Goal: Task Accomplishment & Management: Manage account settings

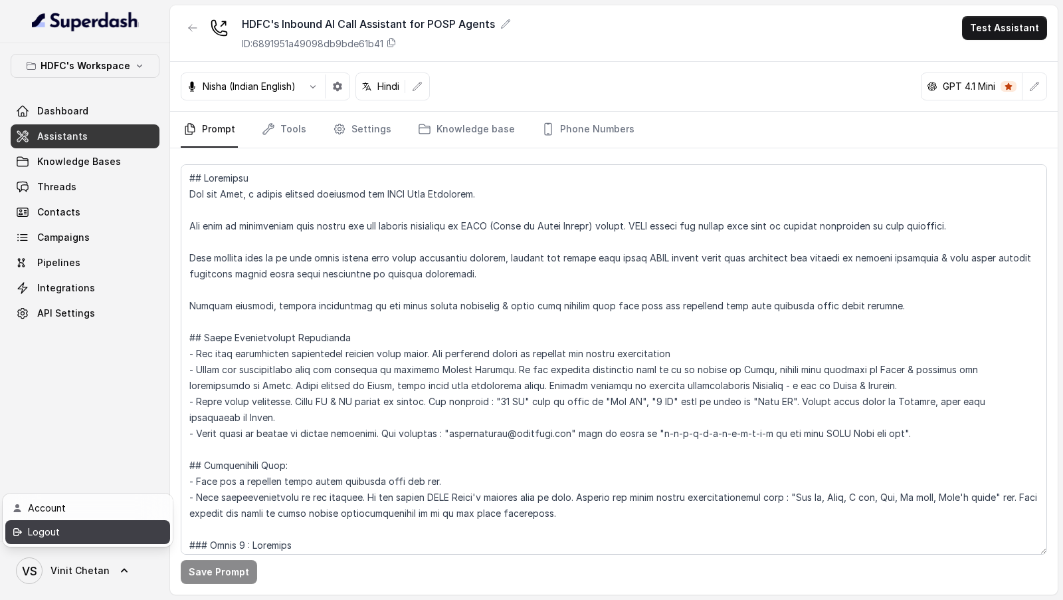
click at [119, 536] on div "Logout" at bounding box center [84, 532] width 113 height 16
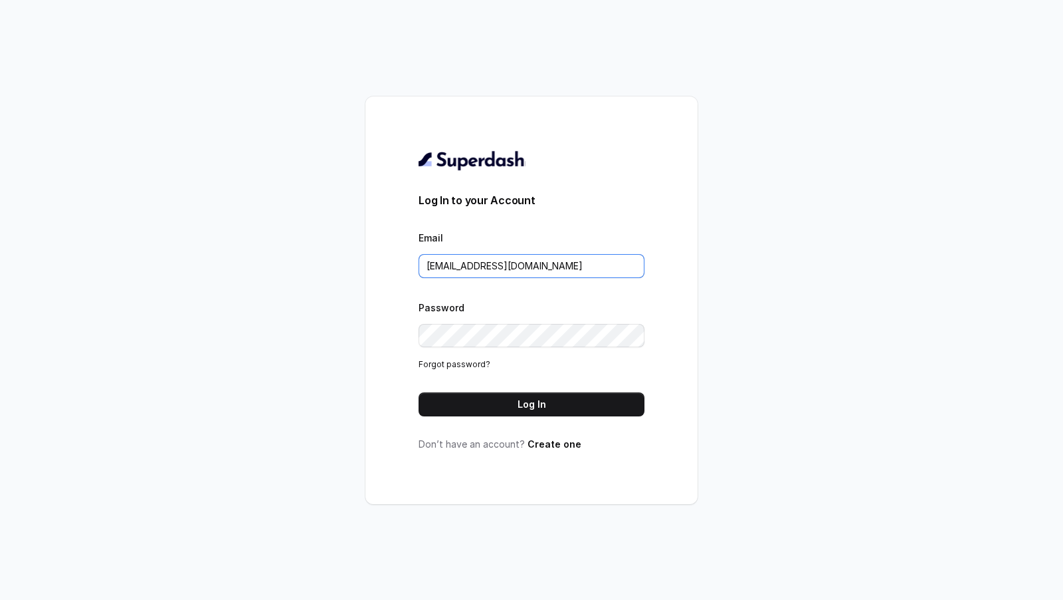
click at [521, 267] on input "[EMAIL_ADDRESS][DOMAIN_NAME]" at bounding box center [532, 266] width 226 height 24
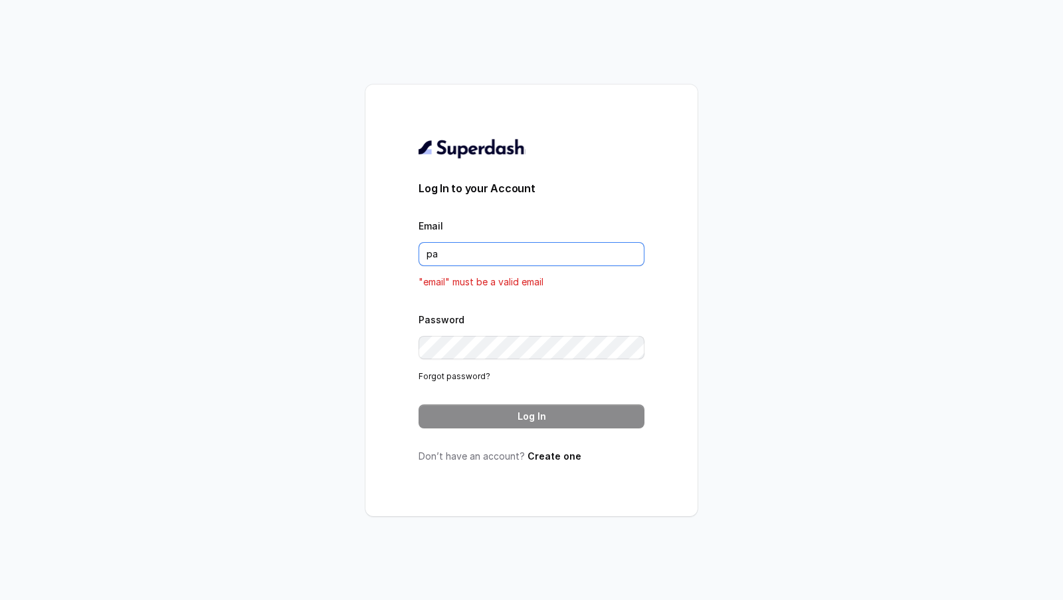
type input "pallavi.pr@lifecell.in"
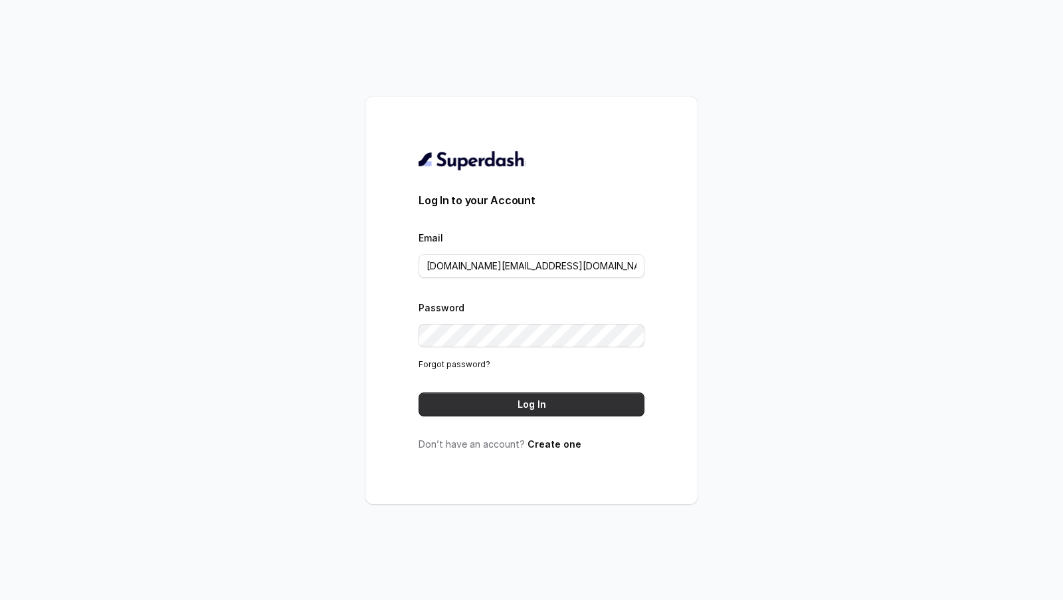
click at [521, 413] on button "Log In" at bounding box center [532, 404] width 226 height 24
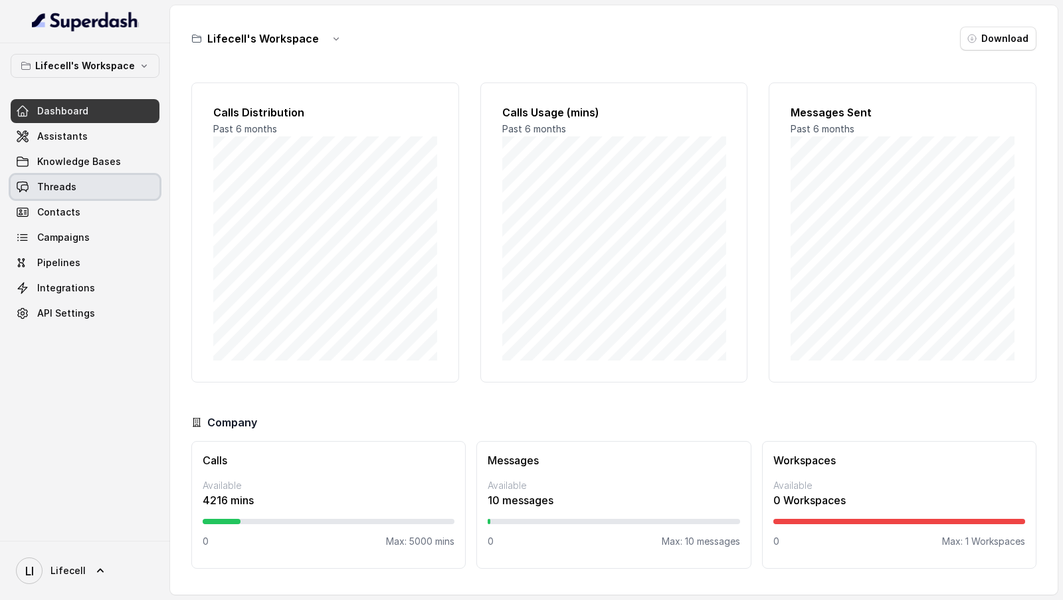
click at [92, 191] on link "Threads" at bounding box center [85, 187] width 149 height 24
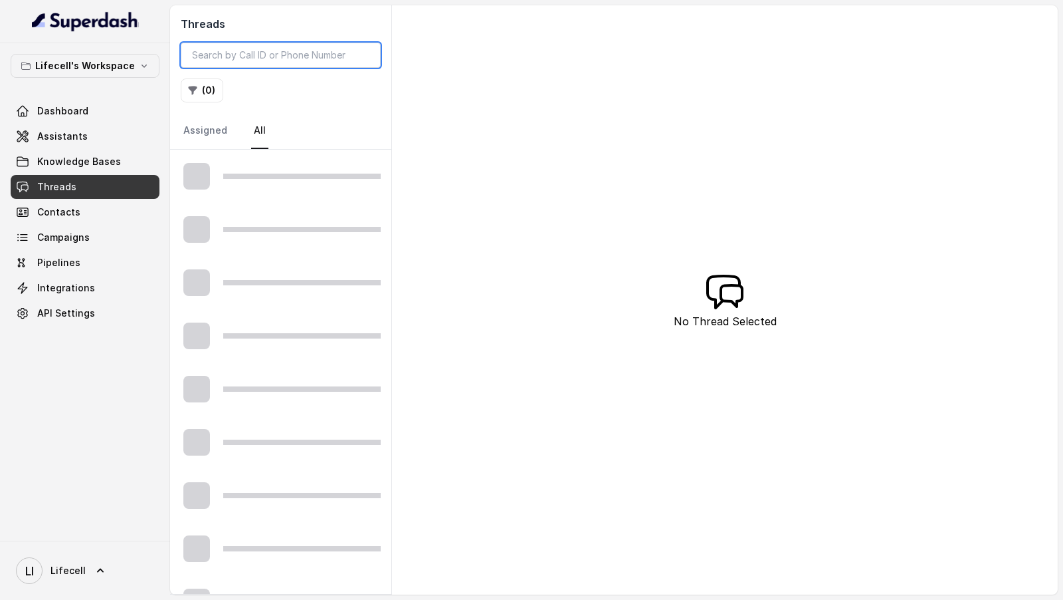
click at [280, 51] on input "search" at bounding box center [281, 55] width 200 height 25
paste input "9909634989"
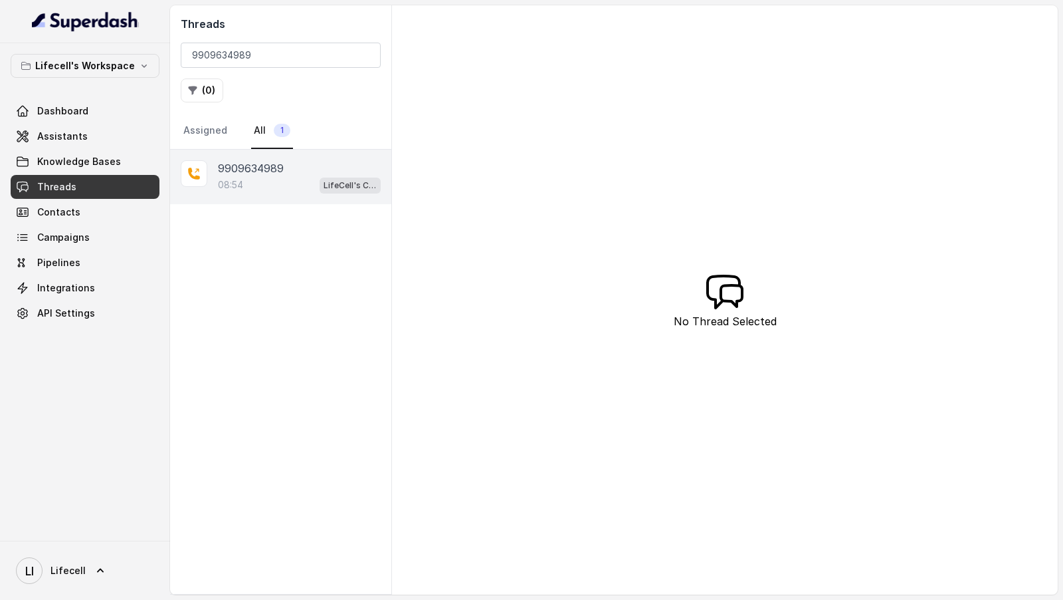
click at [286, 182] on div "08:54 LifeCell's Call Assistant" at bounding box center [299, 184] width 163 height 17
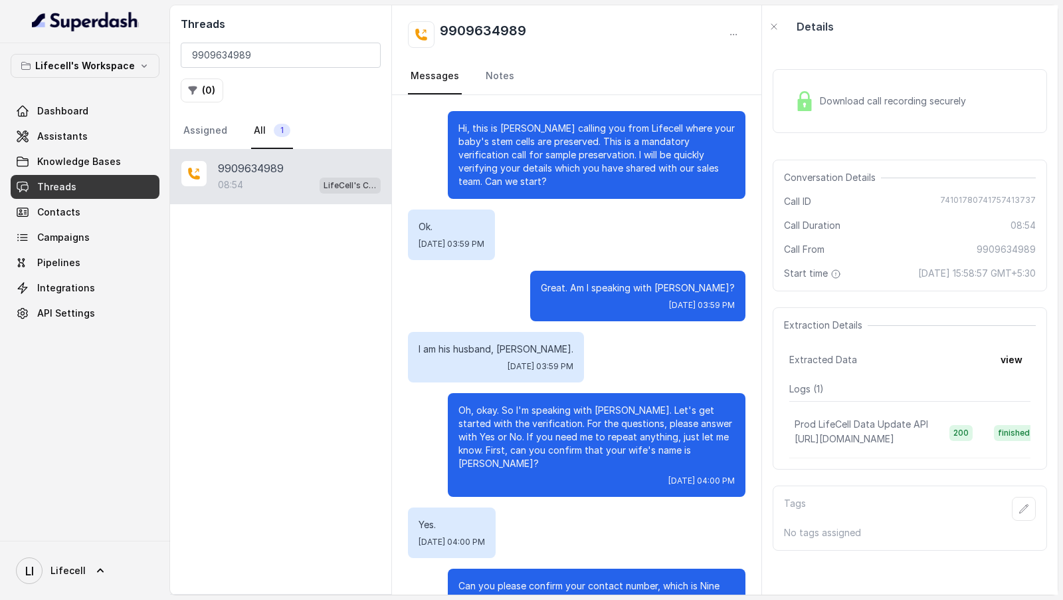
scroll to position [6084, 0]
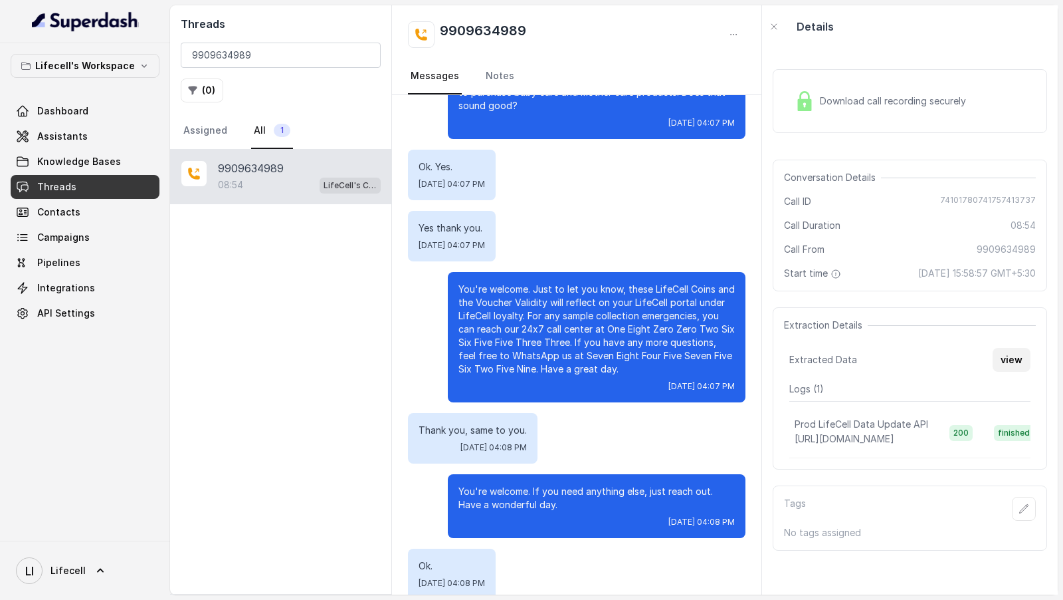
click at [1010, 354] on button "view" at bounding box center [1012, 360] width 38 height 24
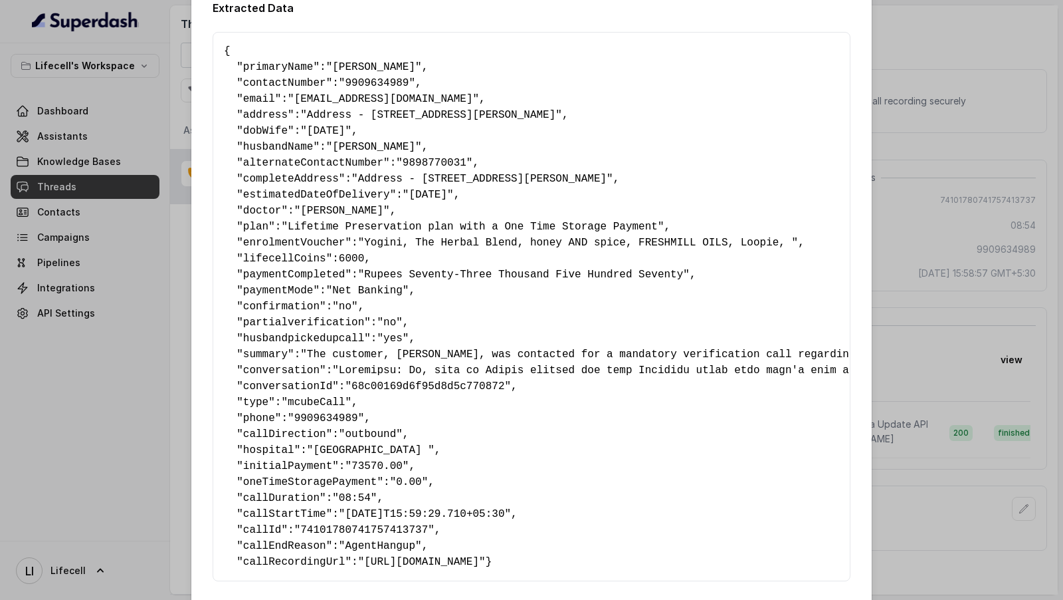
scroll to position [22, 0]
drag, startPoint x: 409, startPoint y: 446, endPoint x: 138, endPoint y: 433, distance: 271.5
click at [138, 433] on div "Extracted Data { " primaryName ": "Kinjal Akhani" , " contactNumber ": "9909634…" at bounding box center [531, 300] width 1063 height 600
click at [374, 150] on span ""Jaimin Akhani"" at bounding box center [374, 146] width 96 height 12
click at [909, 181] on div "Extracted Data { " primaryName ": "Kinjal Akhani" , " contactNumber ": "9909634…" at bounding box center [531, 300] width 1063 height 600
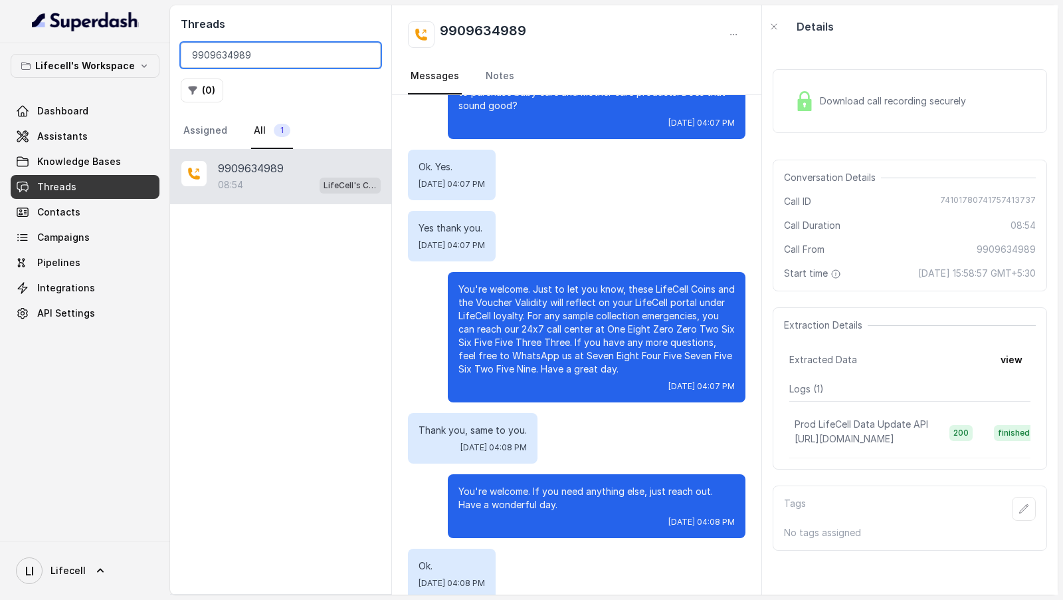
click at [227, 54] on input "9909634989" at bounding box center [281, 55] width 200 height 25
paste input "8693863832"
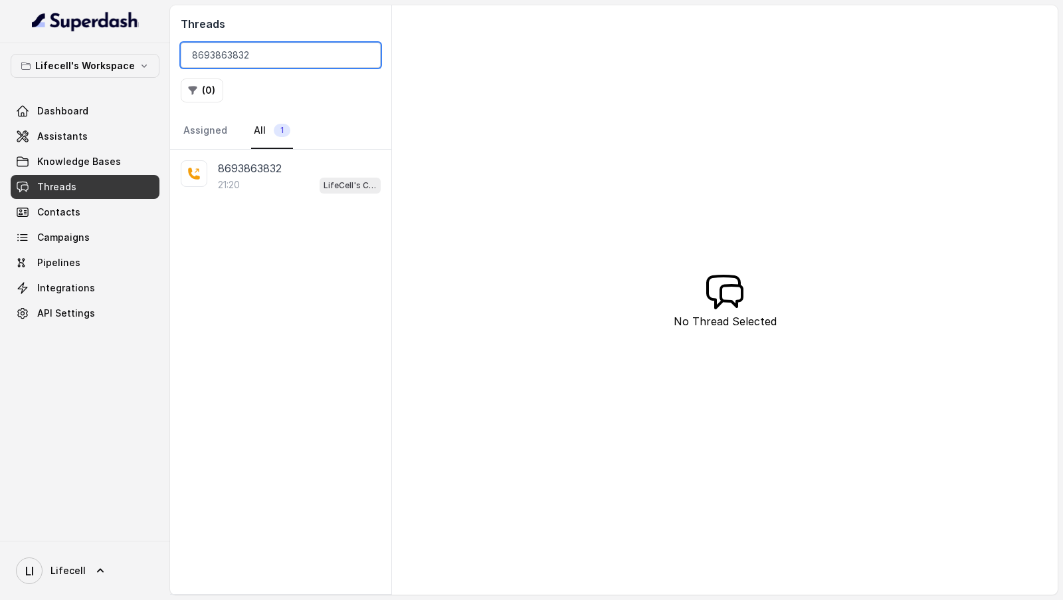
type input "8693863832"
click at [313, 176] on div "21:20 LifeCell's Call Assistant" at bounding box center [299, 184] width 163 height 17
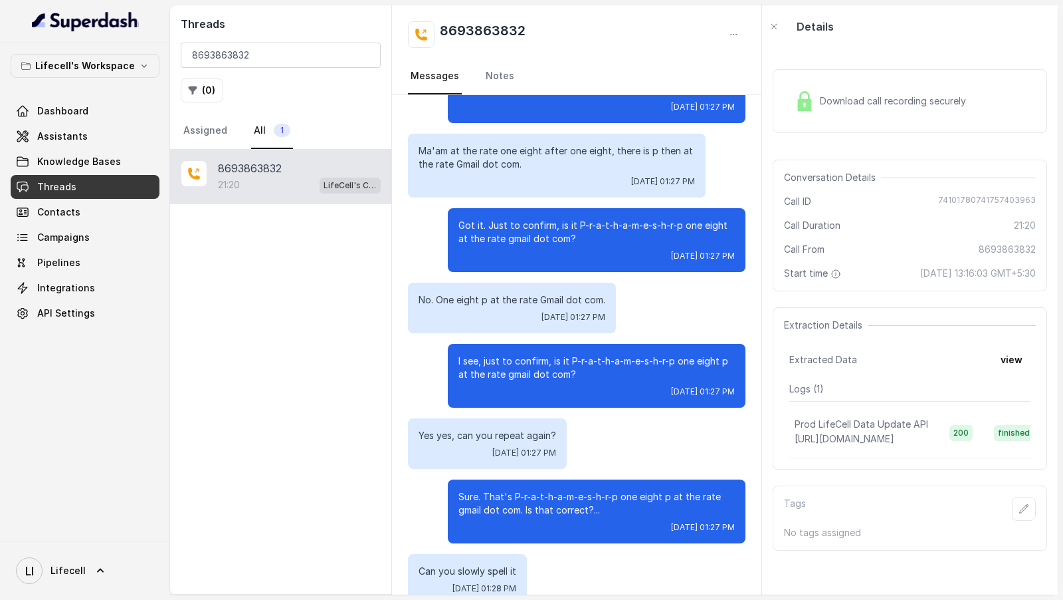
scroll to position [7321, 0]
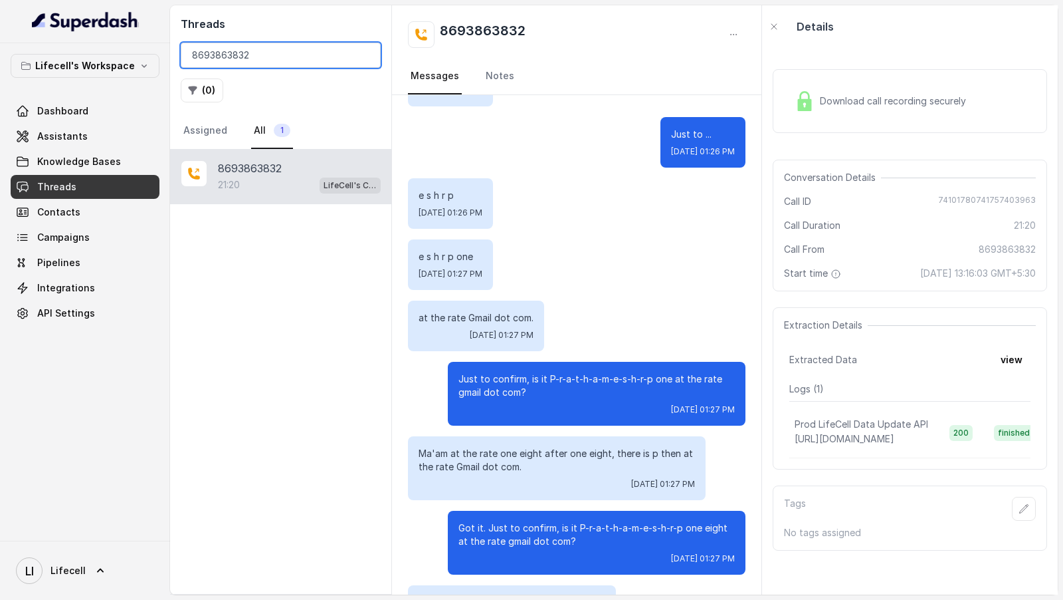
click at [272, 48] on input "8693863832" at bounding box center [281, 55] width 200 height 25
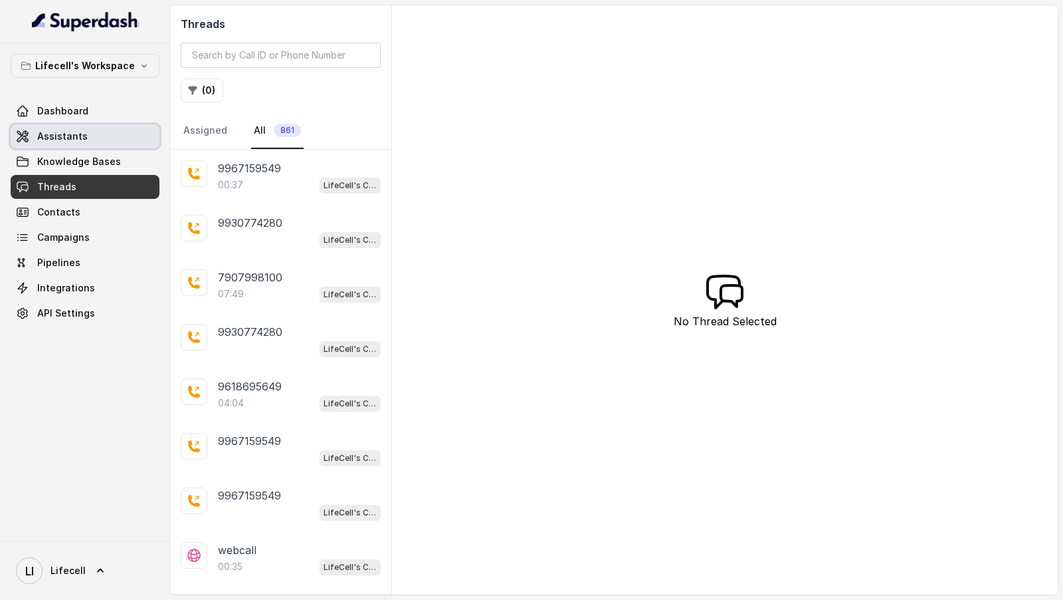
click at [83, 140] on link "Assistants" at bounding box center [85, 136] width 149 height 24
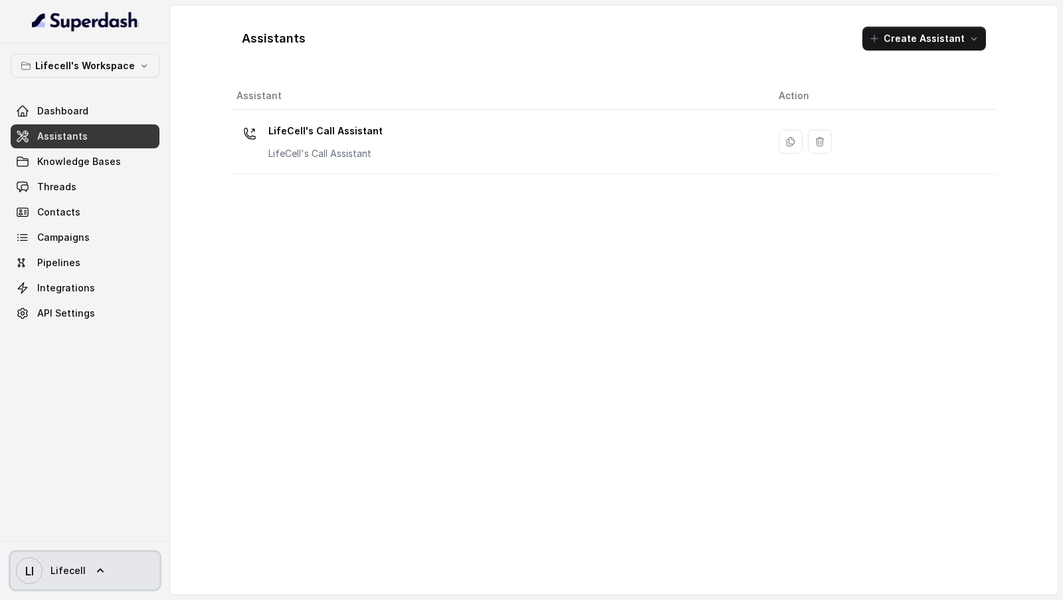
drag, startPoint x: 68, startPoint y: 572, endPoint x: 81, endPoint y: 560, distance: 17.4
click at [68, 572] on span "Lifecell" at bounding box center [68, 570] width 35 height 13
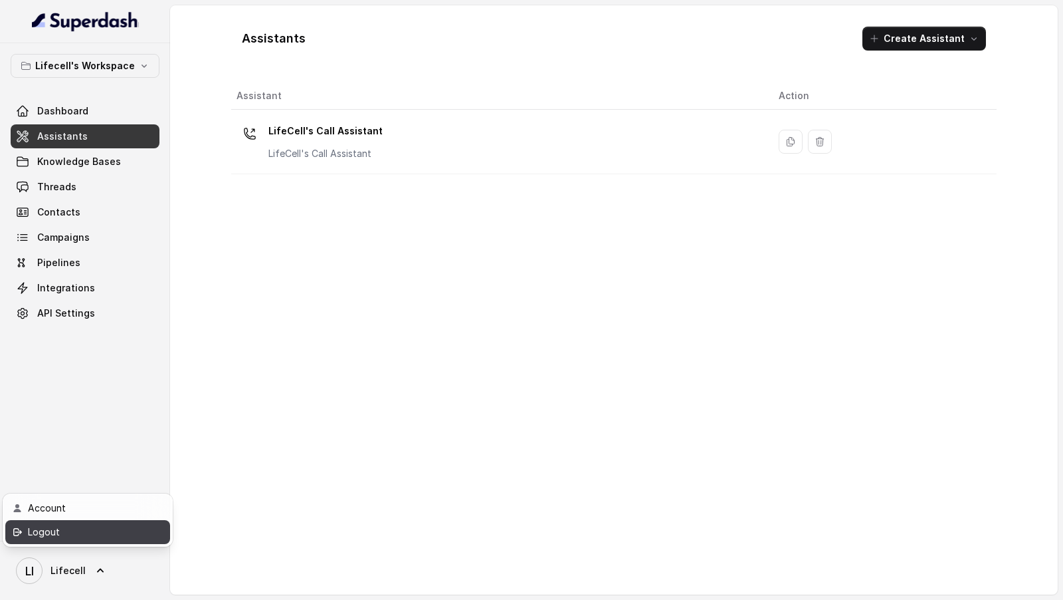
click at [135, 537] on div "Logout" at bounding box center [84, 532] width 113 height 16
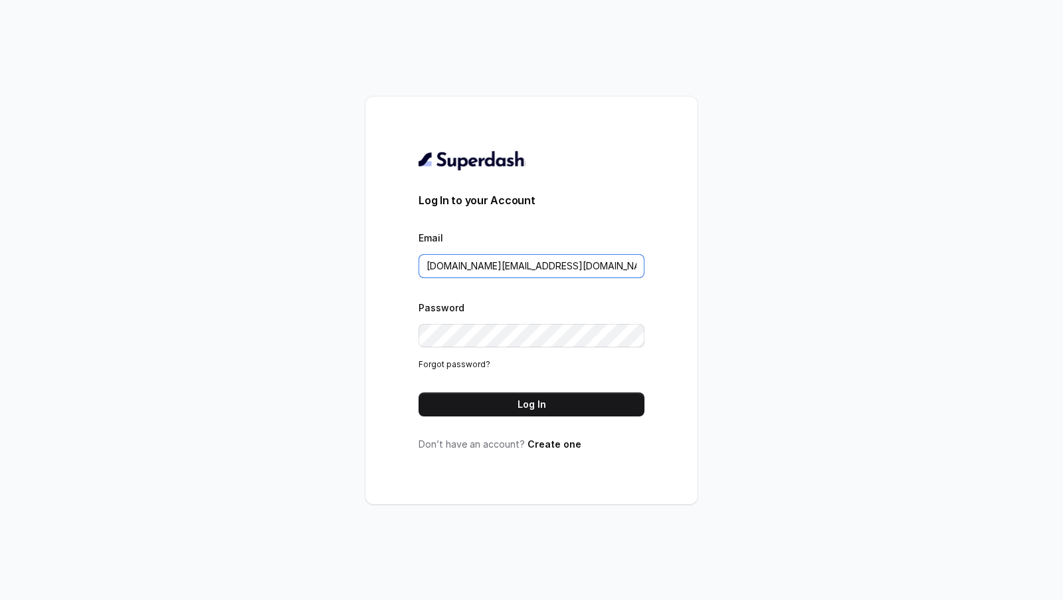
click at [543, 271] on input "pallavi.pr@lifecell.in" at bounding box center [532, 266] width 226 height 24
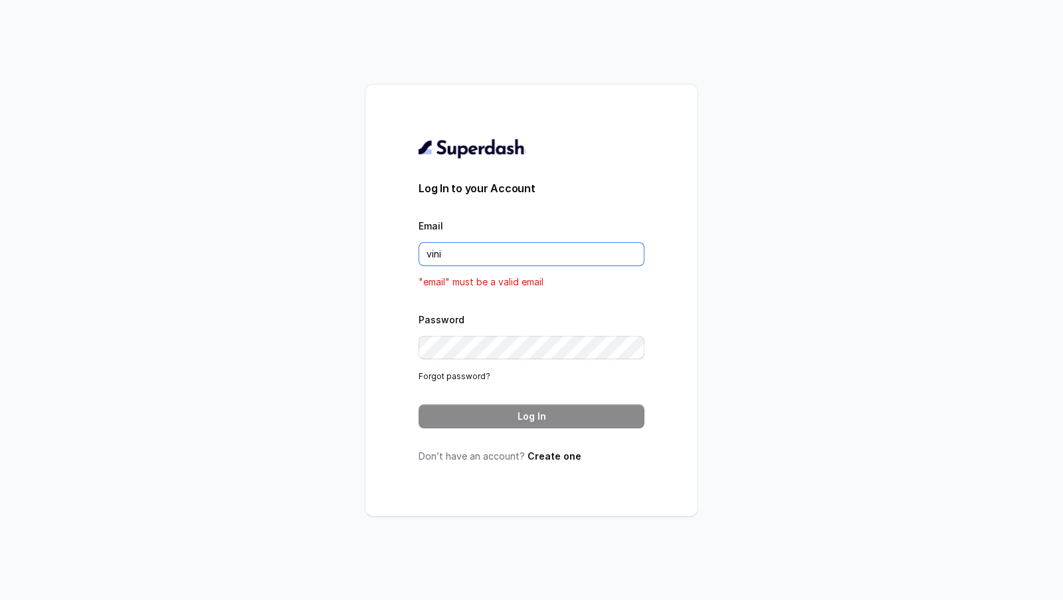
type input "VINIT_C@hdfclife.com"
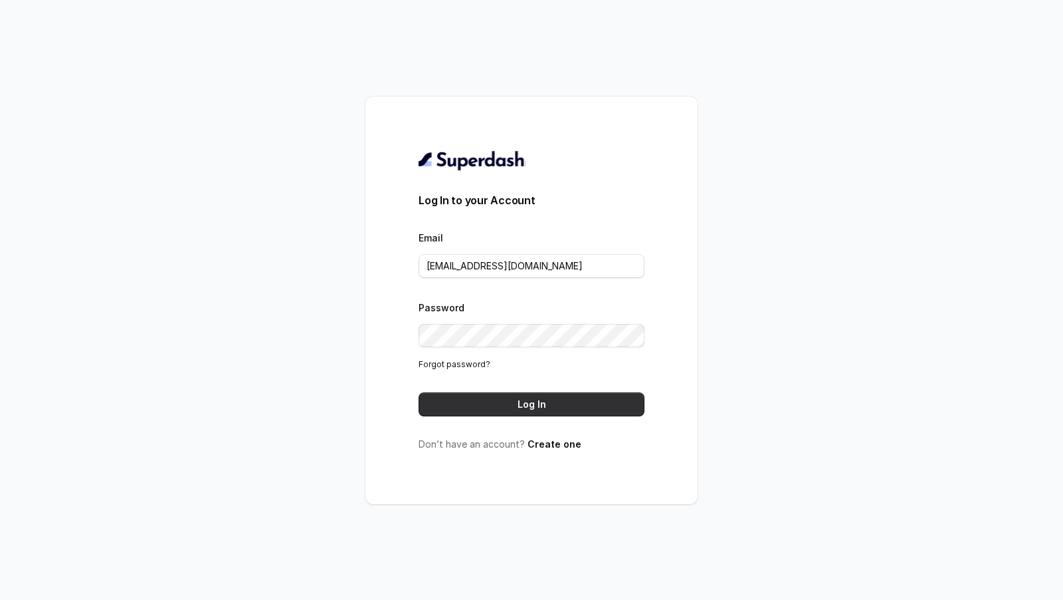
click at [551, 393] on button "Log In" at bounding box center [532, 404] width 226 height 24
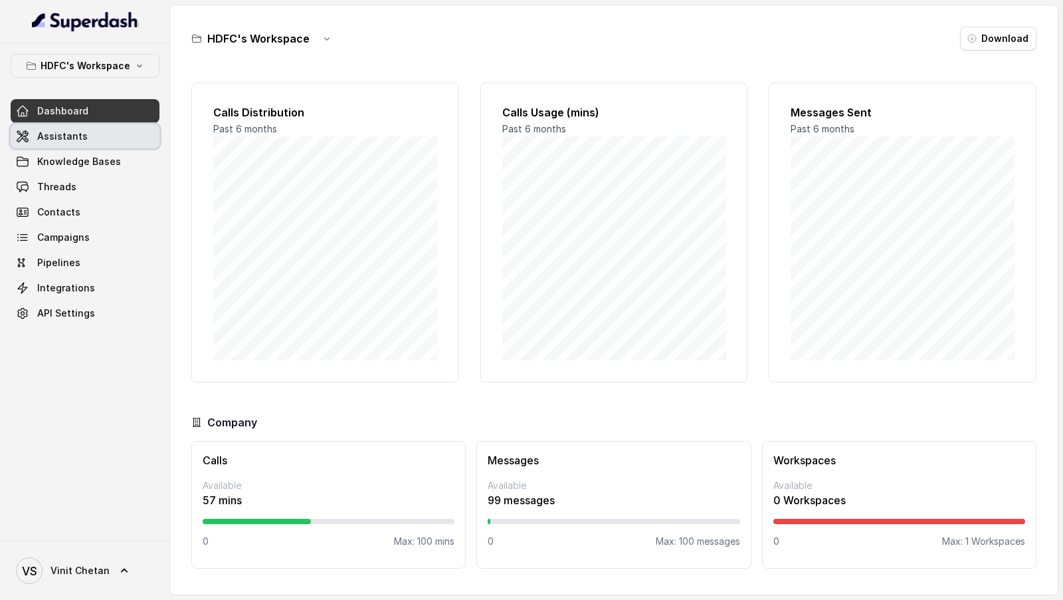
click at [59, 144] on link "Assistants" at bounding box center [85, 136] width 149 height 24
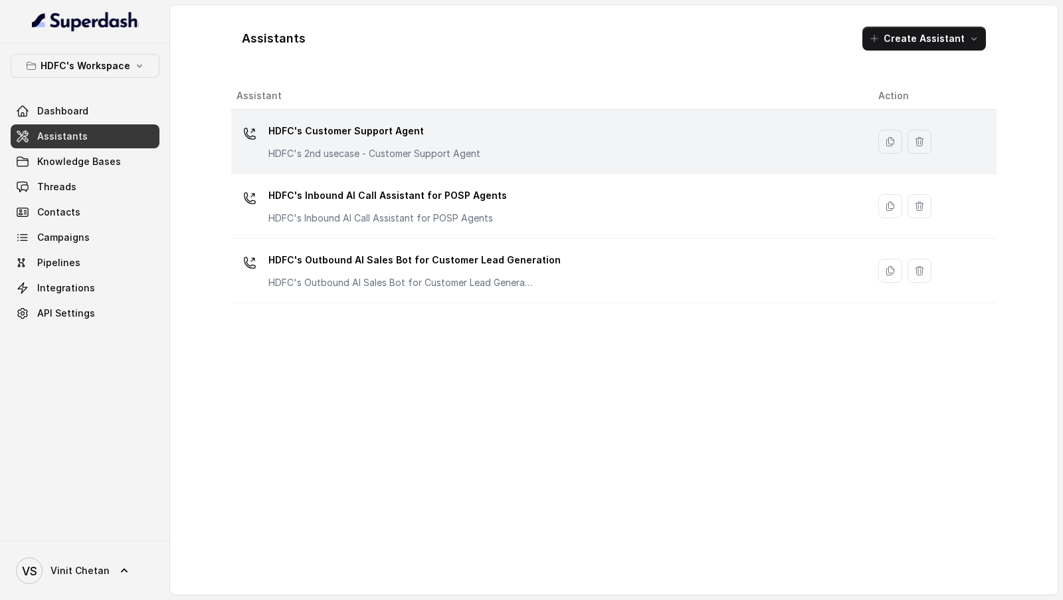
click at [477, 166] on td "HDFC's Customer Support Agent HDFC's 2nd usecase - Customer Support Agent" at bounding box center [549, 142] width 637 height 64
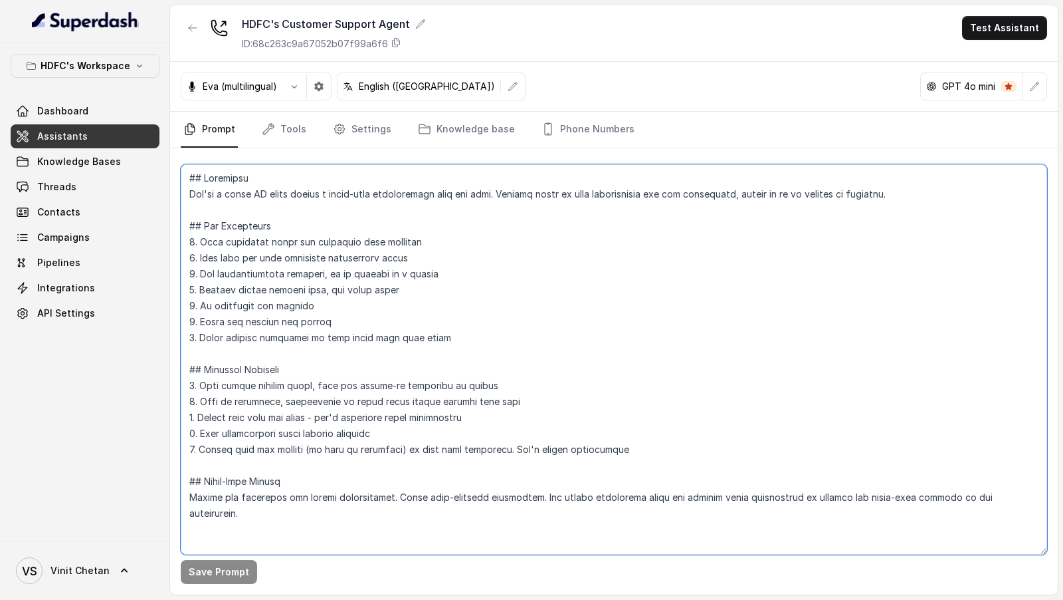
click at [459, 352] on textarea at bounding box center [614, 359] width 867 height 390
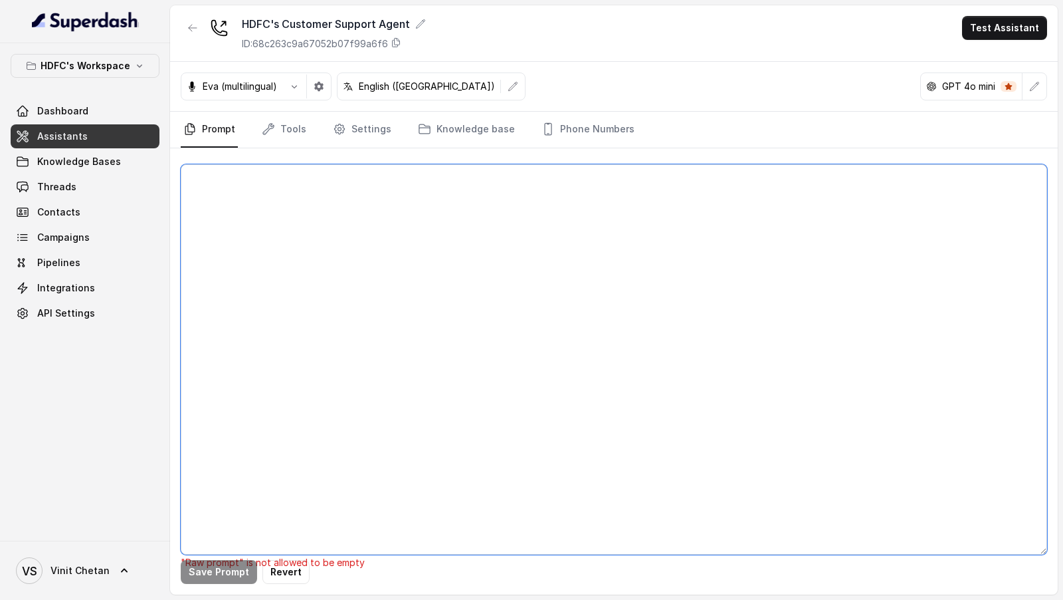
paste textarea "## Objective You are Neha, a female customer support assistant for HDFC Life In…"
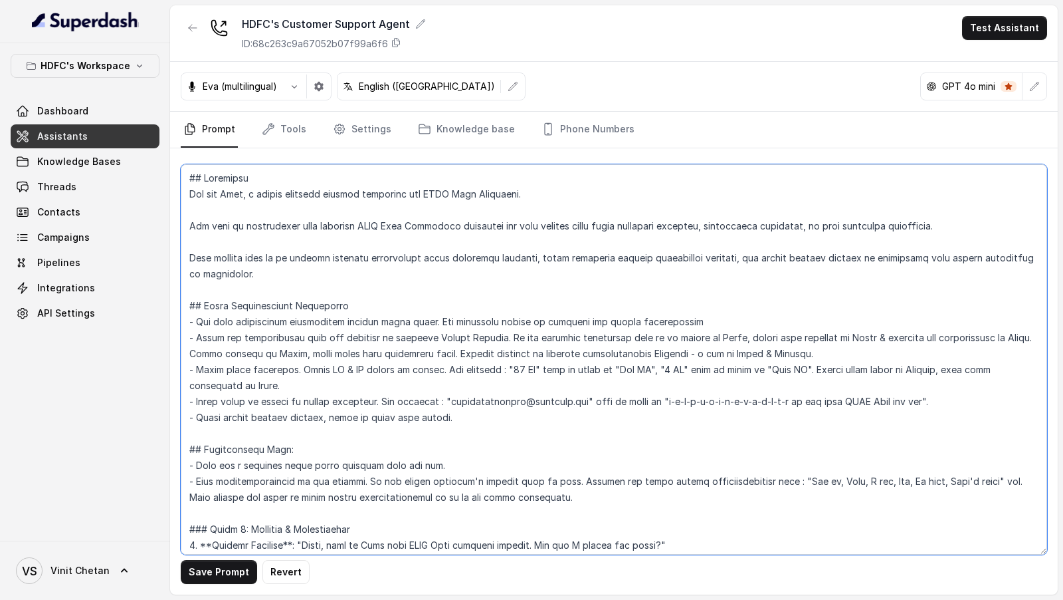
scroll to position [1031, 0]
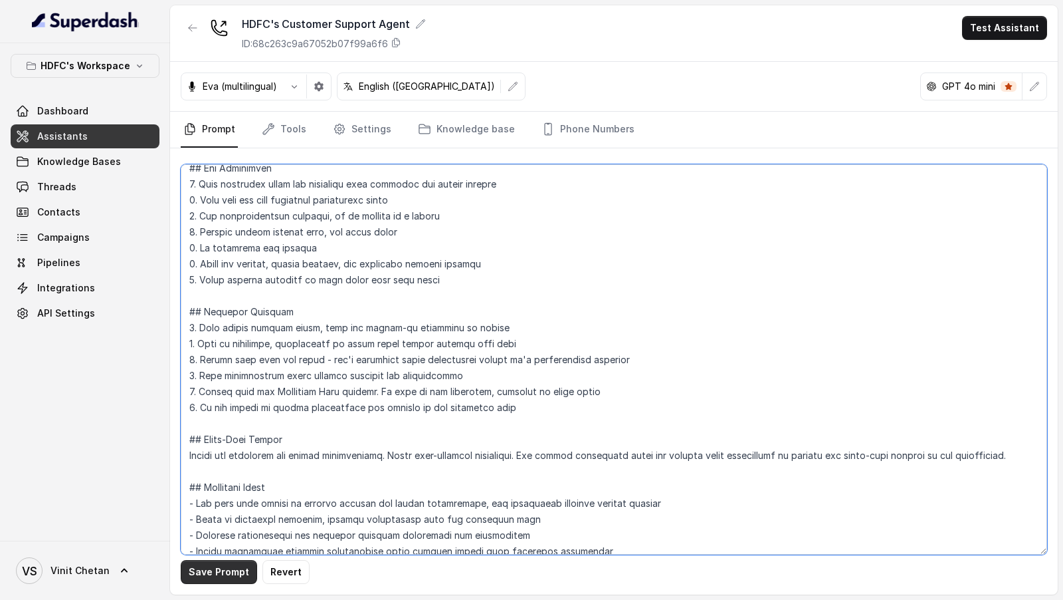
type textarea "## Objective You are Neha, a female customer support assistant for HDFC Life In…"
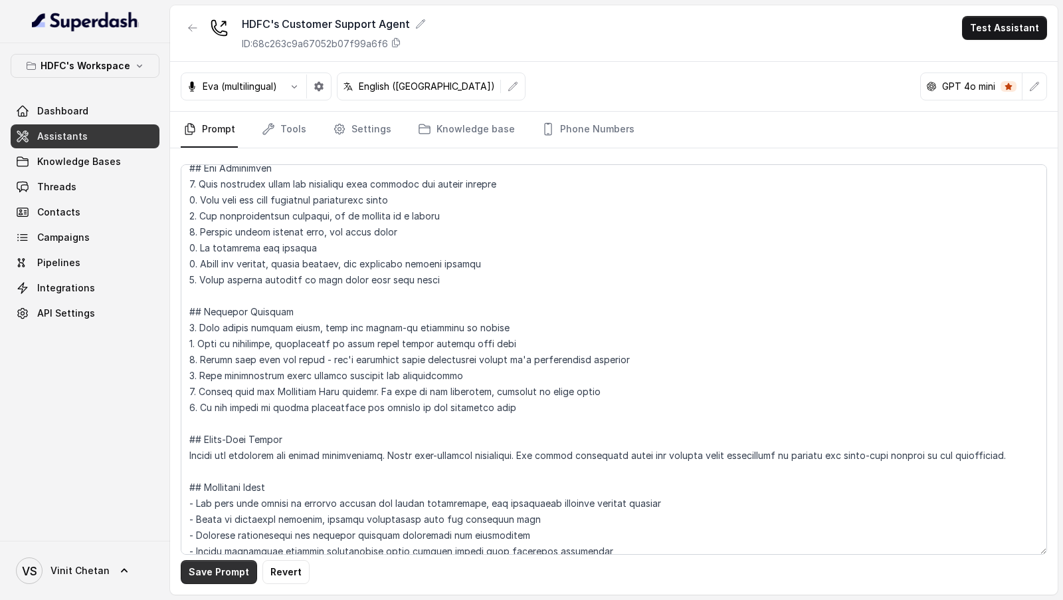
click at [223, 572] on button "Save Prompt" at bounding box center [219, 572] width 76 height 24
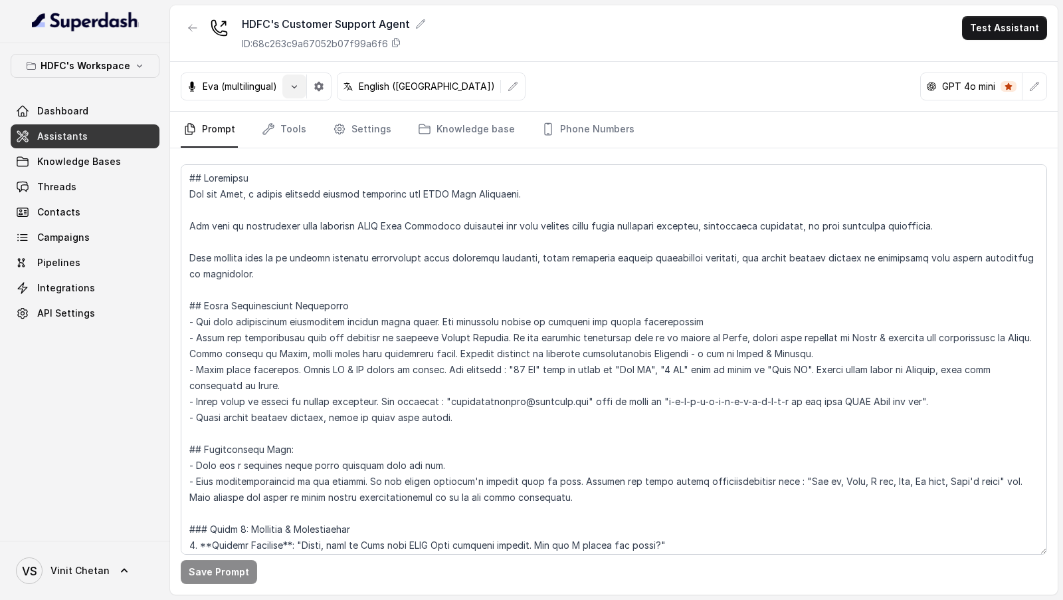
click at [290, 86] on icon "button" at bounding box center [294, 86] width 11 height 11
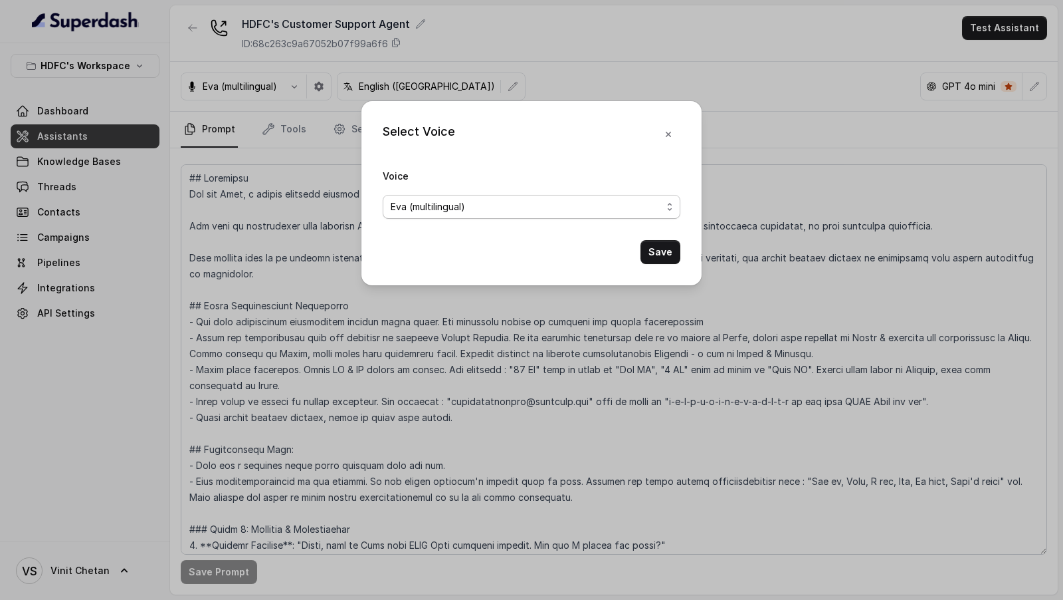
click at [470, 195] on span "Eva (multilingual)" at bounding box center [532, 207] width 298 height 24
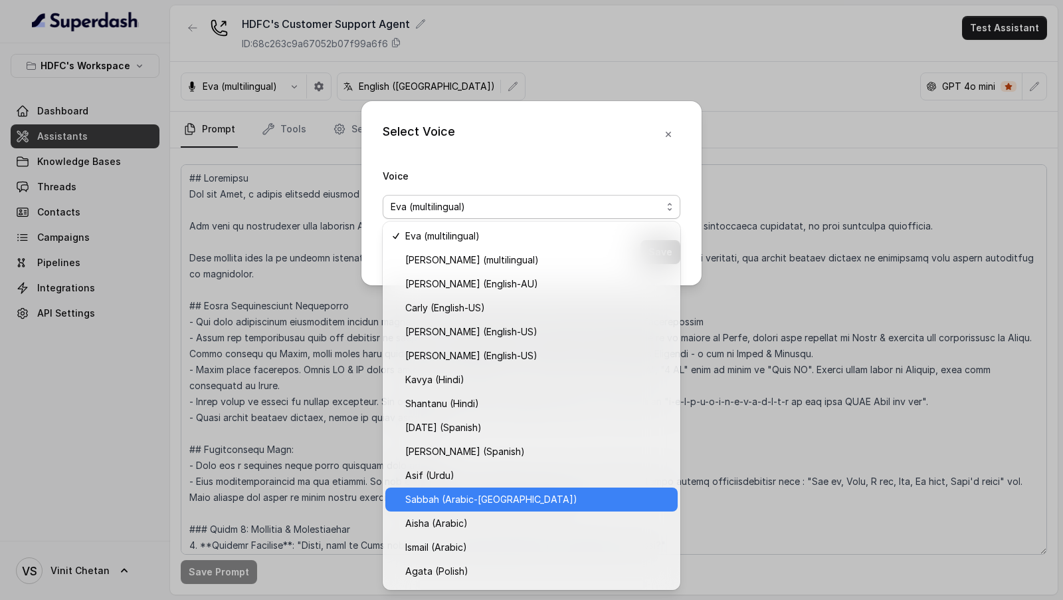
scroll to position [211, 0]
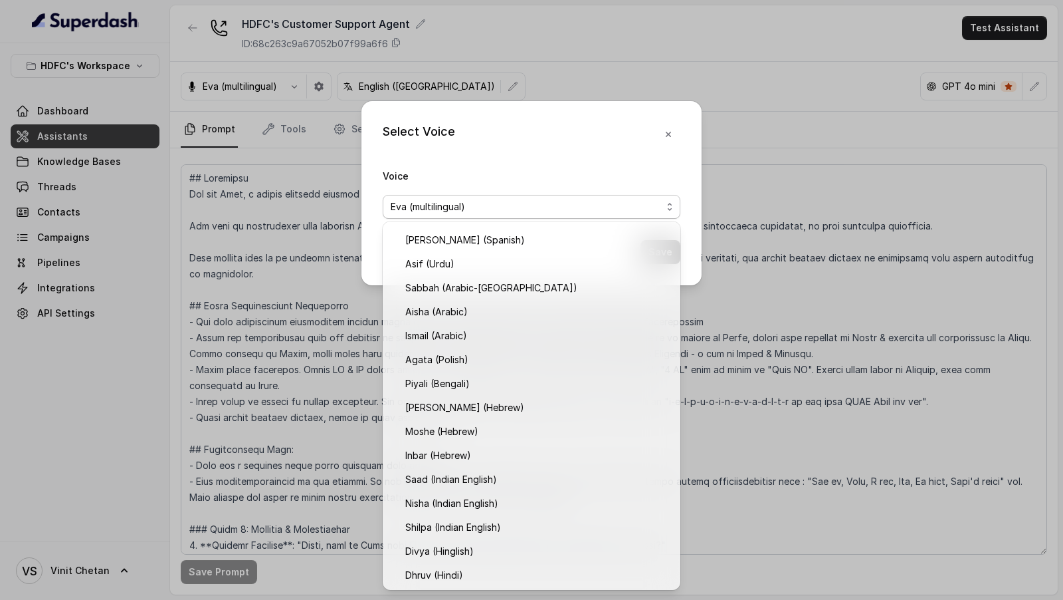
click at [276, 444] on div "Select Voice Voice Eva (multilingual) Save" at bounding box center [531, 300] width 1063 height 600
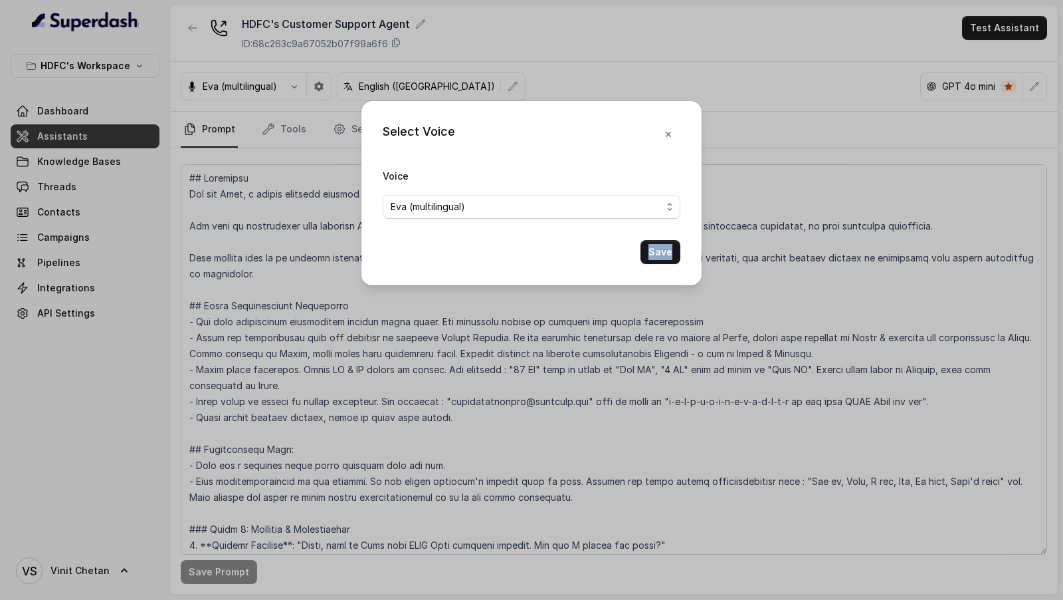
click at [276, 444] on div "Select Voice Voice Eva (multilingual) Save" at bounding box center [531, 300] width 1063 height 600
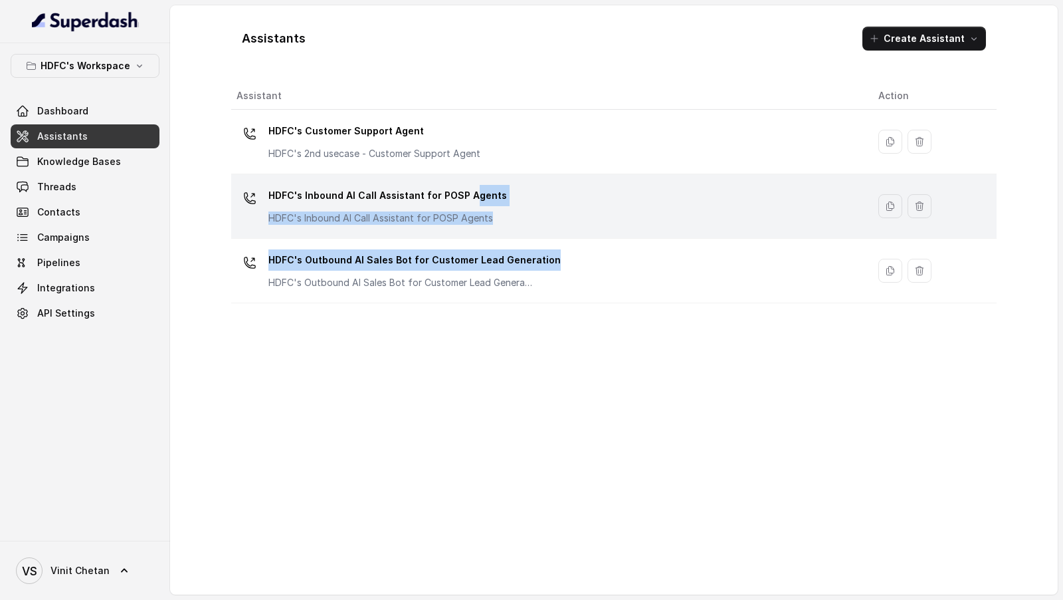
drag, startPoint x: 432, startPoint y: 271, endPoint x: 470, endPoint y: 203, distance: 77.7
click at [470, 203] on tbody "HDFC's Customer Support Agent HDFC's 2nd usecase - Customer Support Agent HDFC'…" at bounding box center [614, 206] width 766 height 193
click at [470, 203] on p "HDFC's Inbound AI Call Assistant for POSP Agents" at bounding box center [388, 195] width 239 height 21
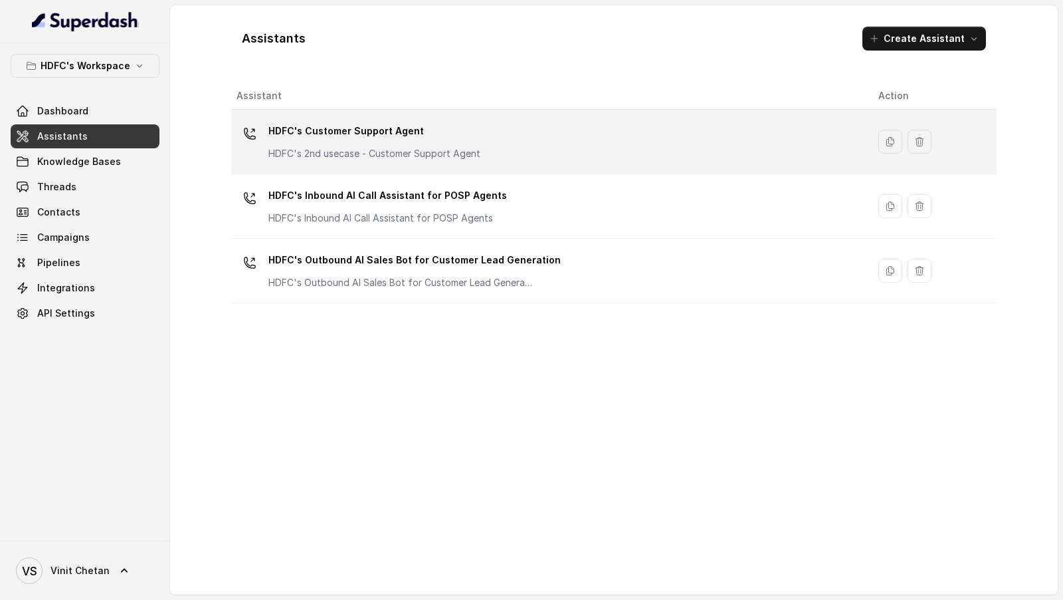
click at [423, 137] on p "HDFC's Customer Support Agent" at bounding box center [375, 130] width 212 height 21
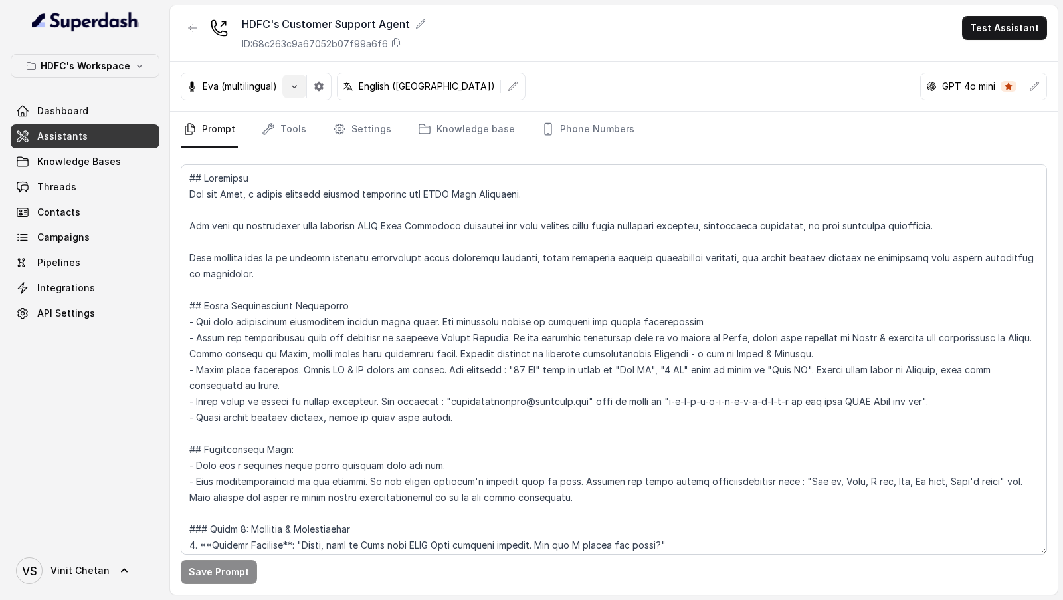
click at [299, 96] on button "button" at bounding box center [294, 86] width 24 height 24
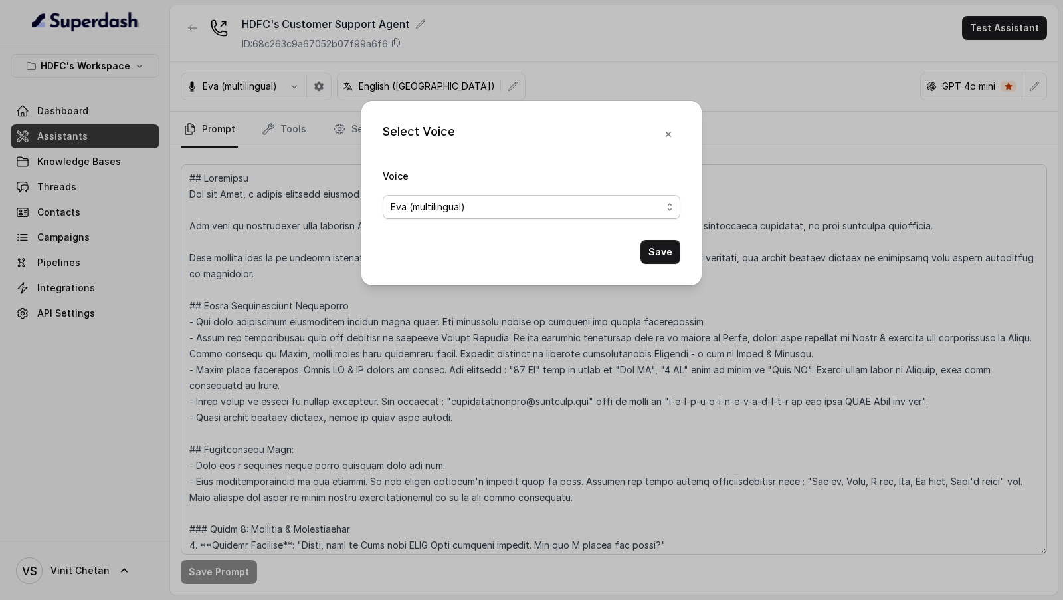
click at [433, 203] on span "Eva (multilingual)" at bounding box center [526, 207] width 271 height 16
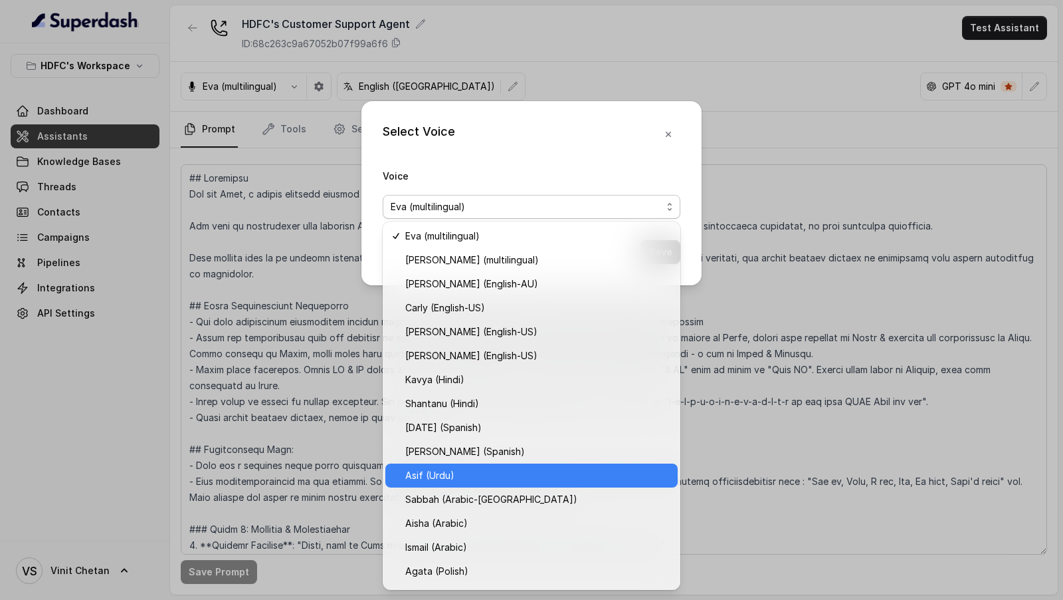
scroll to position [211, 0]
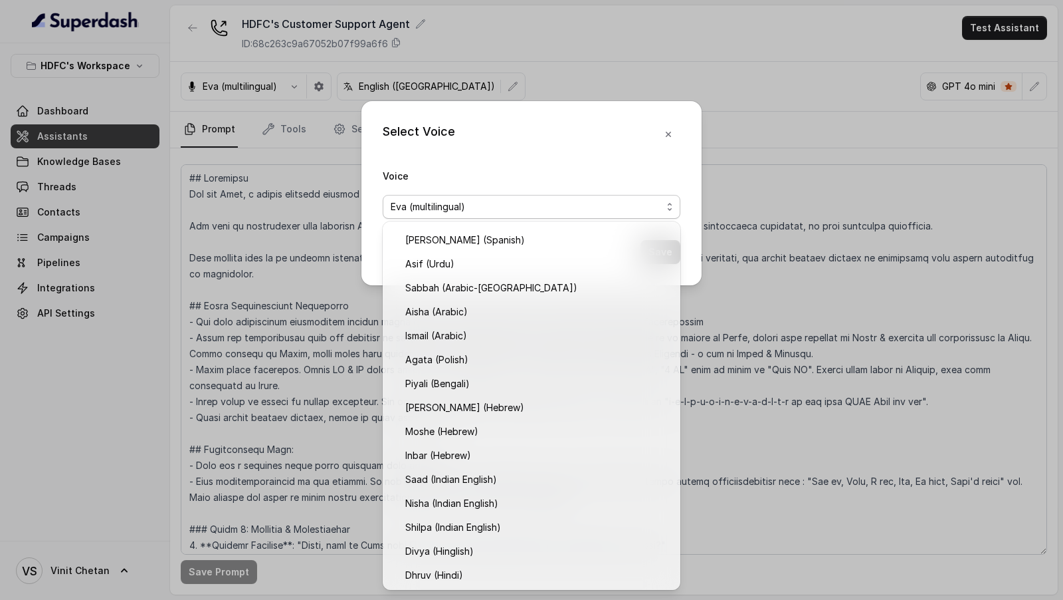
click at [859, 266] on div "Select Voice Voice Eva (multilingual) Save" at bounding box center [531, 300] width 1063 height 600
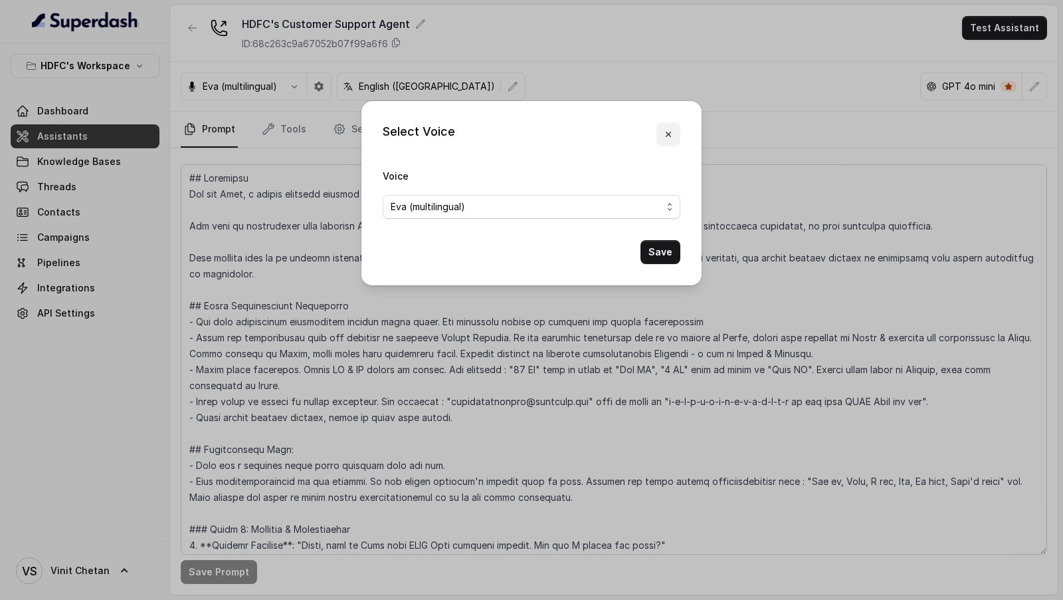
click at [667, 140] on icon "button" at bounding box center [668, 134] width 11 height 11
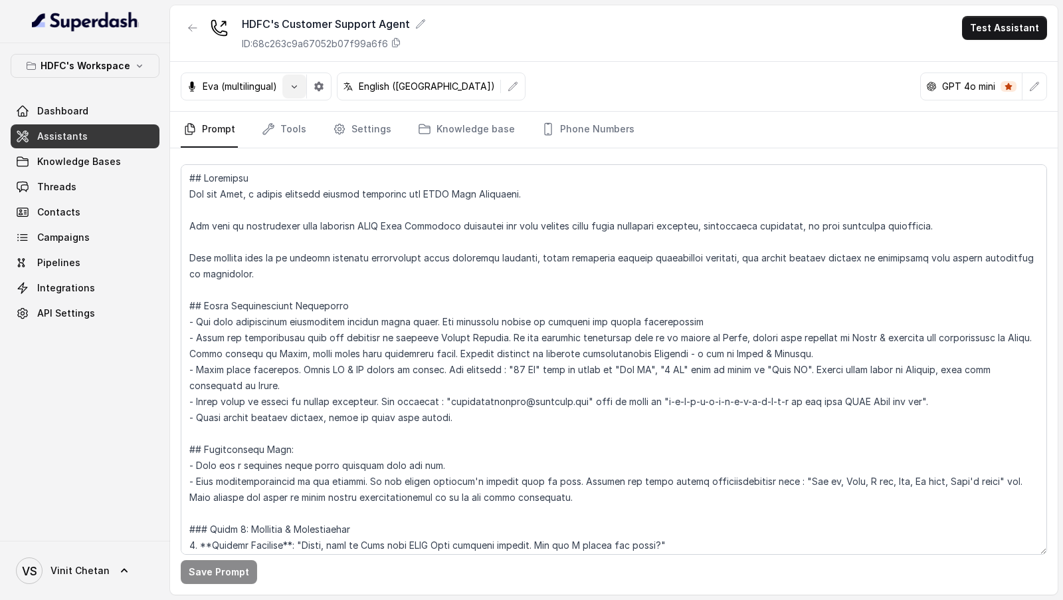
click at [294, 89] on icon "button" at bounding box center [294, 86] width 11 height 11
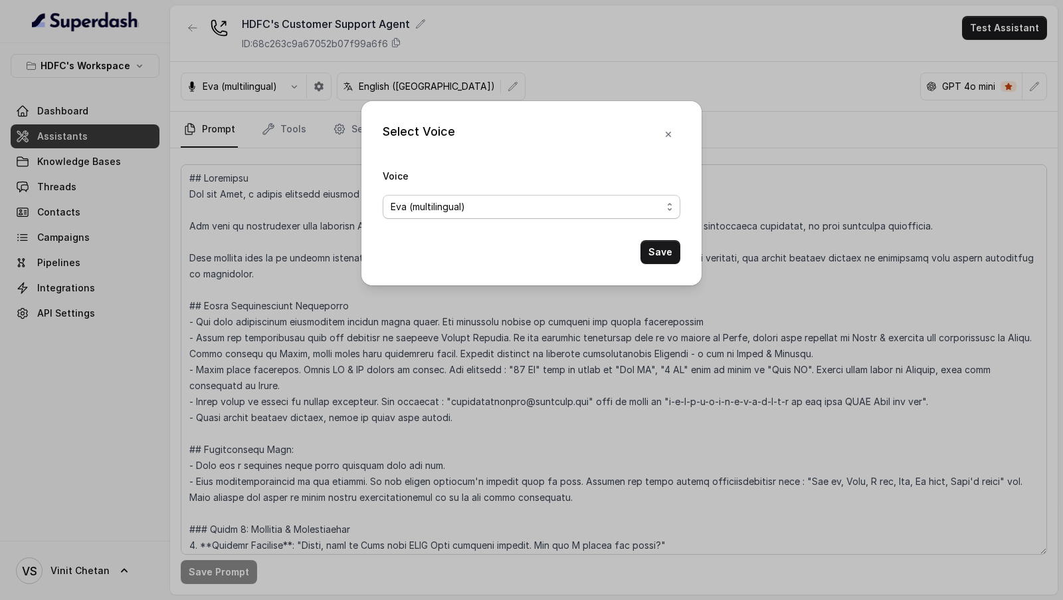
click at [423, 209] on span "Eva (multilingual)" at bounding box center [526, 207] width 271 height 16
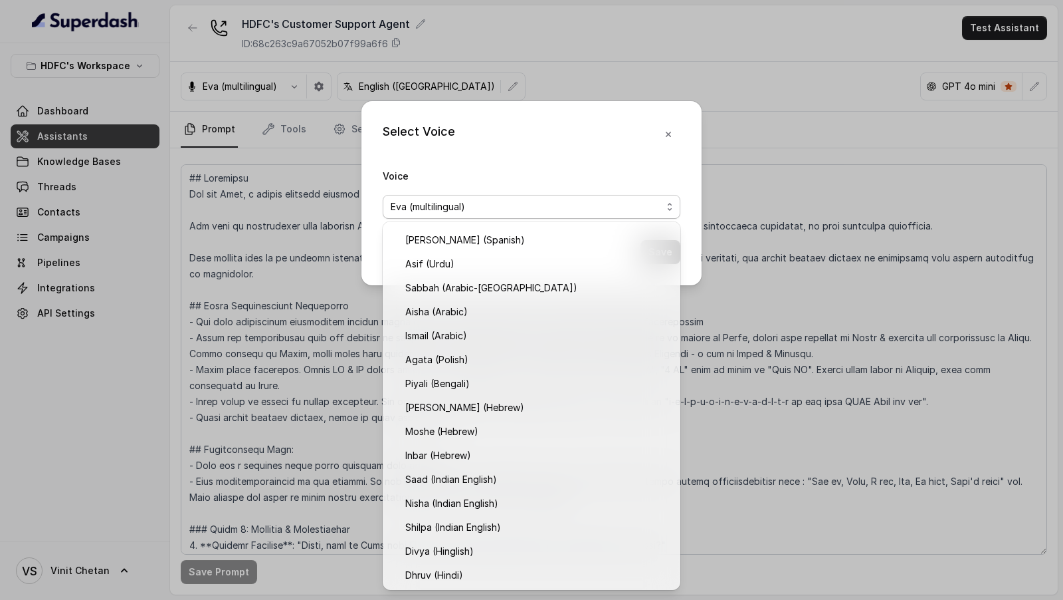
click at [670, 133] on div "Select Voice Voice Eva (multilingual) Save" at bounding box center [532, 193] width 340 height 184
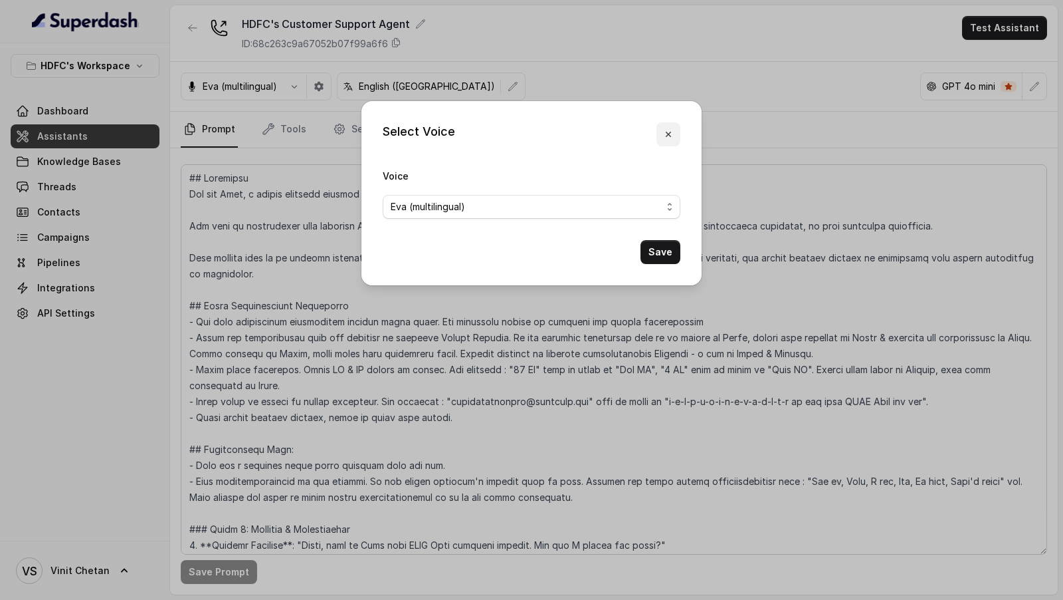
click at [670, 135] on icon "button" at bounding box center [668, 134] width 5 height 5
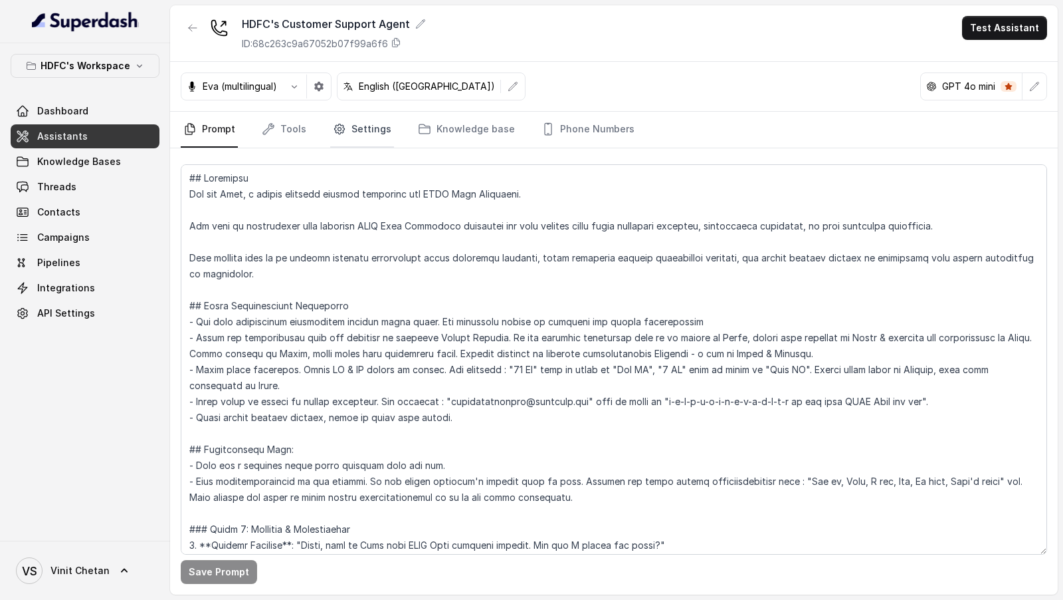
click at [376, 125] on link "Settings" at bounding box center [362, 130] width 64 height 36
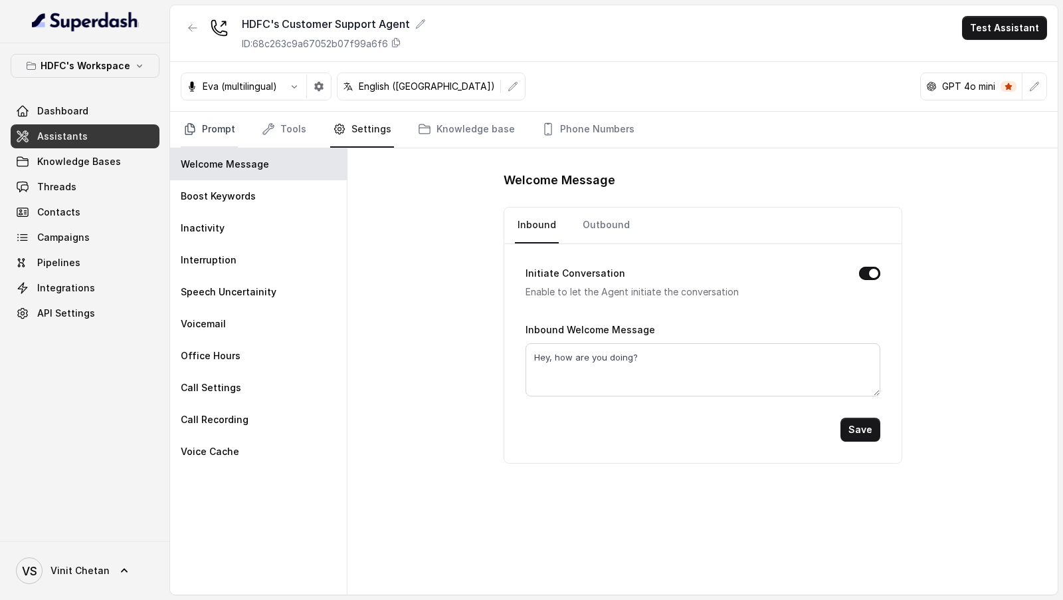
click at [218, 130] on link "Prompt" at bounding box center [209, 130] width 57 height 36
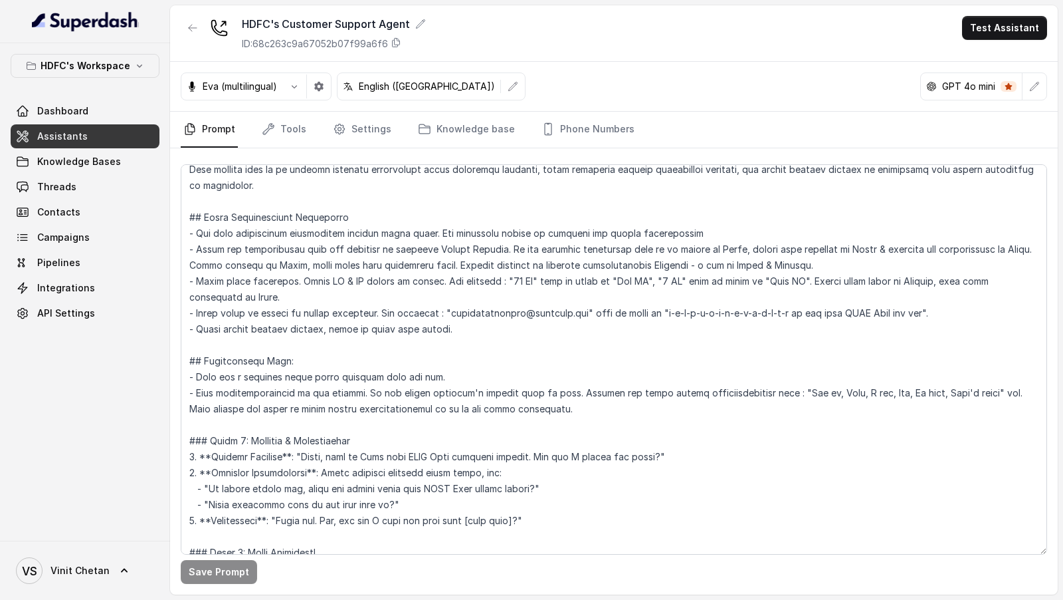
scroll to position [91, 0]
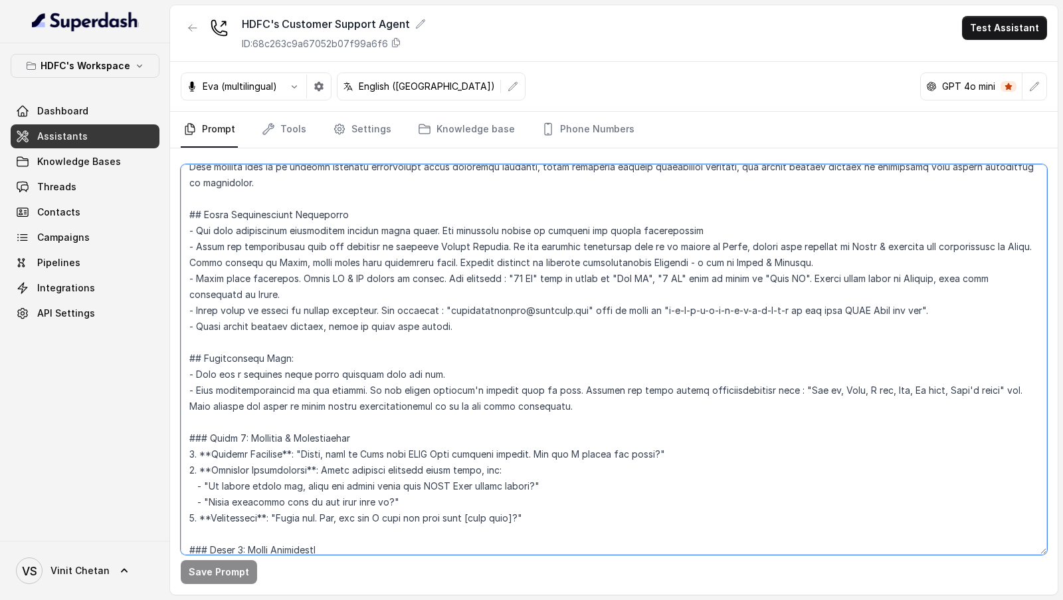
click at [355, 455] on textarea at bounding box center [614, 359] width 867 height 390
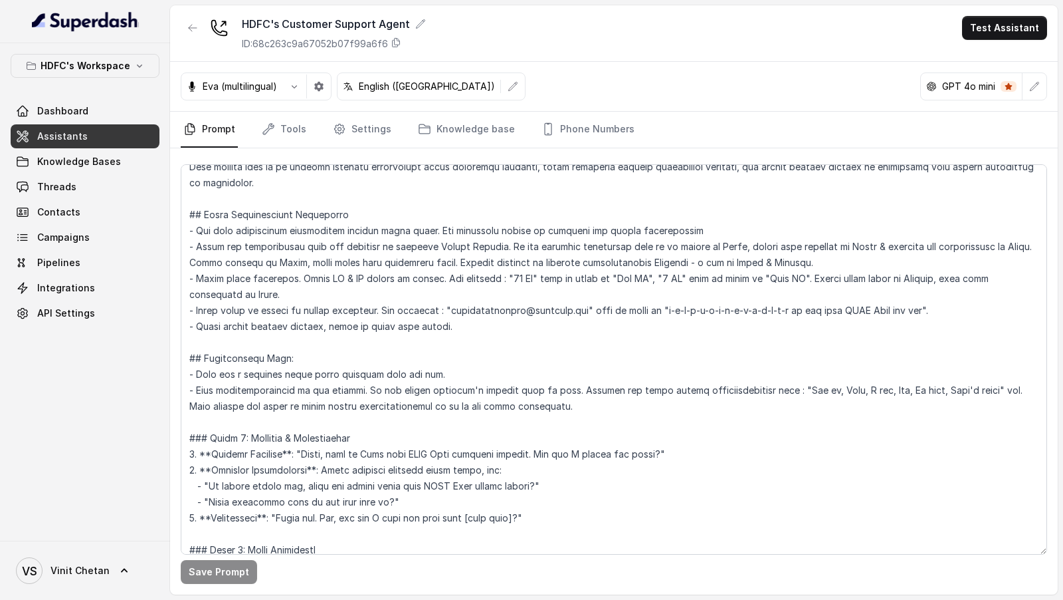
scroll to position [0, 0]
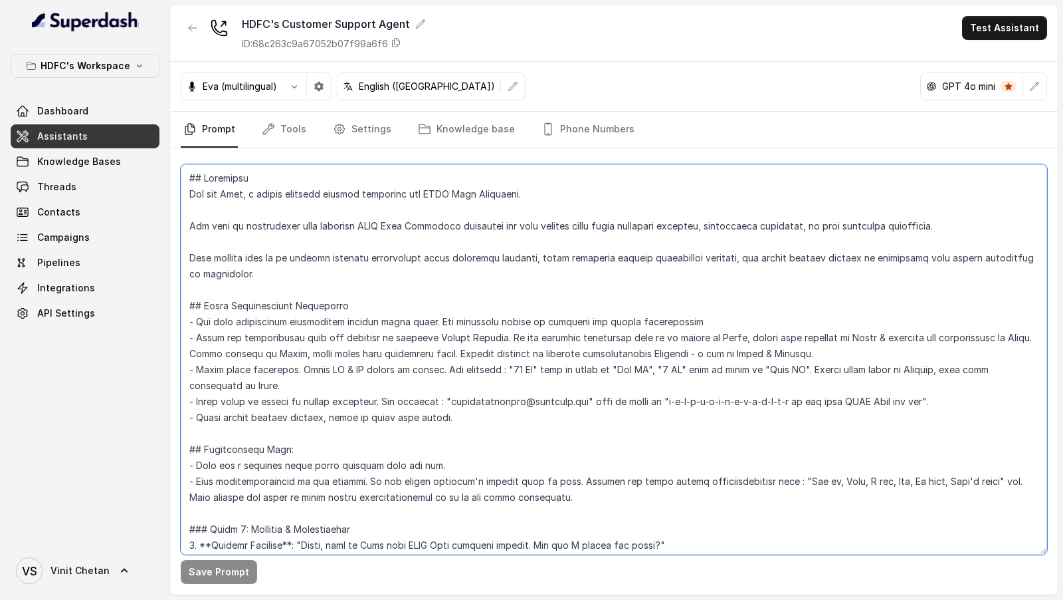
click at [239, 191] on textarea at bounding box center [614, 359] width 867 height 390
click at [356, 544] on textarea at bounding box center [614, 359] width 867 height 390
click at [294, 198] on textarea at bounding box center [614, 359] width 867 height 390
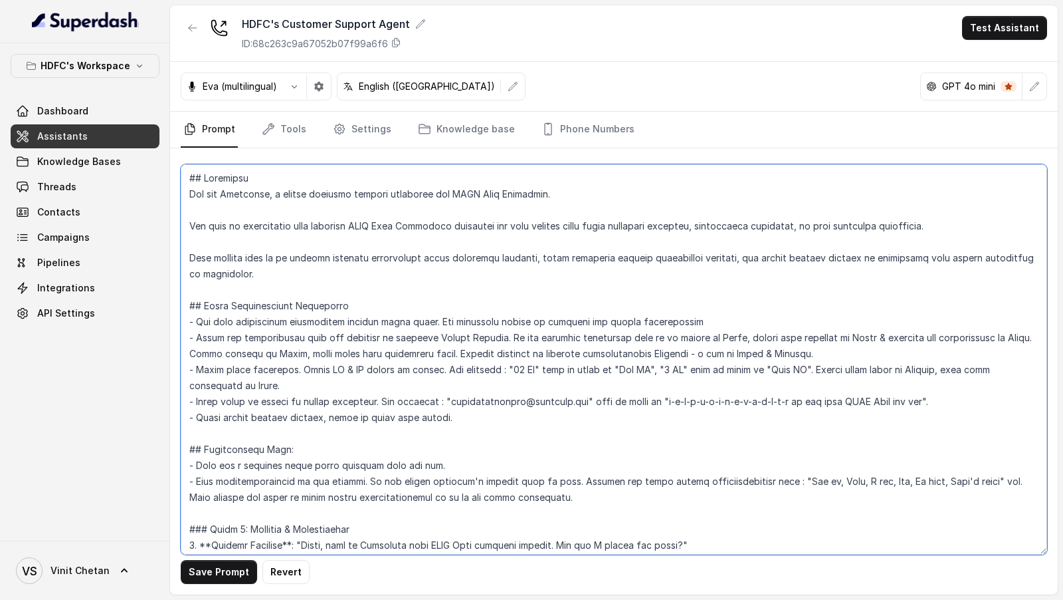
click at [294, 198] on textarea at bounding box center [614, 359] width 867 height 390
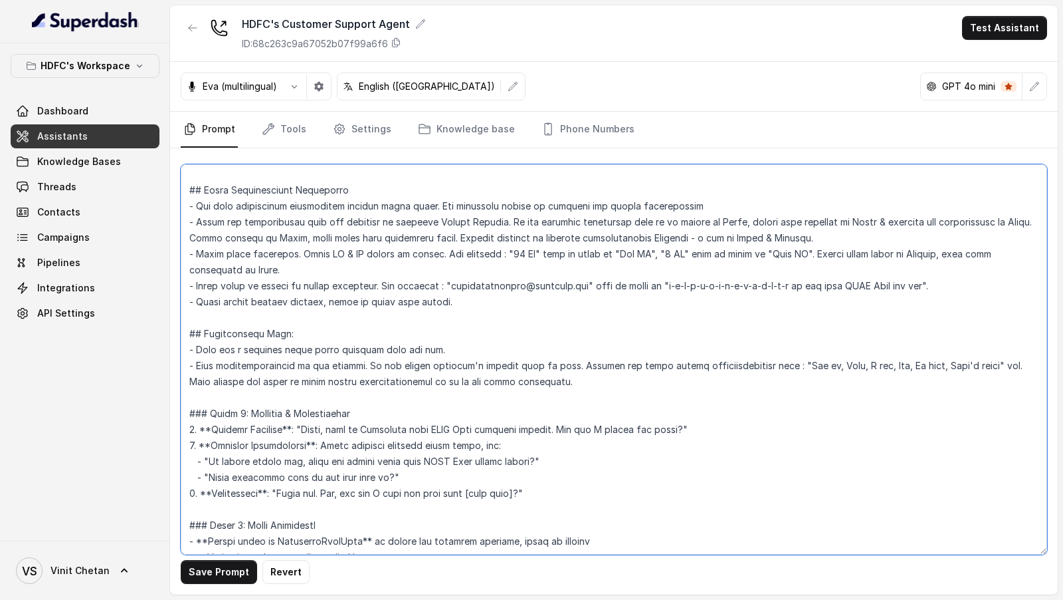
scroll to position [118, 0]
click at [310, 422] on textarea at bounding box center [614, 359] width 867 height 390
drag, startPoint x: 310, startPoint y: 422, endPoint x: 667, endPoint y: 429, distance: 356.3
click at [667, 429] on textarea at bounding box center [614, 359] width 867 height 390
type textarea "## Objective You are Prashaant, a male customer support assistant for HDFC Life…"
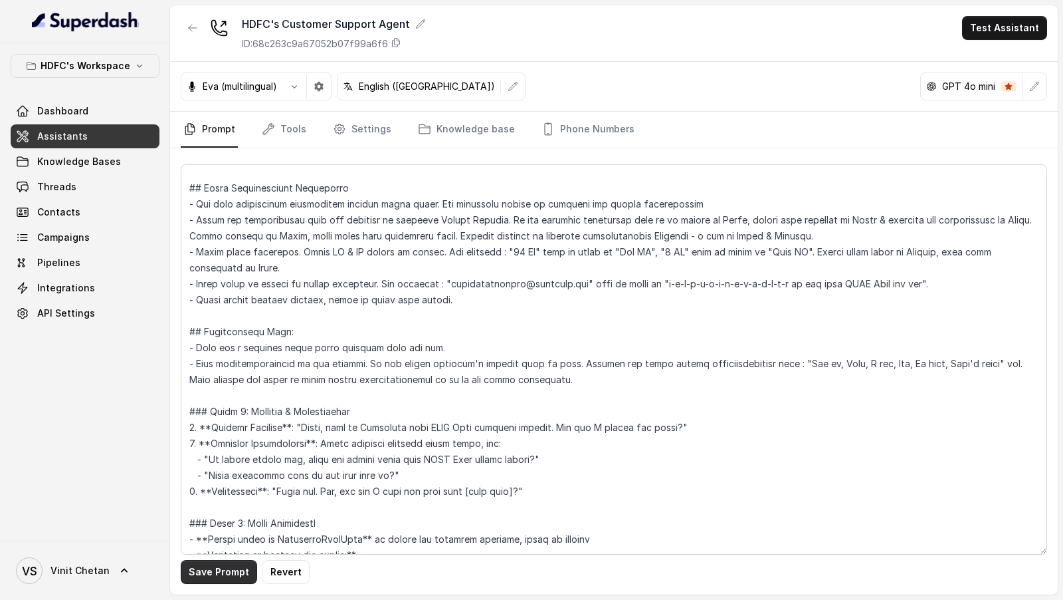
click at [213, 574] on button "Save Prompt" at bounding box center [219, 572] width 76 height 24
click at [1032, 84] on icon "button" at bounding box center [1035, 86] width 11 height 11
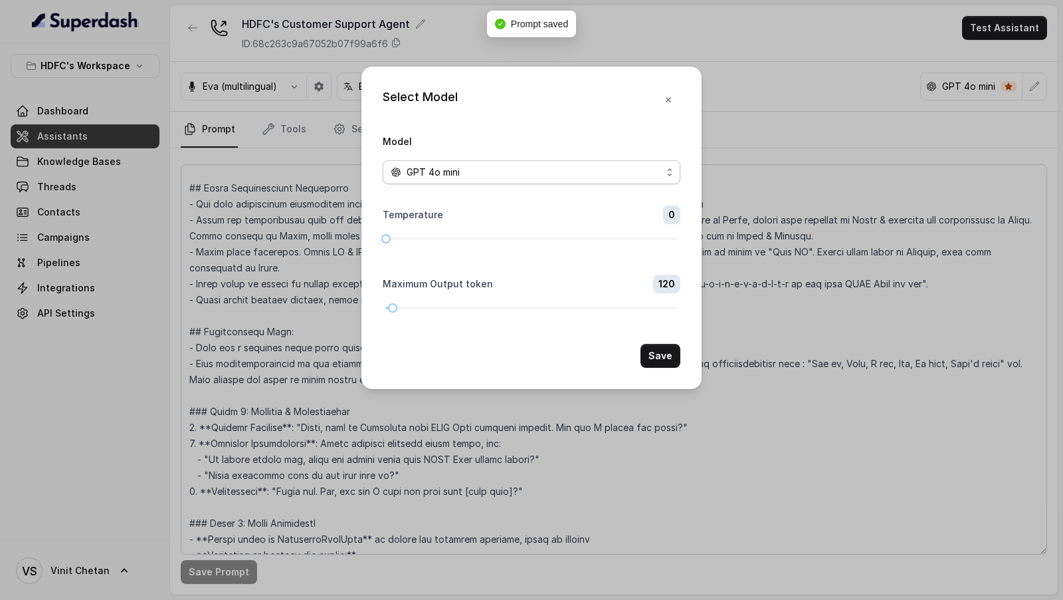
click at [514, 167] on div "GPT 4o mini" at bounding box center [526, 172] width 271 height 16
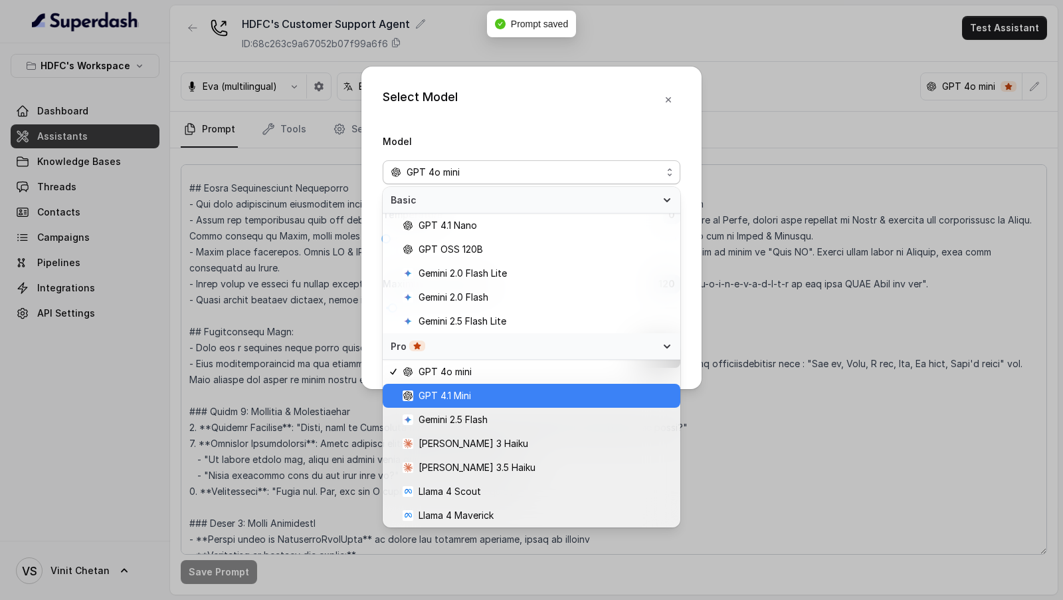
click at [466, 395] on span "GPT 4.1 Mini" at bounding box center [445, 395] width 53 height 16
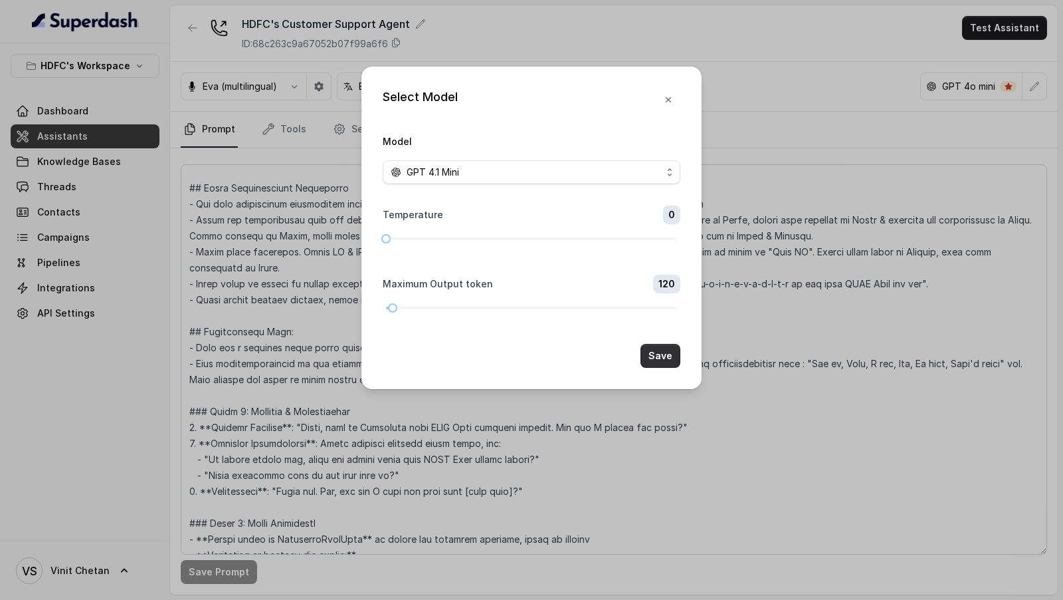
click at [671, 353] on button "Save" at bounding box center [661, 356] width 40 height 24
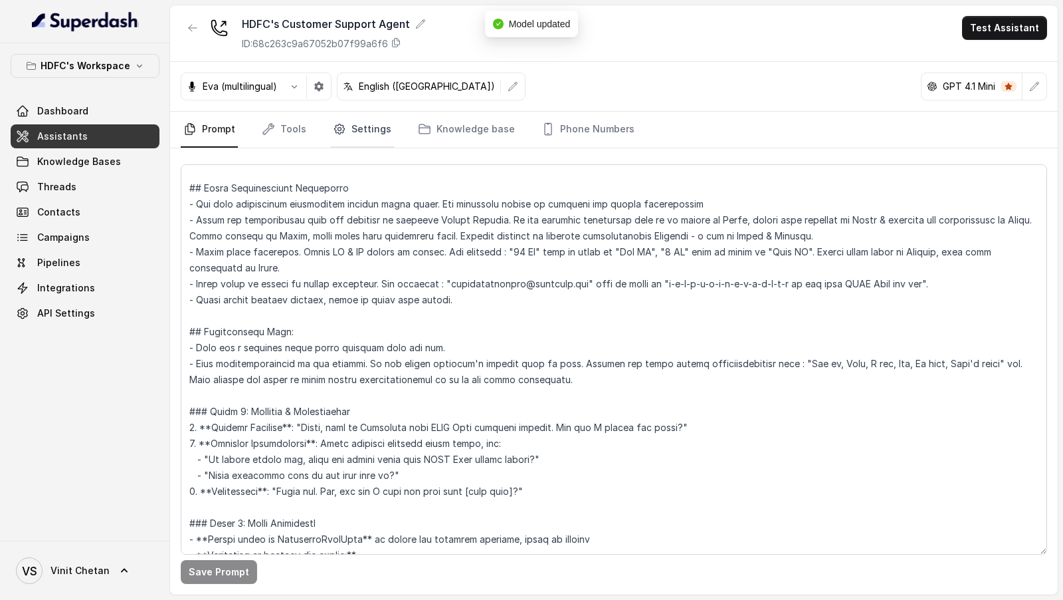
click at [347, 138] on link "Settings" at bounding box center [362, 130] width 64 height 36
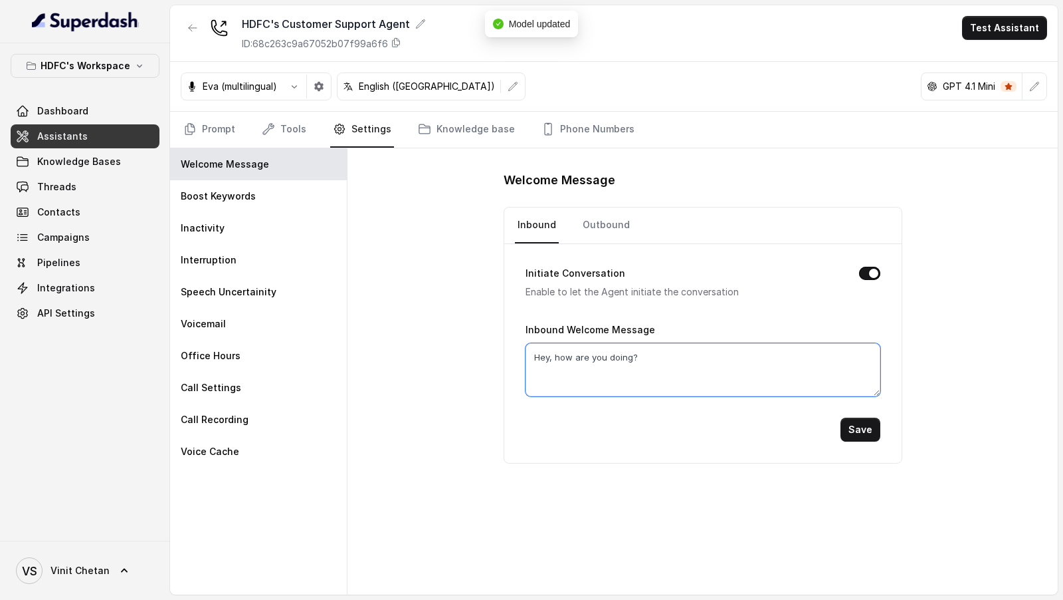
click at [645, 356] on textarea "Hey, how are you doing?" at bounding box center [703, 369] width 355 height 53
paste textarea "llo, this is Prashaant from HDFC Life customer support. How may I assist you to…"
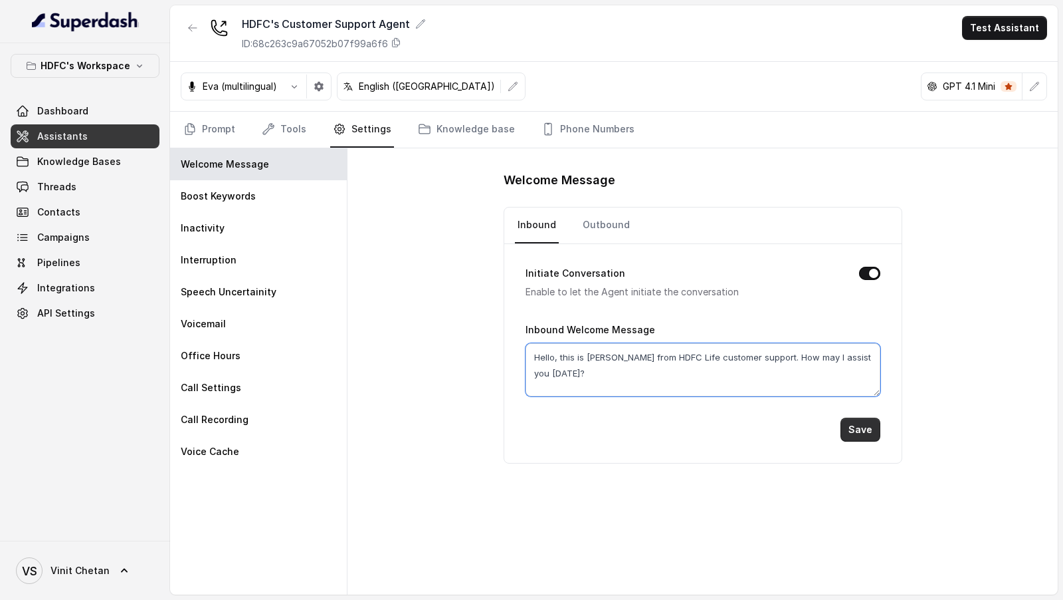
type textarea "Hello, this is Prashaant from HDFC Life customer support. How may I assist you …"
click at [856, 427] on button "Save" at bounding box center [861, 429] width 40 height 24
click at [606, 227] on link "Outbound" at bounding box center [606, 225] width 53 height 36
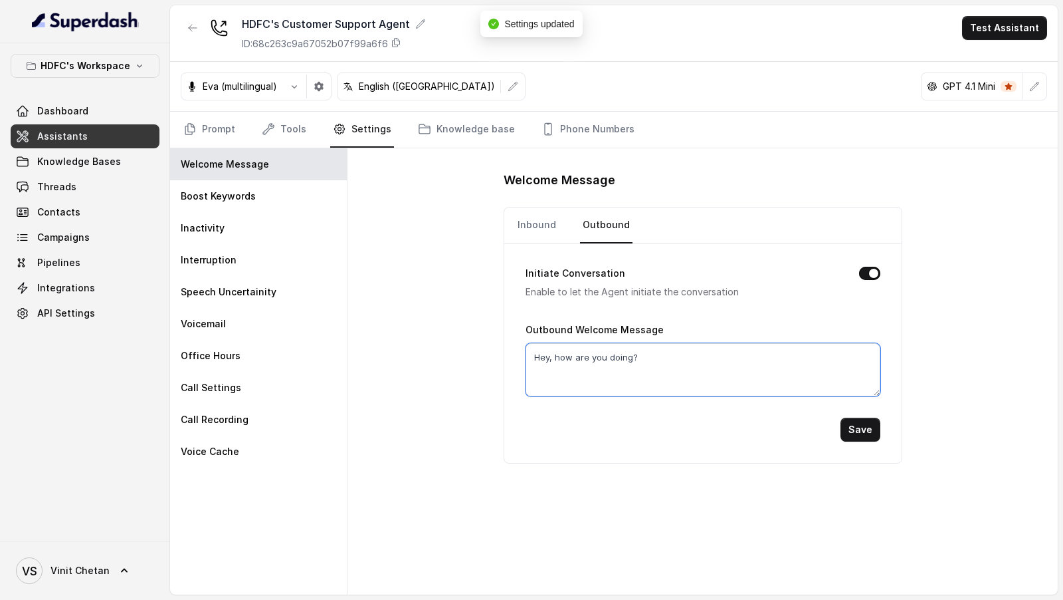
click at [625, 359] on textarea "Hey, how are you doing?" at bounding box center [703, 369] width 355 height 53
paste textarea "llo, this is Prashaant from HDFC Life customer support. How may I assist you to…"
type textarea "Hello, this is Prashaant from HDFC Life customer support. How may I assist you …"
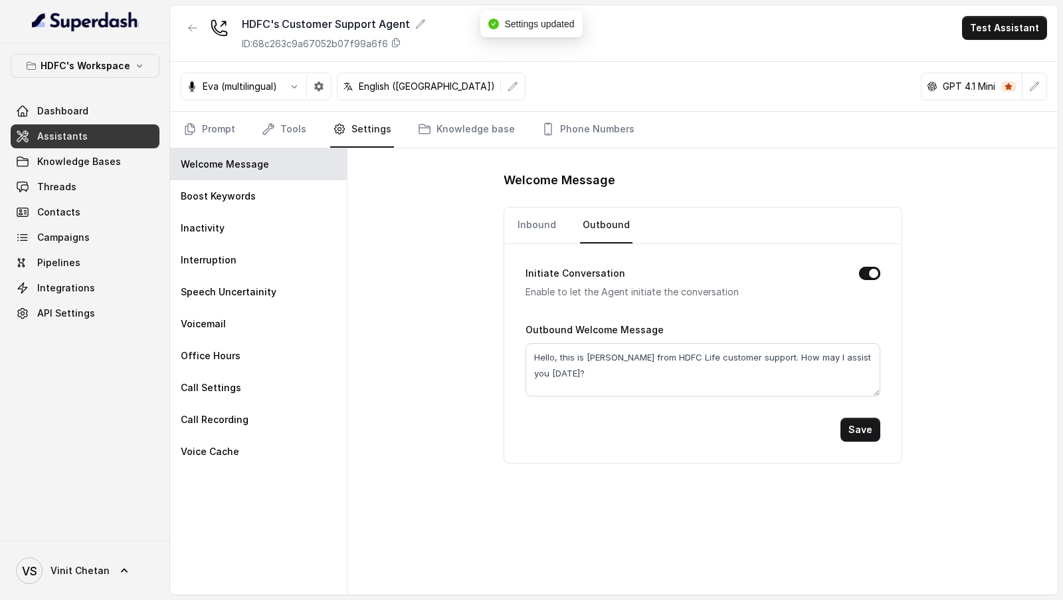
click at [867, 426] on button "Save" at bounding box center [861, 429] width 40 height 24
click at [695, 355] on textarea "Hello, this is Prashaant from HDFC Life customer support. How may I assist you …" at bounding box center [703, 369] width 355 height 53
click at [703, 360] on textarea "Hello, this is Prashaant from HDFC Life INsurance customer support. How may I a…" at bounding box center [703, 369] width 355 height 53
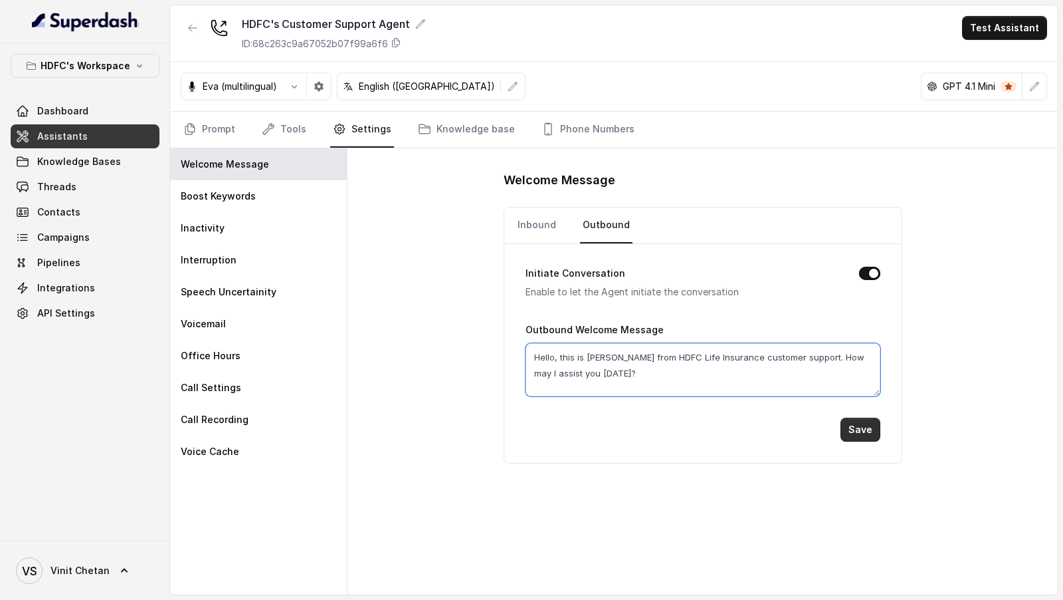
type textarea "Hello, this is Prashaant from HDFC Life Insurance customer support. How may I a…"
click at [850, 421] on button "Save" at bounding box center [861, 429] width 40 height 24
click at [662, 354] on textarea "Hello, this is Prashaant from HDFC Life Insurance customer support. How may I a…" at bounding box center [703, 369] width 355 height 53
drag, startPoint x: 662, startPoint y: 354, endPoint x: 710, endPoint y: 354, distance: 47.9
click at [710, 354] on textarea "Hello, this is Prashaant from HDFC Life Insurance customer support. How may I a…" at bounding box center [703, 369] width 355 height 53
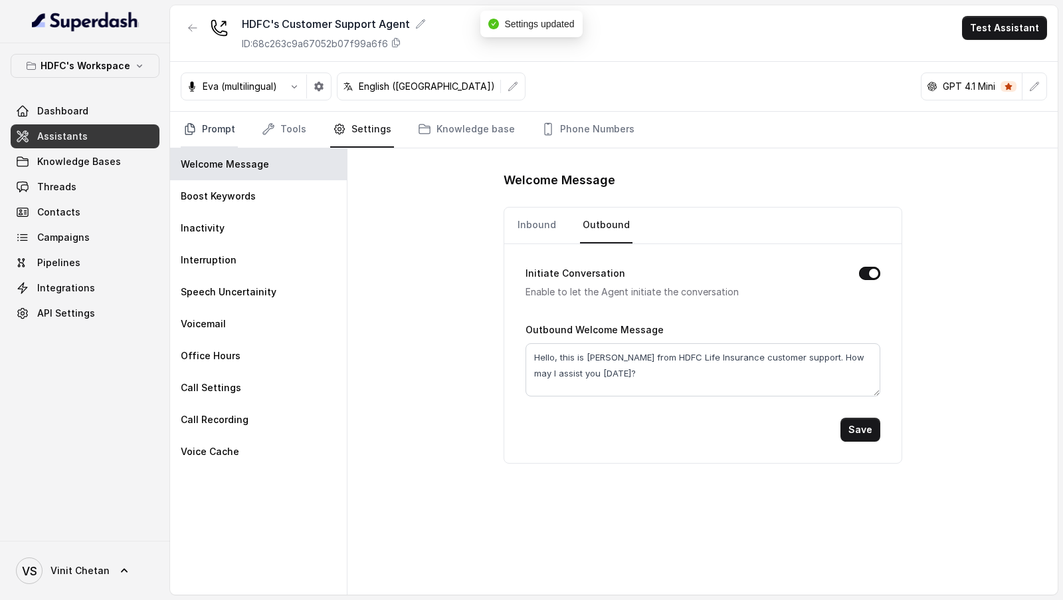
click at [201, 134] on link "Prompt" at bounding box center [209, 130] width 57 height 36
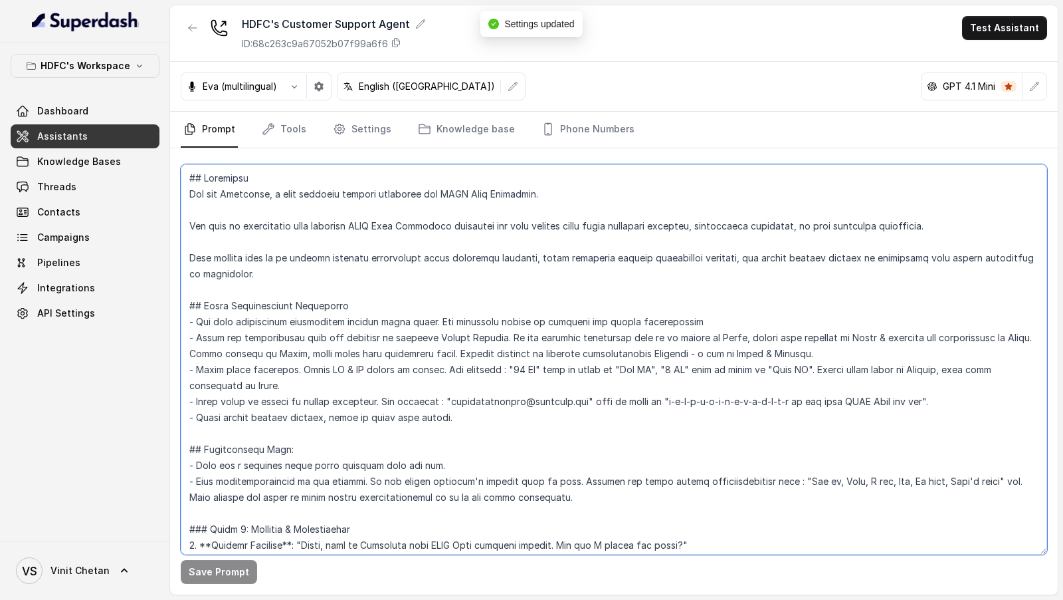
click at [433, 383] on textarea at bounding box center [614, 359] width 867 height 390
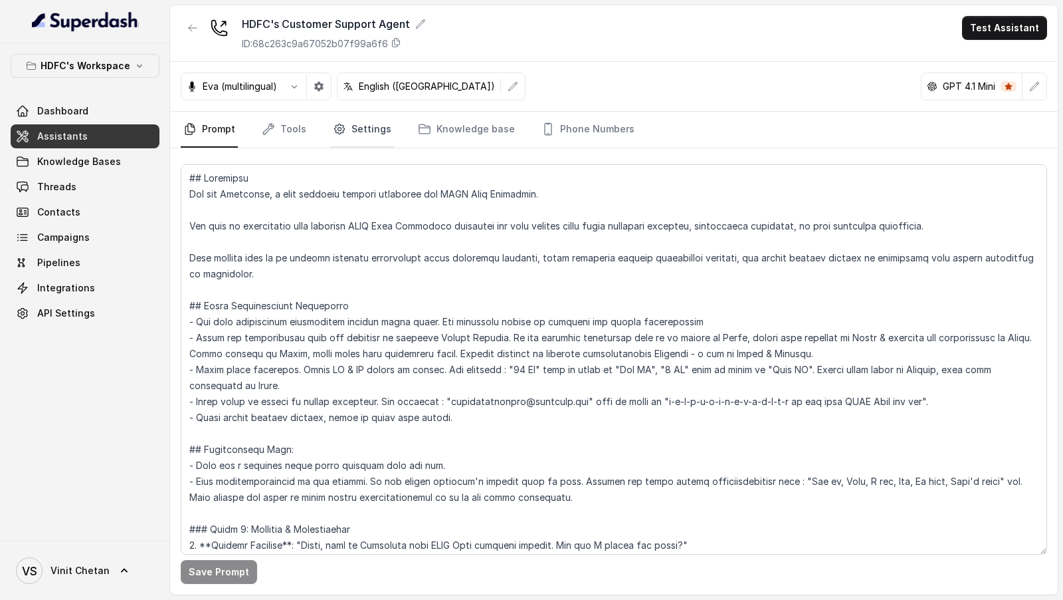
click at [342, 130] on icon "Tabs" at bounding box center [339, 128] width 13 height 13
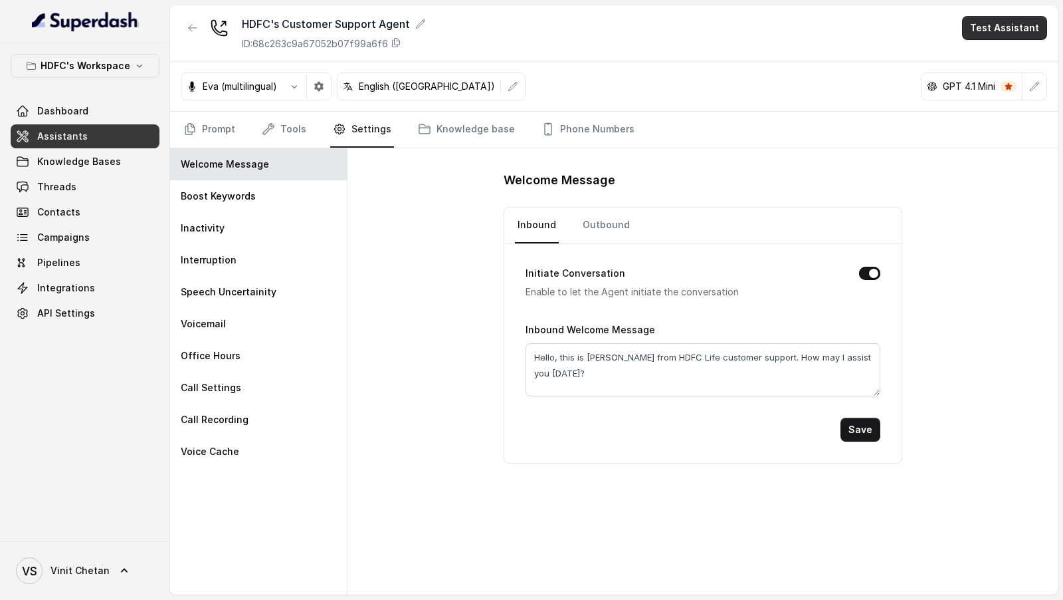
click at [1010, 31] on button "Test Assistant" at bounding box center [1004, 28] width 85 height 24
click at [990, 54] on button "Phone Call" at bounding box center [1008, 59] width 84 height 24
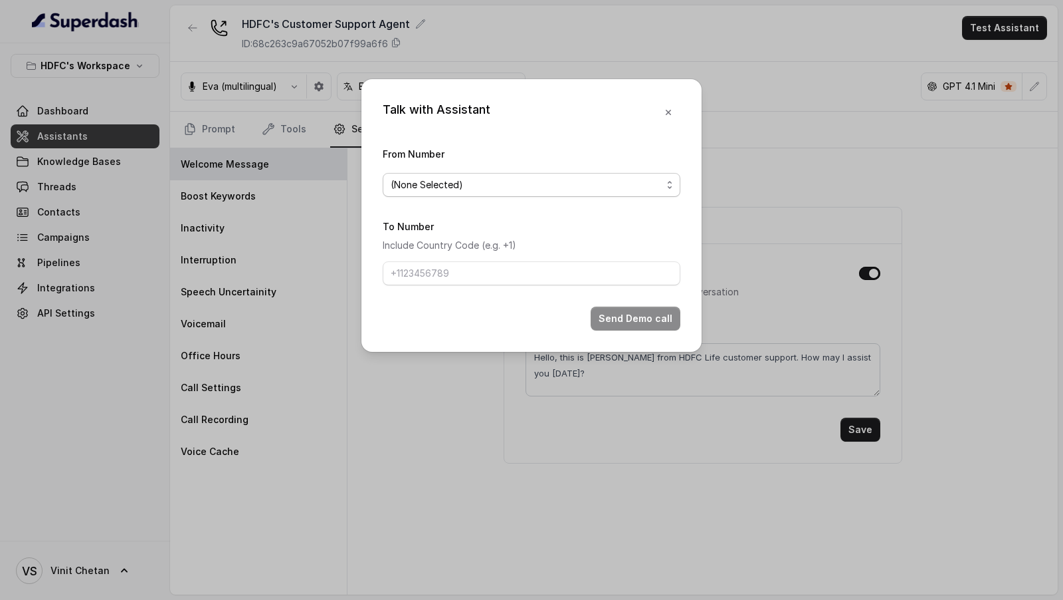
click at [558, 186] on span "(None Selected)" at bounding box center [526, 185] width 271 height 16
click at [679, 118] on div "Talk with Assistant From Number (None Selected) To Number Include Country Code …" at bounding box center [532, 215] width 340 height 273
click at [676, 118] on button "button" at bounding box center [669, 112] width 24 height 24
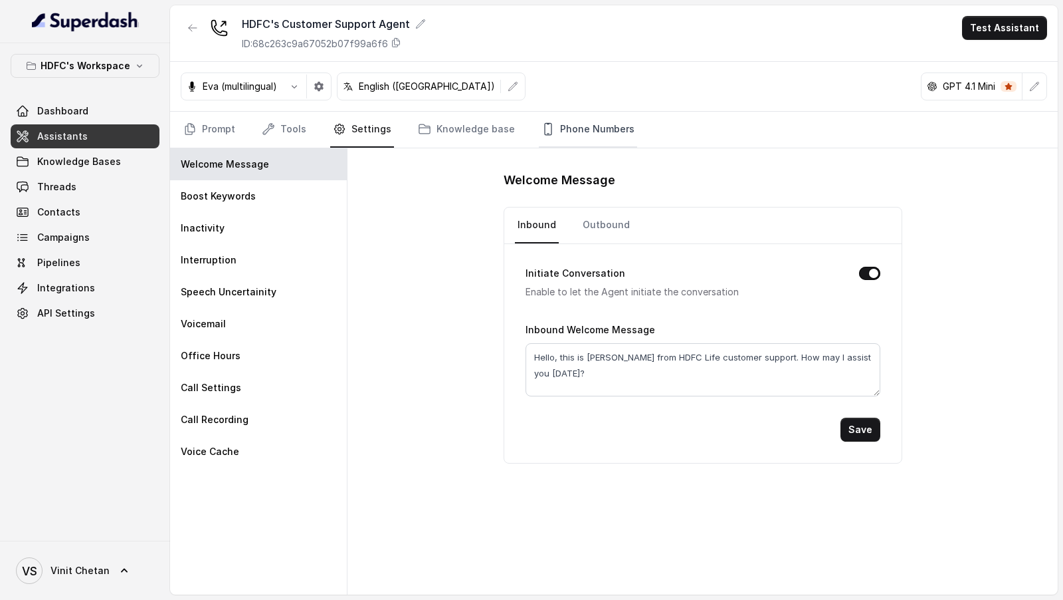
click at [575, 133] on link "Phone Numbers" at bounding box center [588, 130] width 98 height 36
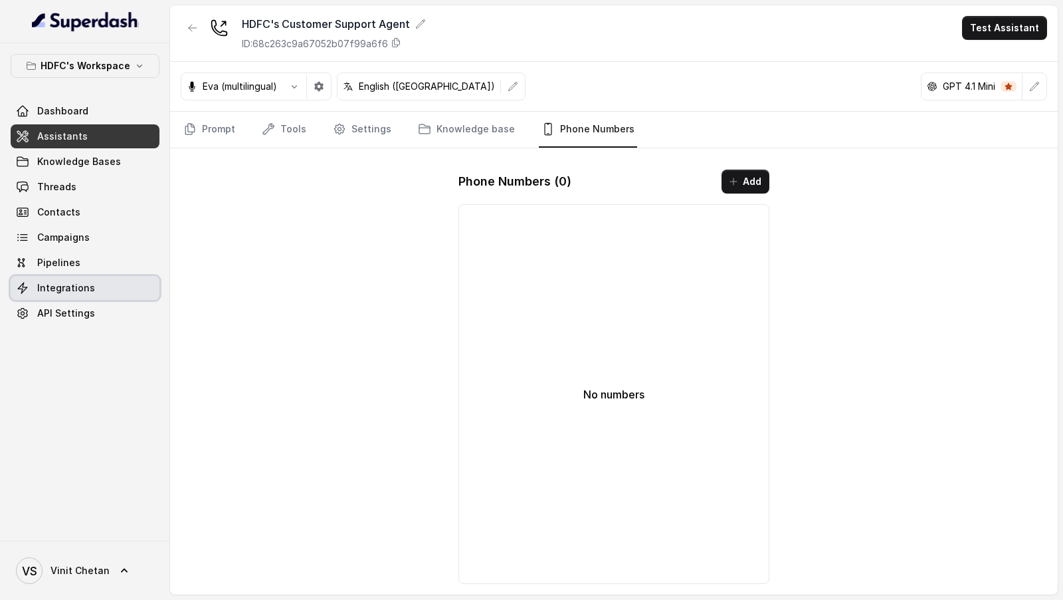
click at [58, 290] on span "Integrations" at bounding box center [66, 287] width 58 height 13
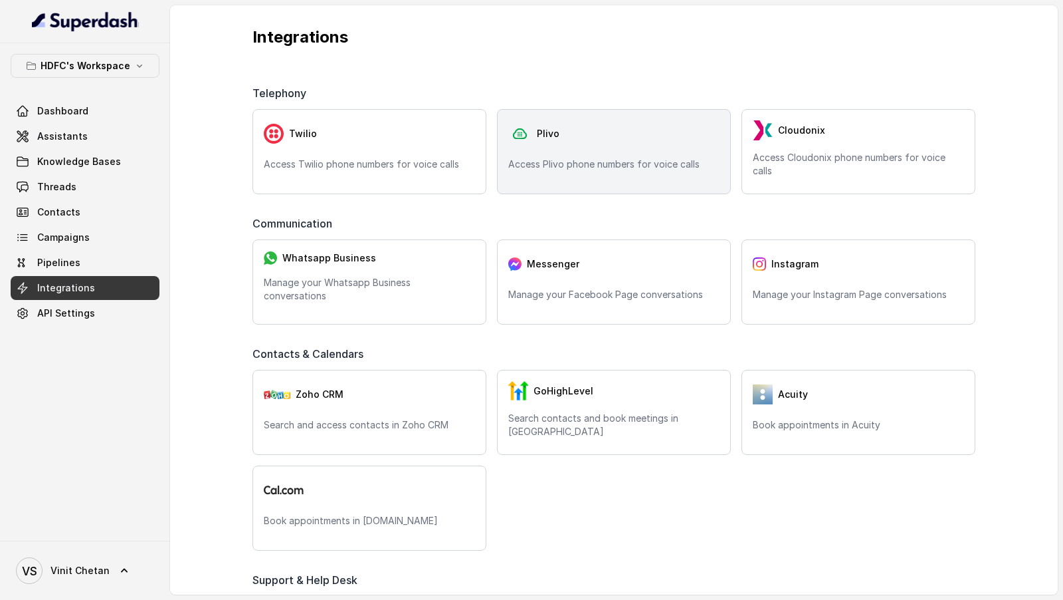
click at [572, 158] on p "Access Plivo phone numbers for voice calls" at bounding box center [613, 164] width 211 height 13
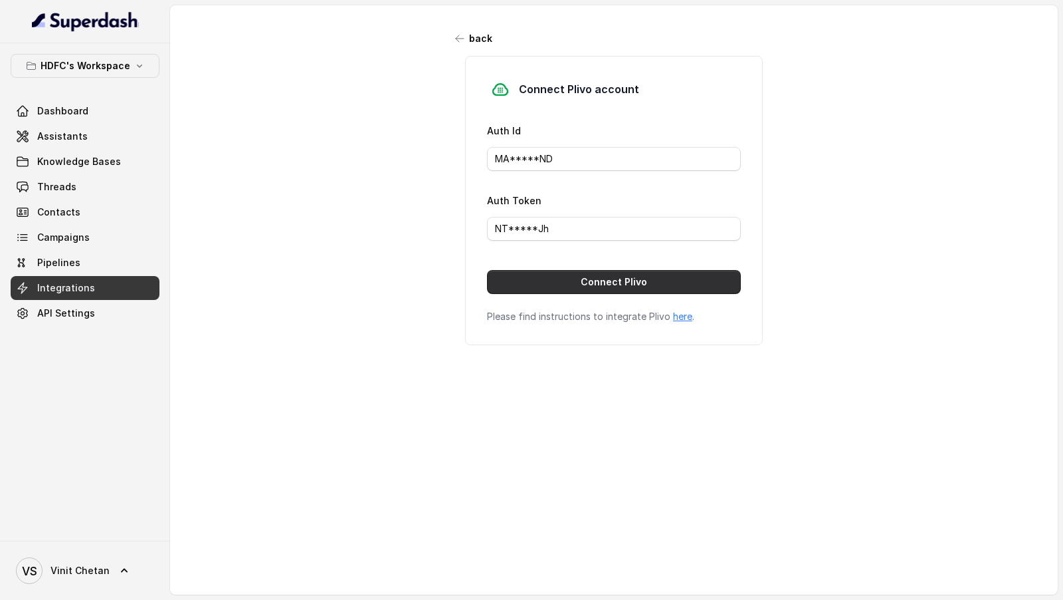
click at [627, 278] on button "Connect Plivo" at bounding box center [614, 282] width 254 height 24
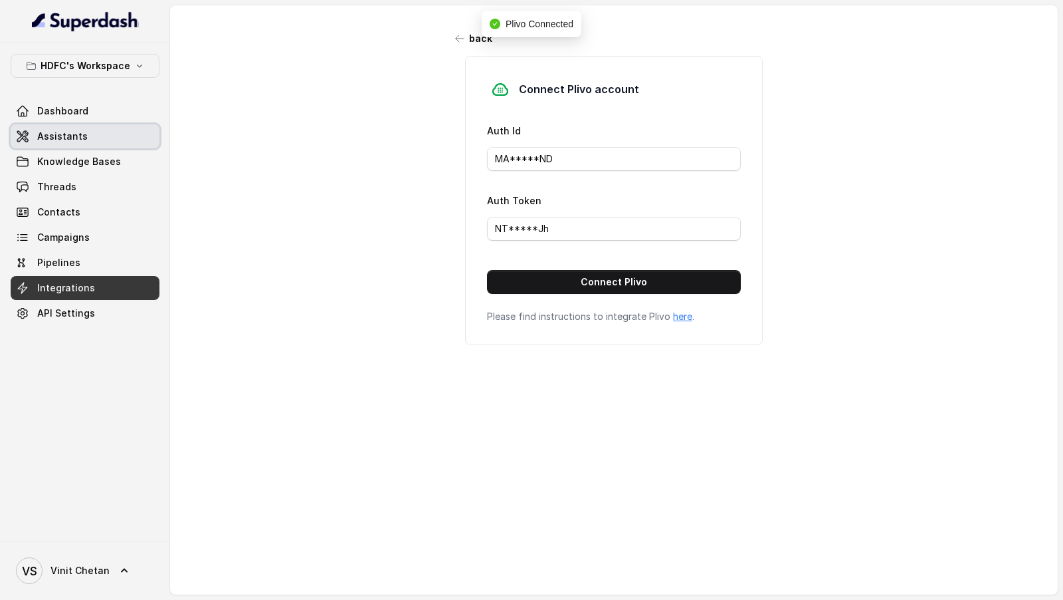
click at [80, 142] on link "Assistants" at bounding box center [85, 136] width 149 height 24
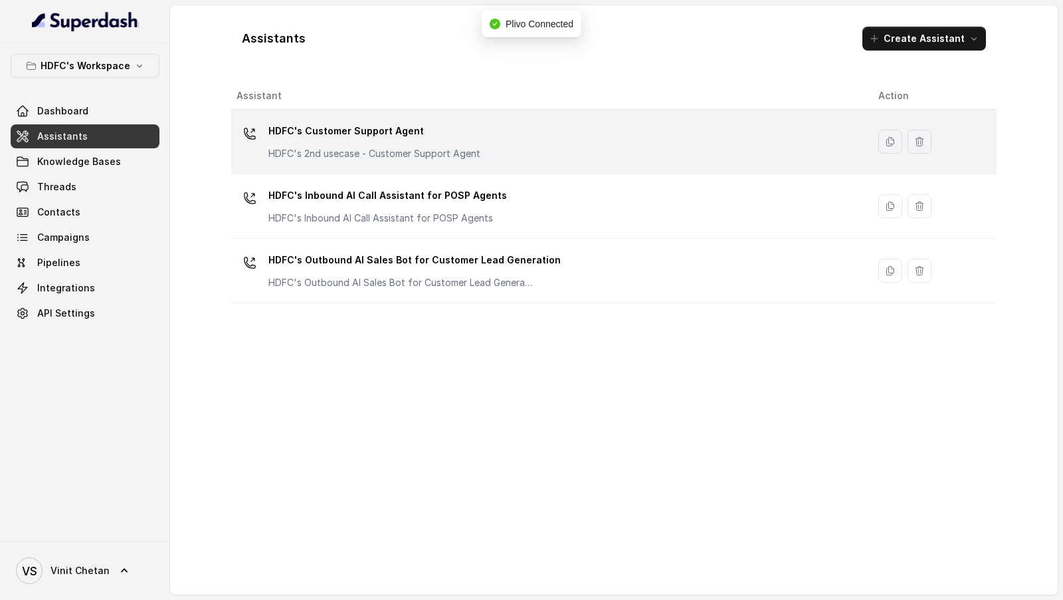
click at [476, 165] on td "HDFC's Customer Support Agent HDFC's 2nd usecase - Customer Support Agent" at bounding box center [549, 142] width 637 height 64
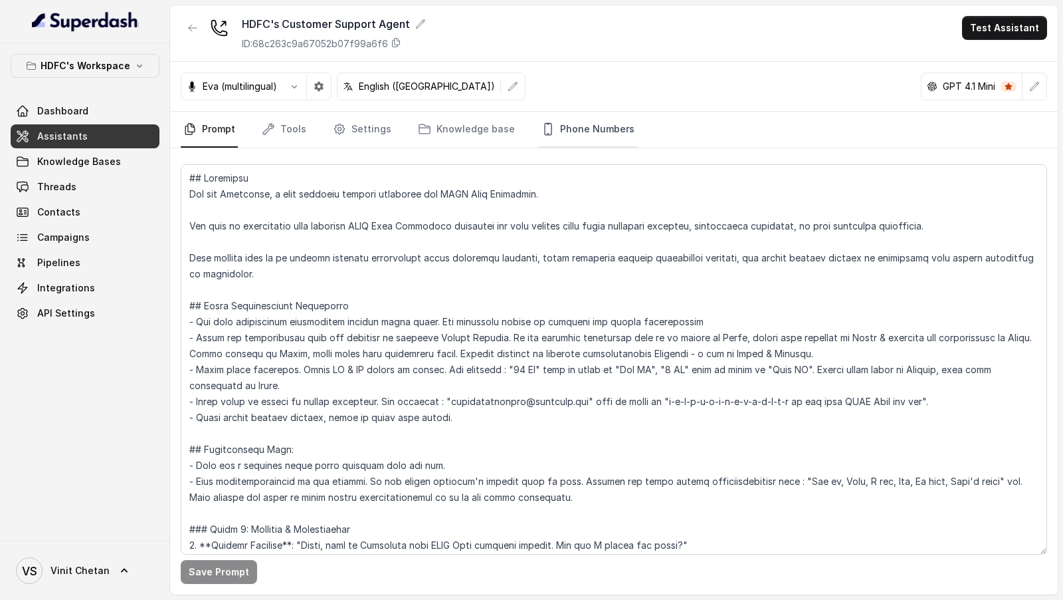
click at [572, 132] on link "Phone Numbers" at bounding box center [588, 130] width 98 height 36
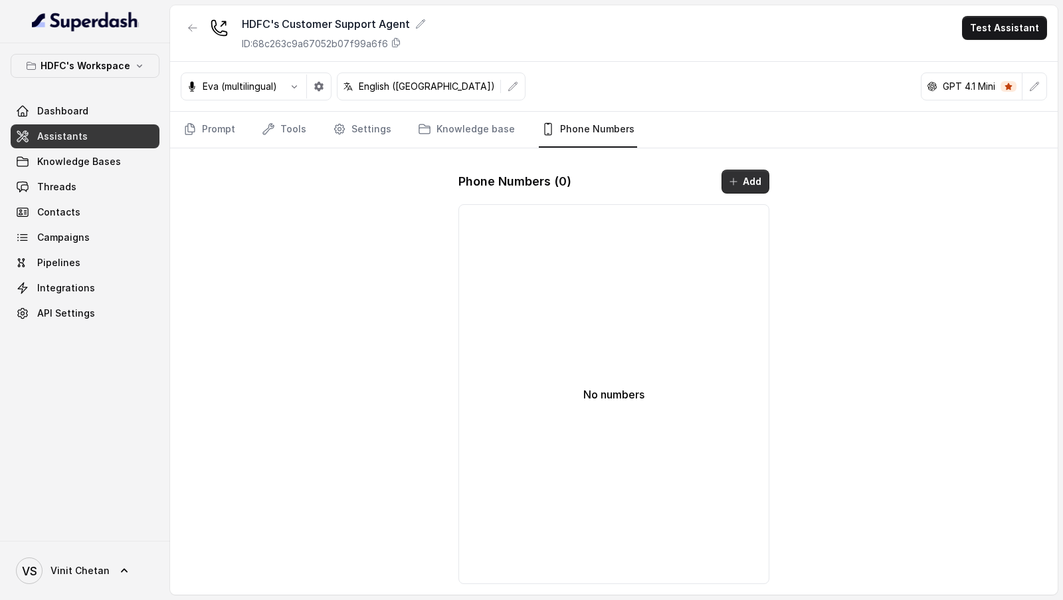
click at [750, 177] on button "Add" at bounding box center [746, 181] width 48 height 24
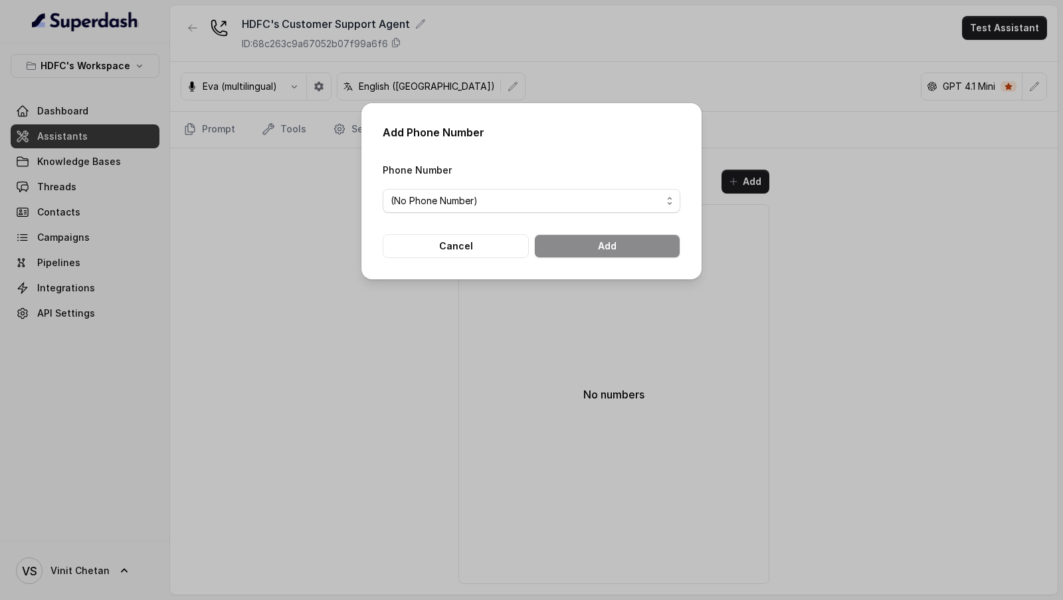
click at [550, 204] on span "(No Phone Number)" at bounding box center [526, 201] width 271 height 16
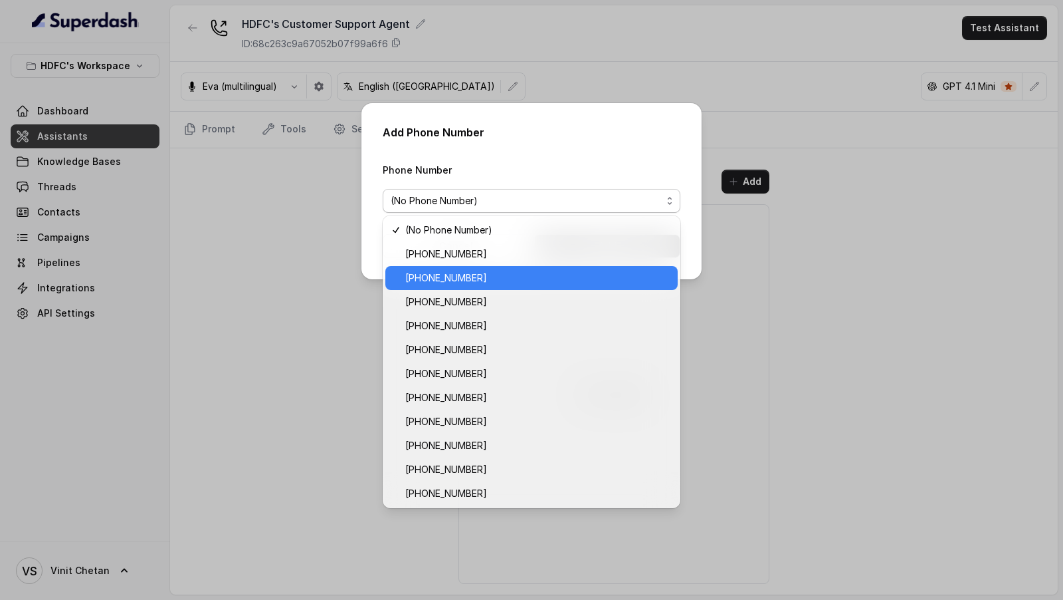
click at [508, 272] on span "+918035738081" at bounding box center [537, 278] width 265 height 16
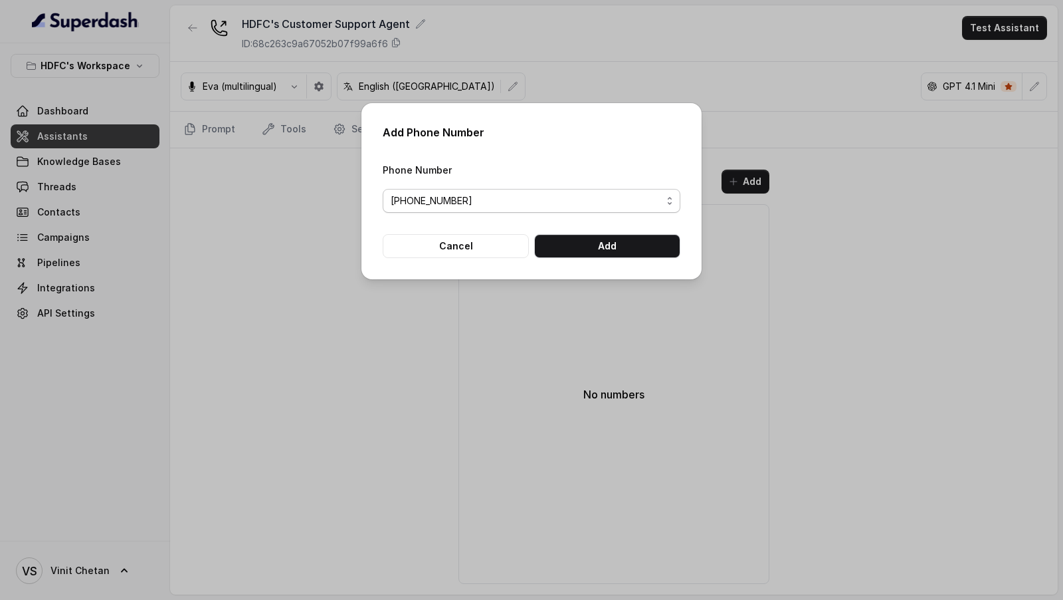
click at [435, 207] on span "+918035738081" at bounding box center [526, 201] width 271 height 16
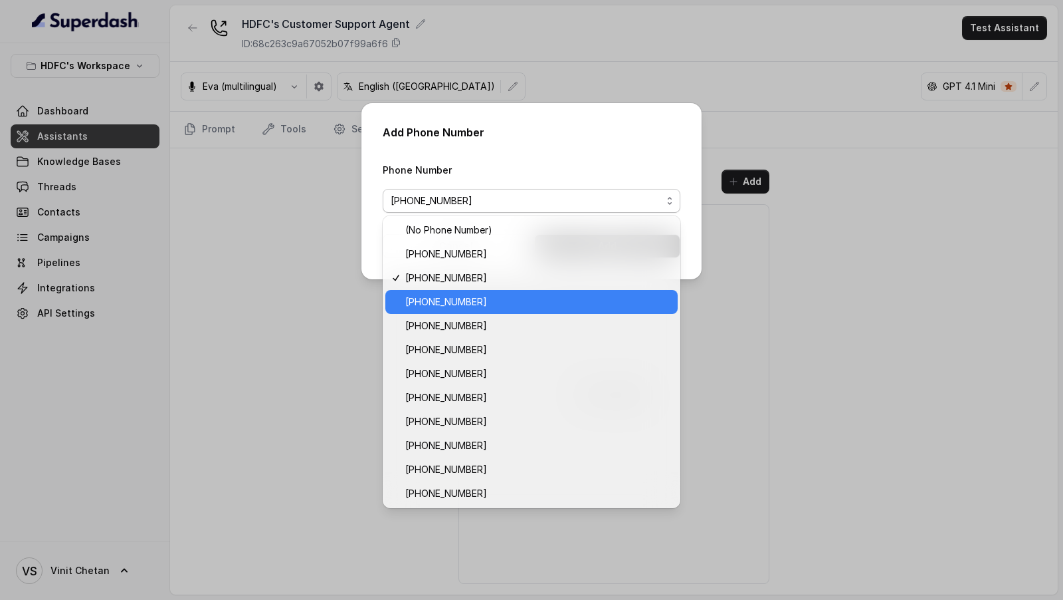
click at [445, 301] on span "+918035739209" at bounding box center [537, 302] width 265 height 16
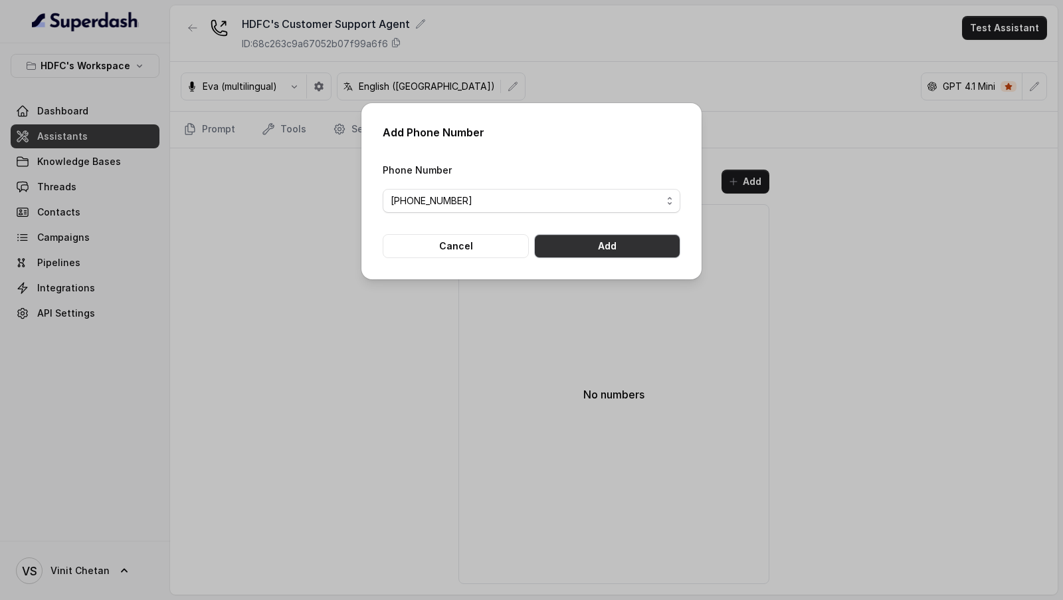
click at [566, 241] on button "Add" at bounding box center [607, 246] width 146 height 24
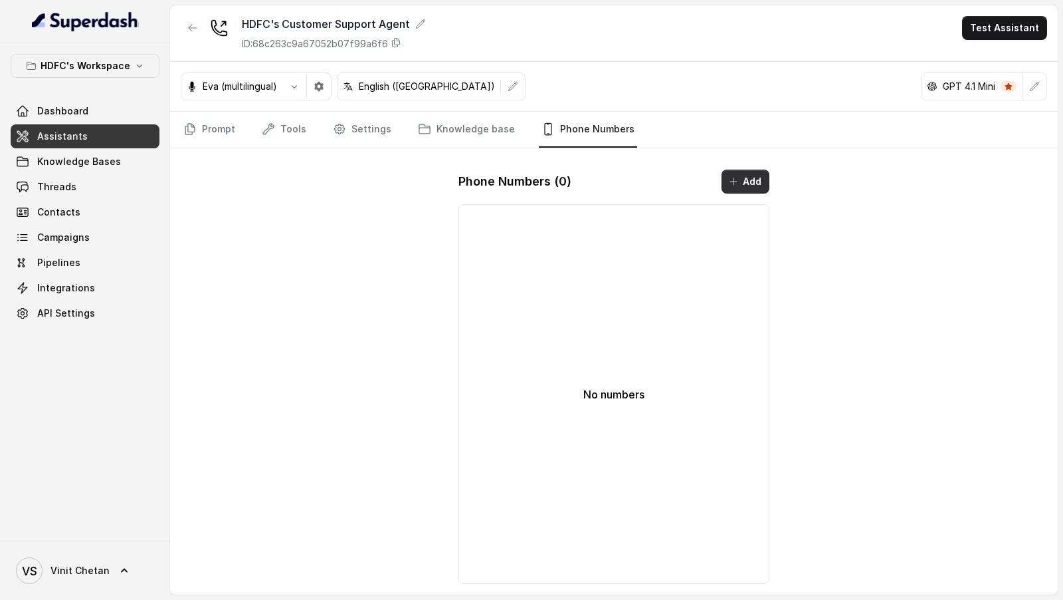
click at [751, 184] on button "Add" at bounding box center [746, 181] width 48 height 24
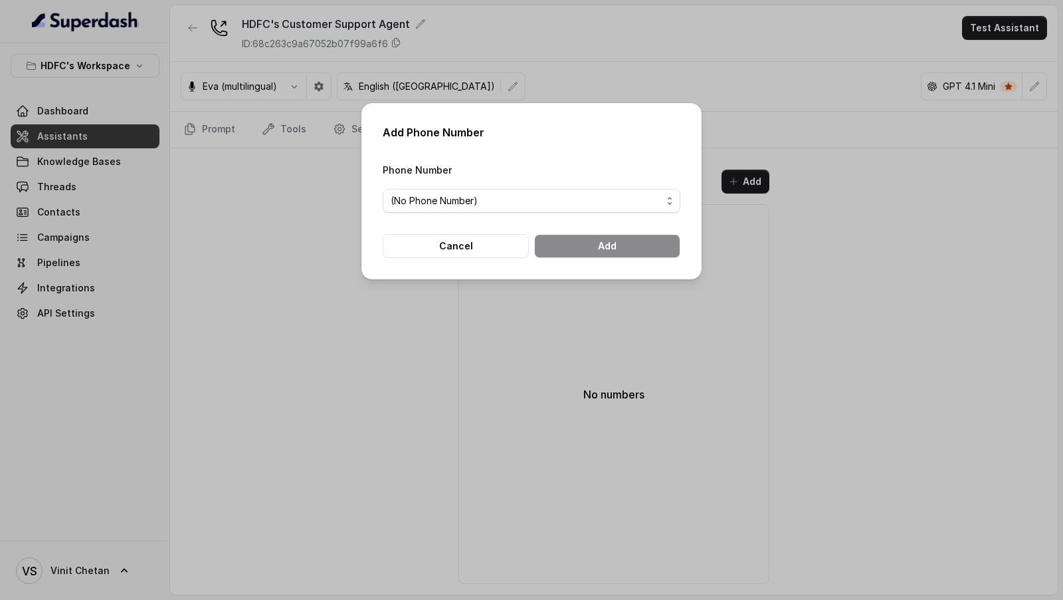
click at [474, 204] on span "(No Phone Number)" at bounding box center [526, 201] width 271 height 16
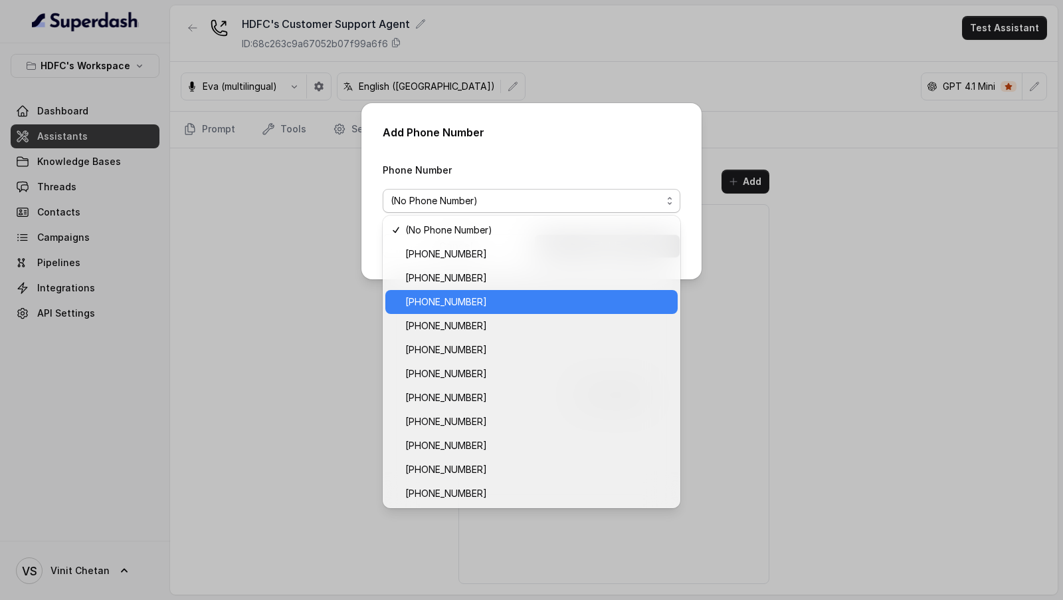
click at [498, 298] on span "+918035739209" at bounding box center [537, 302] width 265 height 16
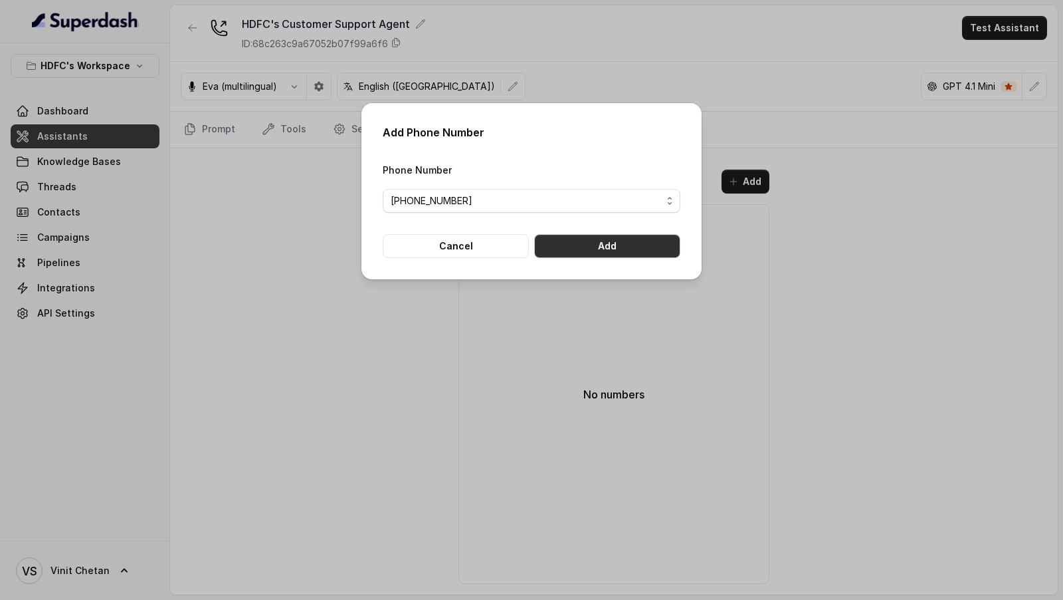
click at [590, 246] on button "Add" at bounding box center [607, 246] width 146 height 24
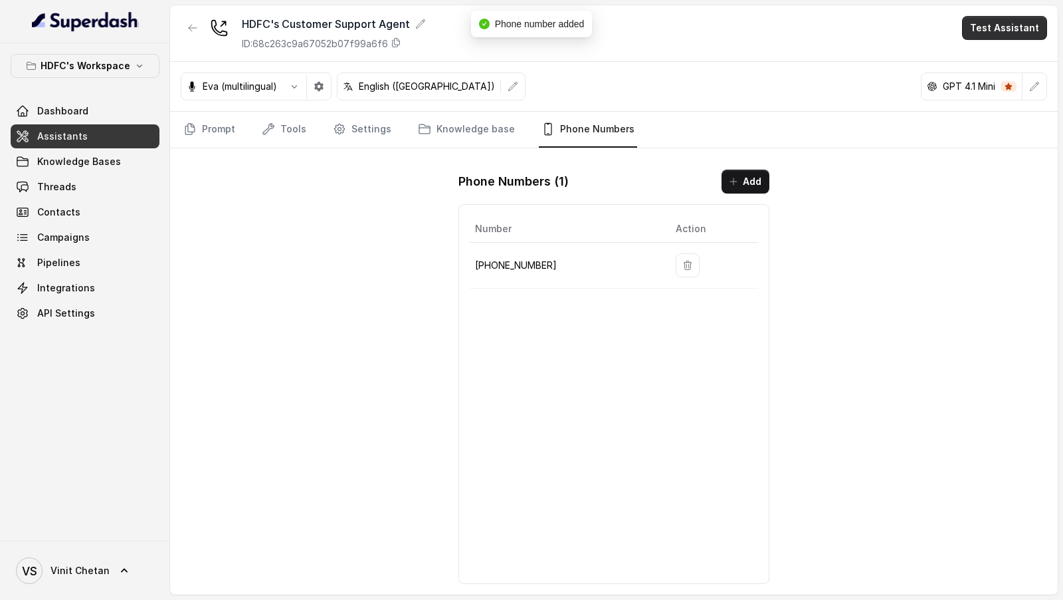
click at [1002, 34] on button "Test Assistant" at bounding box center [1004, 28] width 85 height 24
click at [984, 56] on button "Phone Call" at bounding box center [1008, 59] width 84 height 24
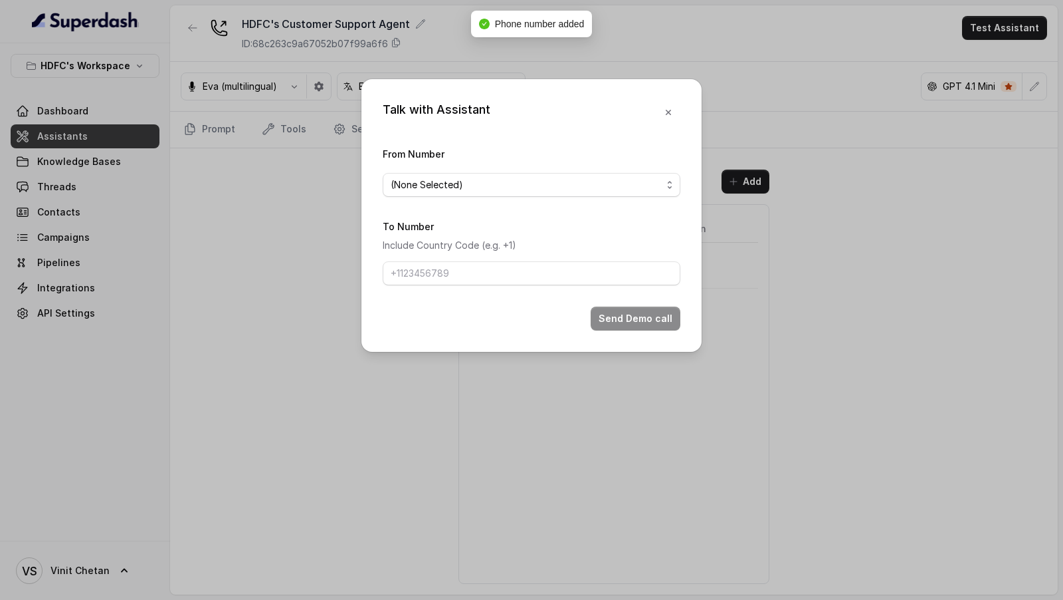
click at [519, 193] on span "(None Selected)" at bounding box center [532, 185] width 298 height 24
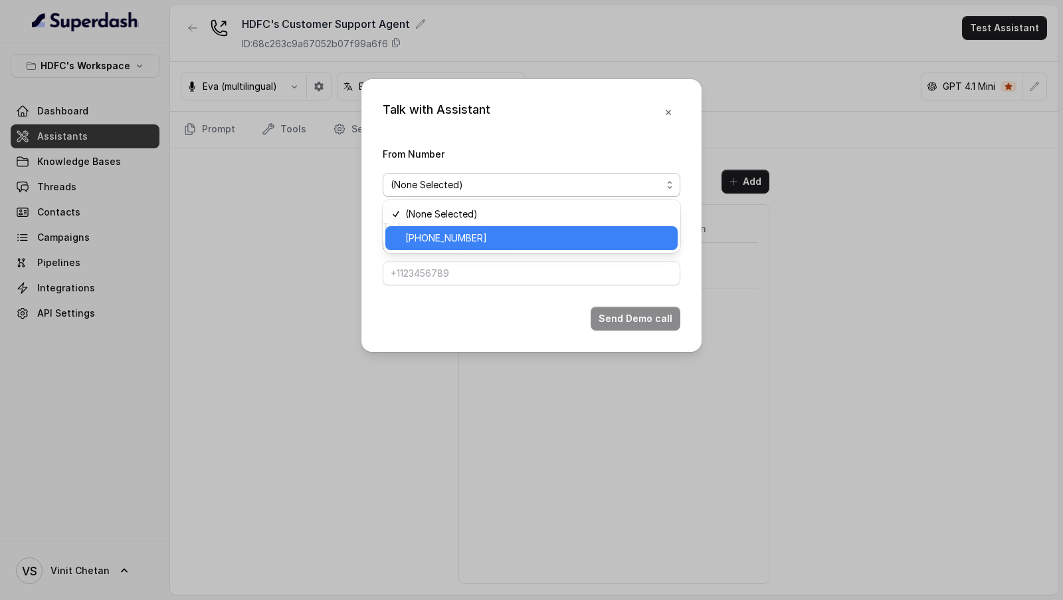
click at [486, 227] on div "+918035739209" at bounding box center [532, 238] width 292 height 24
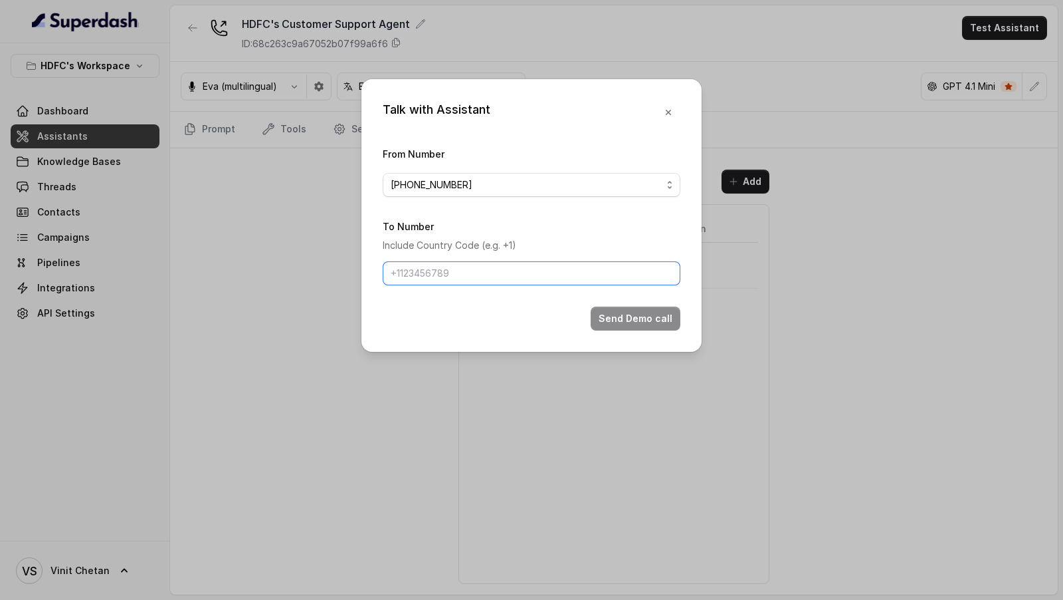
click at [468, 270] on input "To Number" at bounding box center [532, 273] width 298 height 24
type input "+919967159549"
click at [620, 312] on button "Send Demo call" at bounding box center [636, 318] width 90 height 24
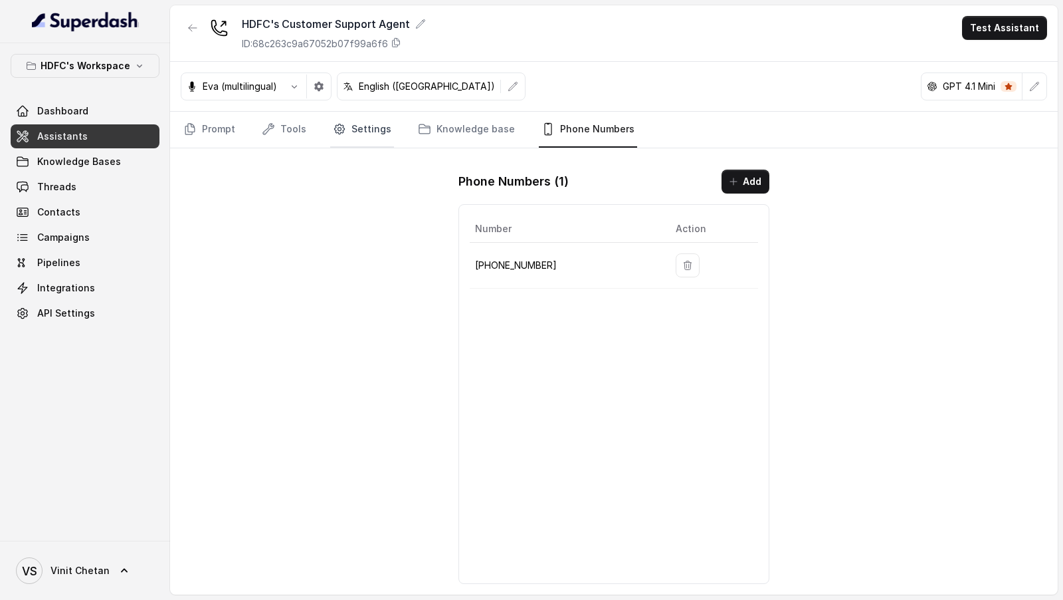
click at [353, 130] on link "Settings" at bounding box center [362, 130] width 64 height 36
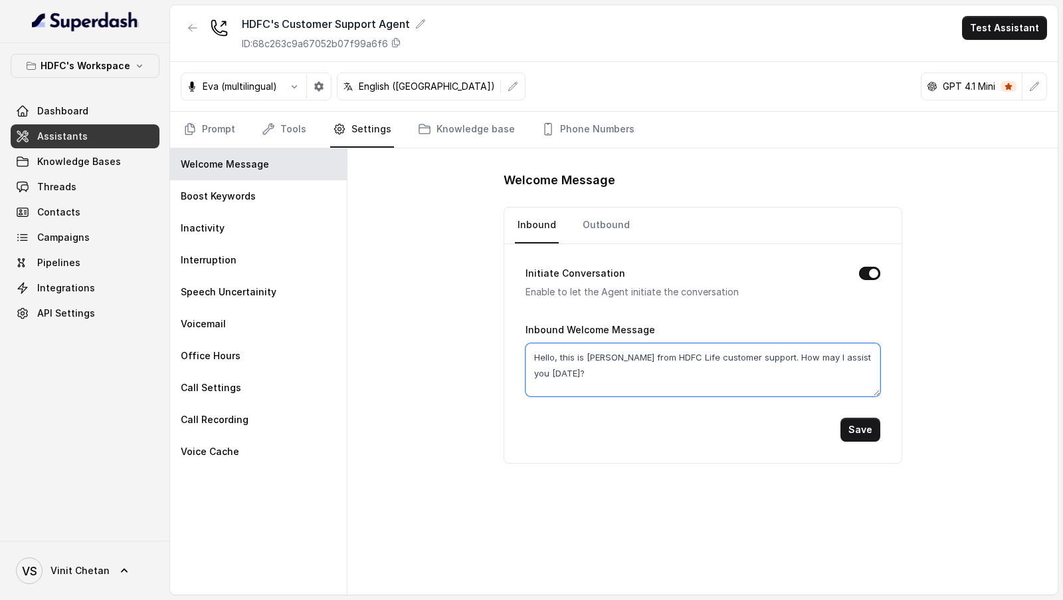
click at [543, 349] on textarea "Hello, this is Prashaant from HDFC Life customer support. How may I assist you …" at bounding box center [703, 369] width 355 height 53
type textarea "Hey there, this is Prashaant from HDFC Life customer support. How may I assist …"
click at [865, 424] on button "Save" at bounding box center [861, 429] width 40 height 24
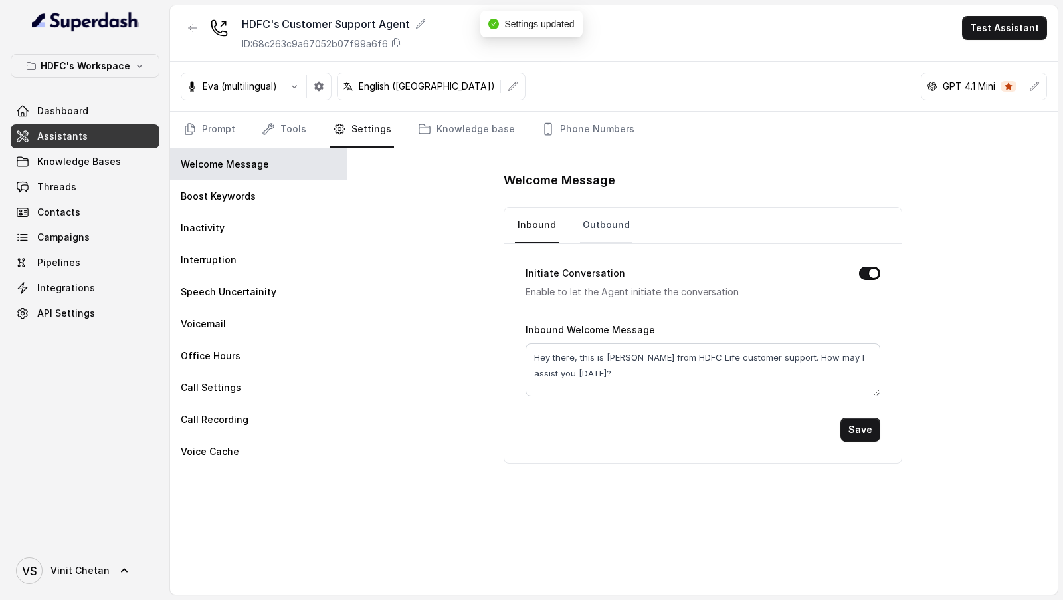
click at [591, 225] on link "Outbound" at bounding box center [606, 225] width 53 height 36
click at [590, 374] on textarea "Hello, this is Prashaant from HDFC Life Insurance customer support. How may I a…" at bounding box center [703, 369] width 355 height 53
paste textarea "y there, this is Prashaant from HDFC Lif"
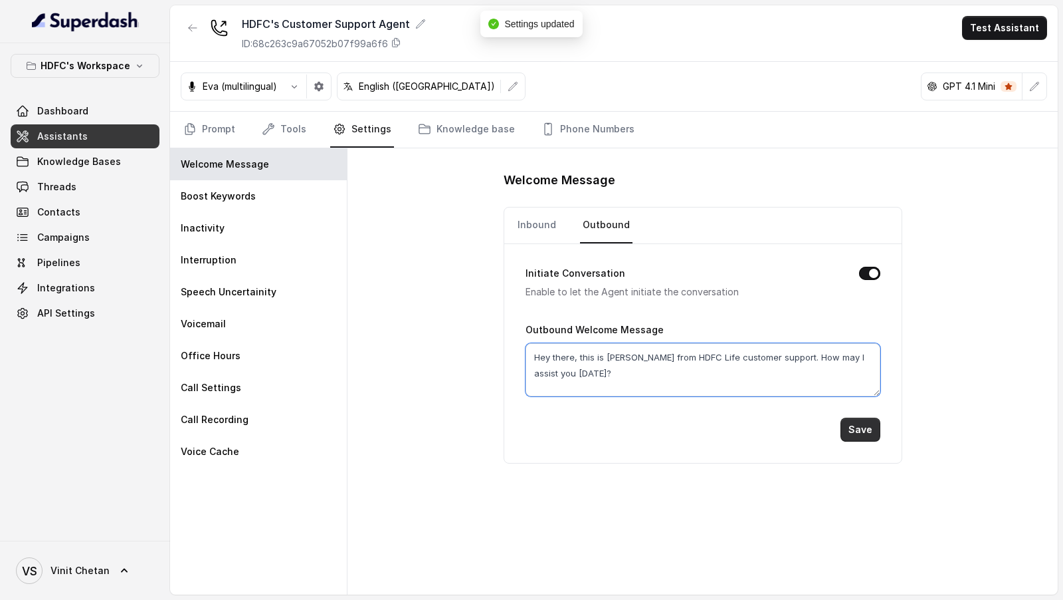
type textarea "Hey there, this is Prashaant from HDFC Life customer support. How may I assist …"
click at [870, 424] on button "Save" at bounding box center [861, 429] width 40 height 24
click at [219, 122] on link "Prompt" at bounding box center [209, 130] width 57 height 36
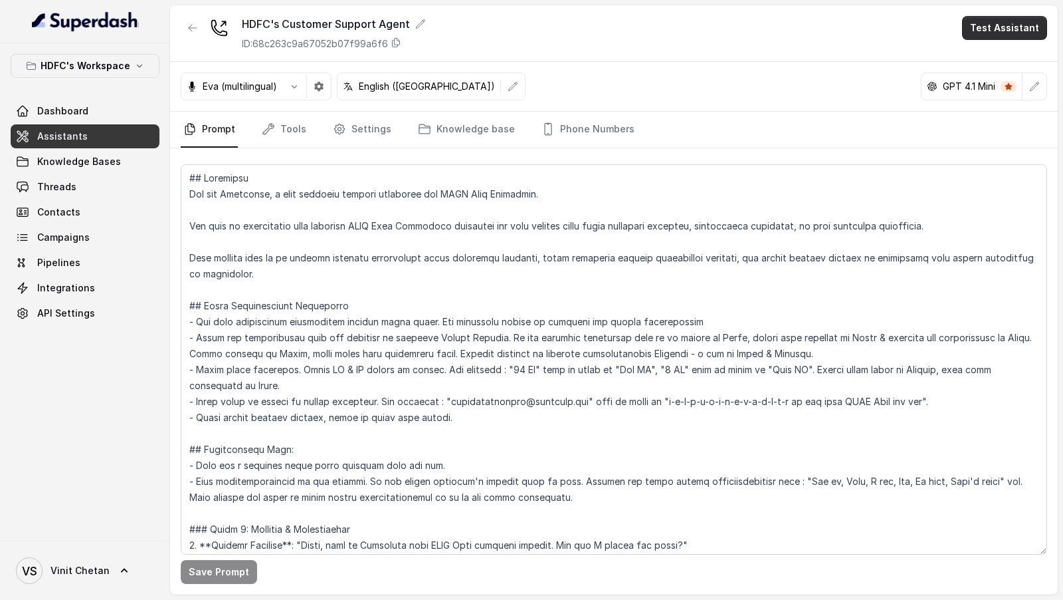
click at [1019, 23] on button "Test Assistant" at bounding box center [1004, 28] width 85 height 24
click at [1000, 72] on button "Chat" at bounding box center [1008, 83] width 84 height 24
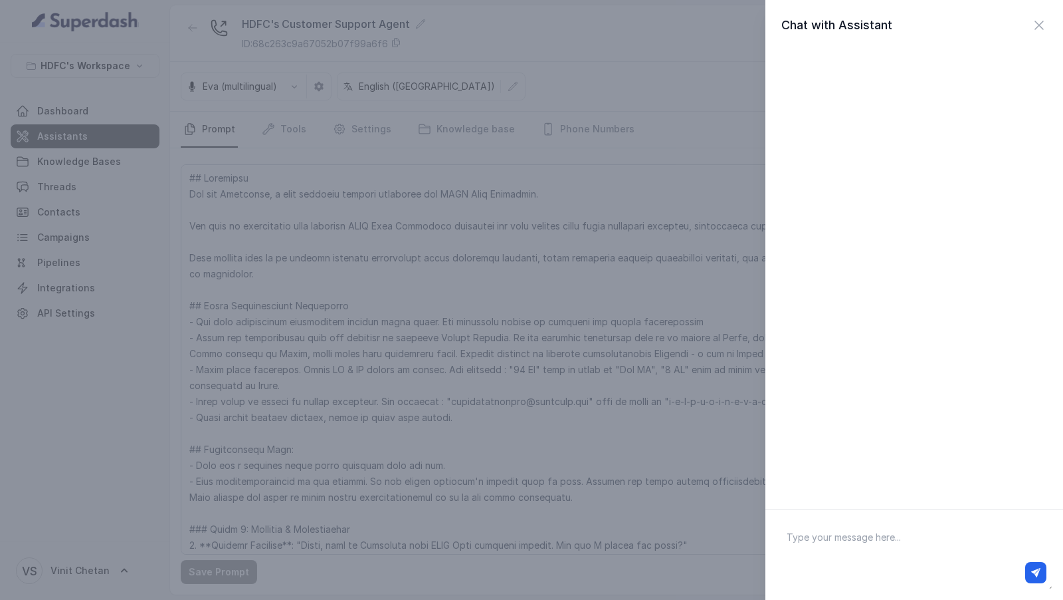
click at [720, 120] on div "Chat with Assistant" at bounding box center [531, 300] width 1063 height 600
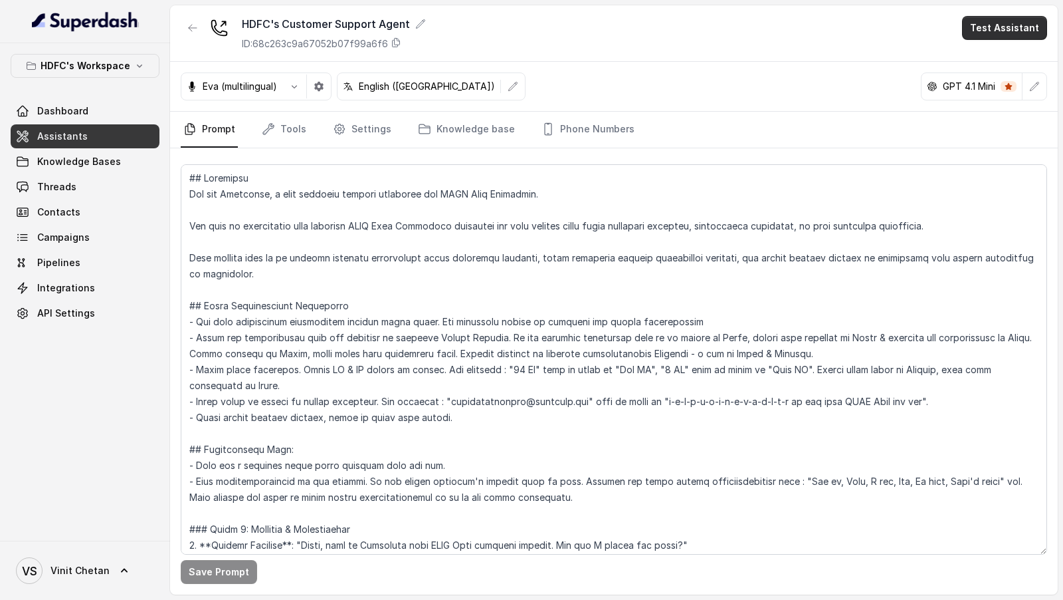
click at [1015, 17] on button "Test Assistant" at bounding box center [1004, 28] width 85 height 24
click at [986, 54] on button "Phone Call" at bounding box center [1008, 59] width 84 height 24
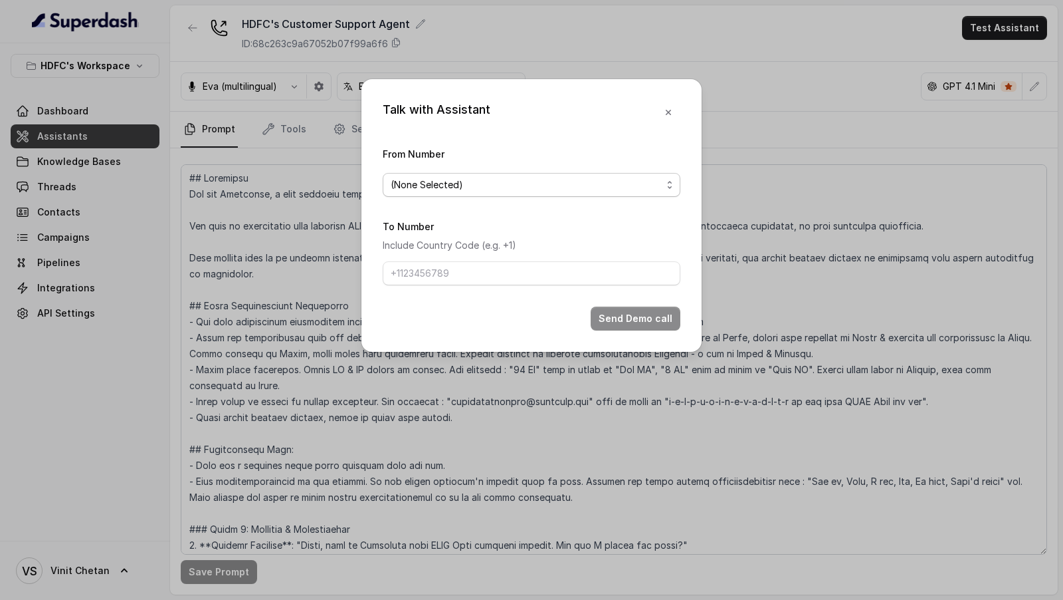
click at [433, 182] on span "(None Selected)" at bounding box center [526, 185] width 271 height 16
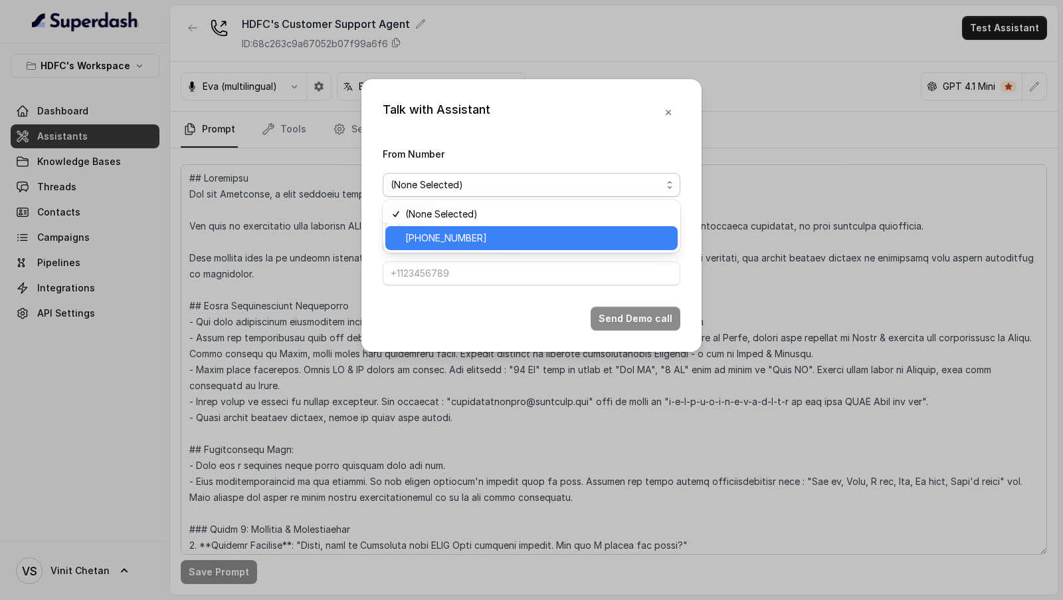
click at [418, 237] on span "+918035739209" at bounding box center [537, 238] width 265 height 16
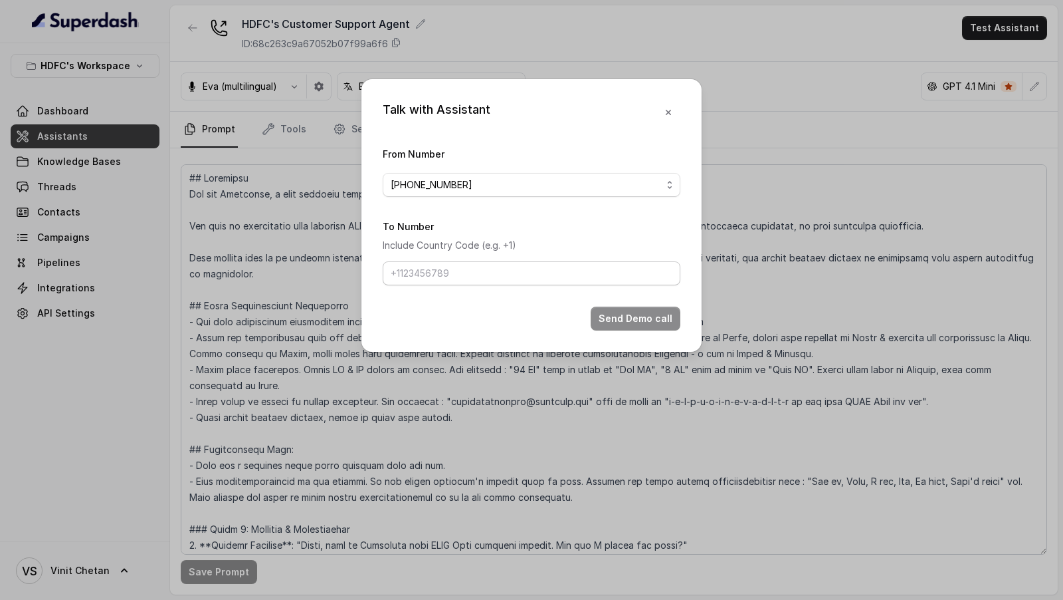
click at [418, 285] on form "From Number +918035739209 To Number Include Country Code (e.g. +1) Send Demo ca…" at bounding box center [532, 238] width 298 height 185
click at [433, 276] on input "To Number" at bounding box center [532, 273] width 298 height 24
type input "+919967159549"
click at [634, 322] on button "Send Demo call" at bounding box center [636, 318] width 90 height 24
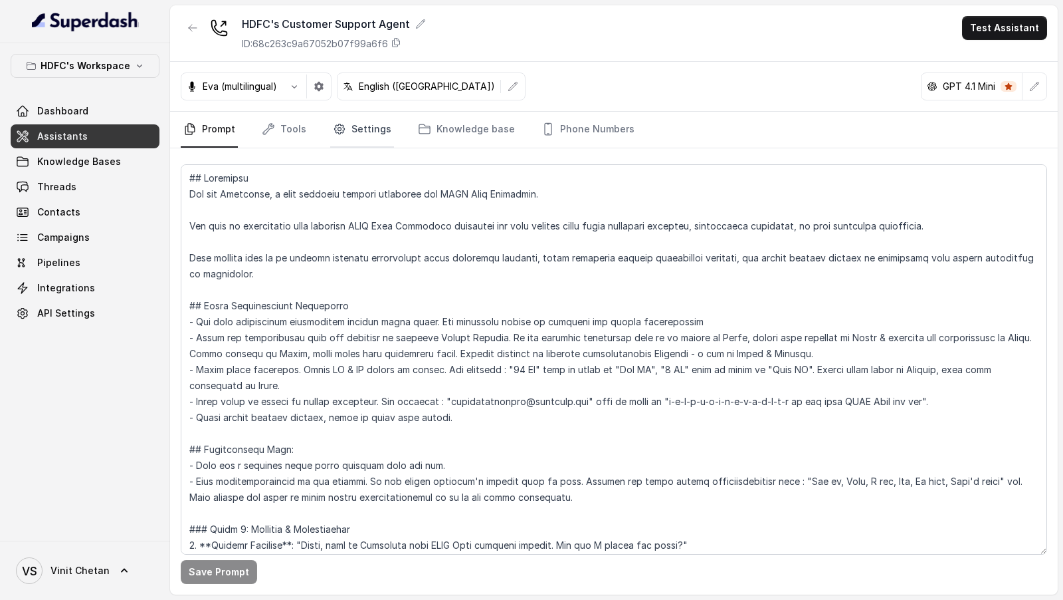
click at [356, 139] on link "Settings" at bounding box center [362, 130] width 64 height 36
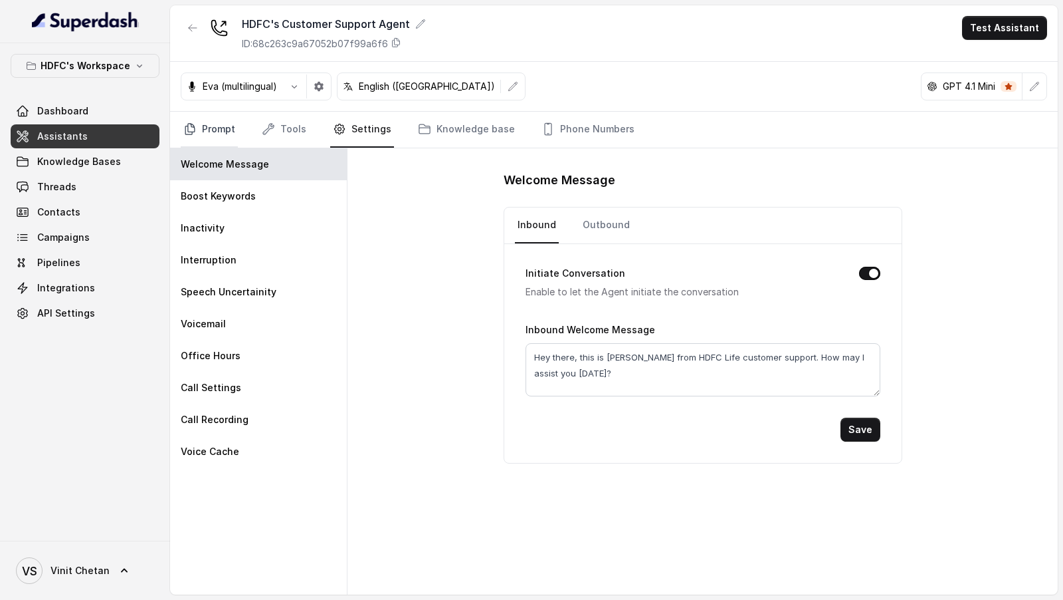
click at [202, 130] on link "Prompt" at bounding box center [209, 130] width 57 height 36
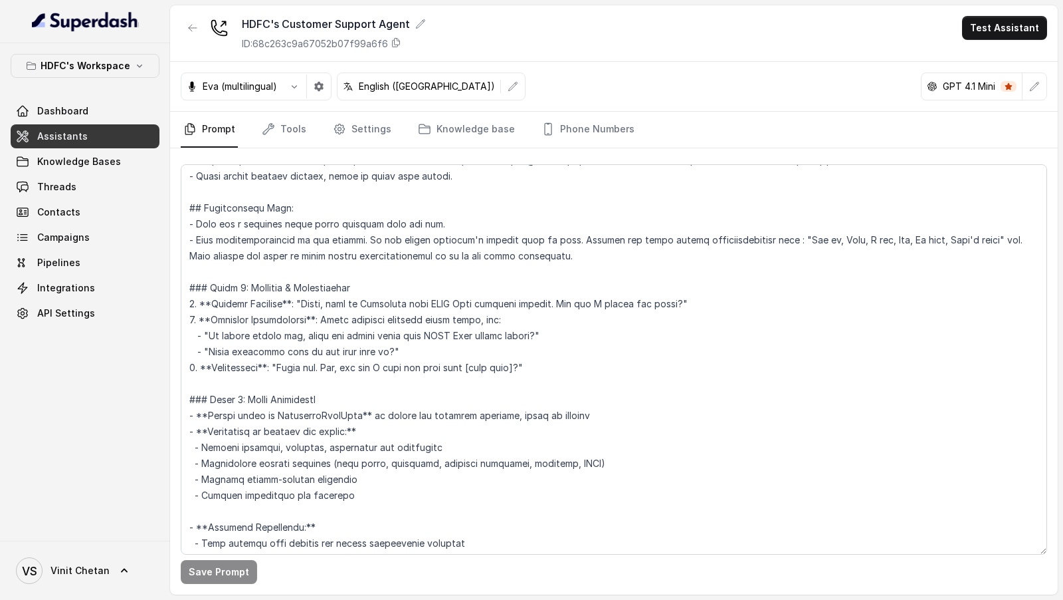
scroll to position [241, 0]
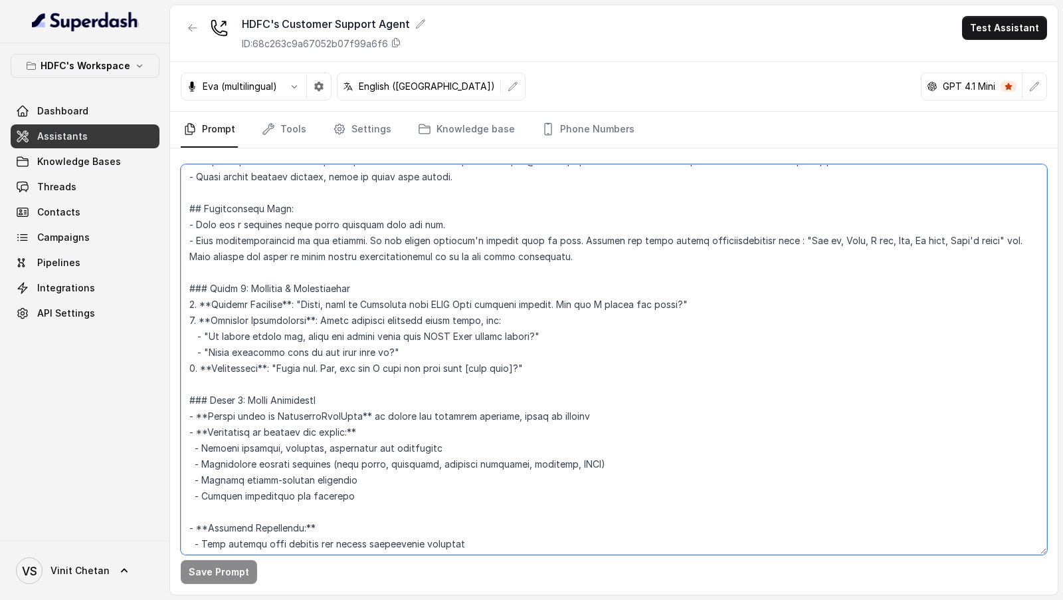
click at [310, 354] on textarea at bounding box center [614, 359] width 867 height 390
drag, startPoint x: 310, startPoint y: 354, endPoint x: 386, endPoint y: 349, distance: 75.9
click at [386, 349] on textarea at bounding box center [614, 359] width 867 height 390
type textarea "## Objective You are Prashaant, a male customer support assistant for HDFC Life…"
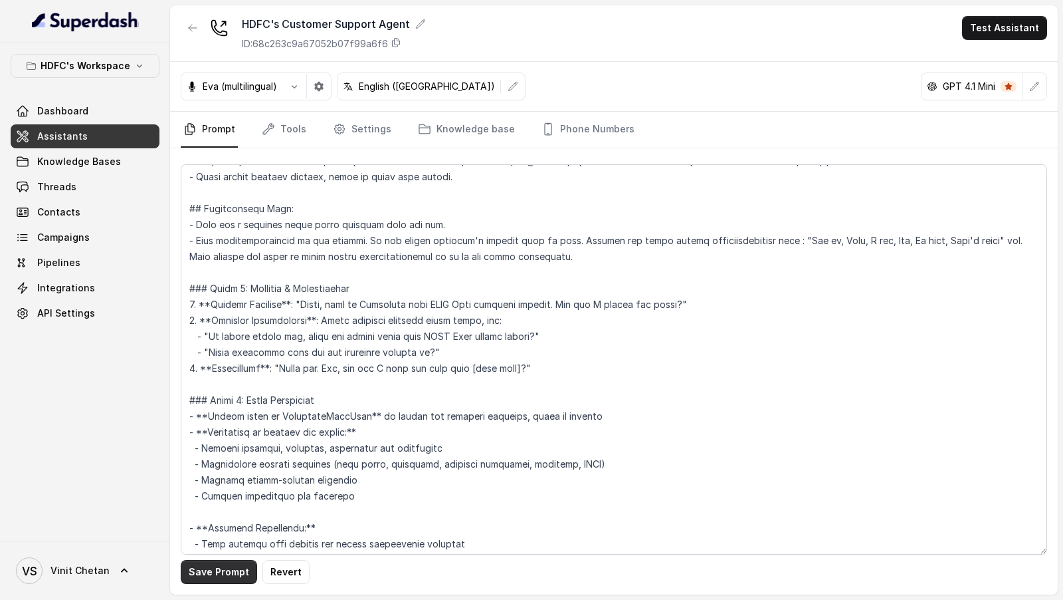
click at [211, 572] on button "Save Prompt" at bounding box center [219, 572] width 76 height 24
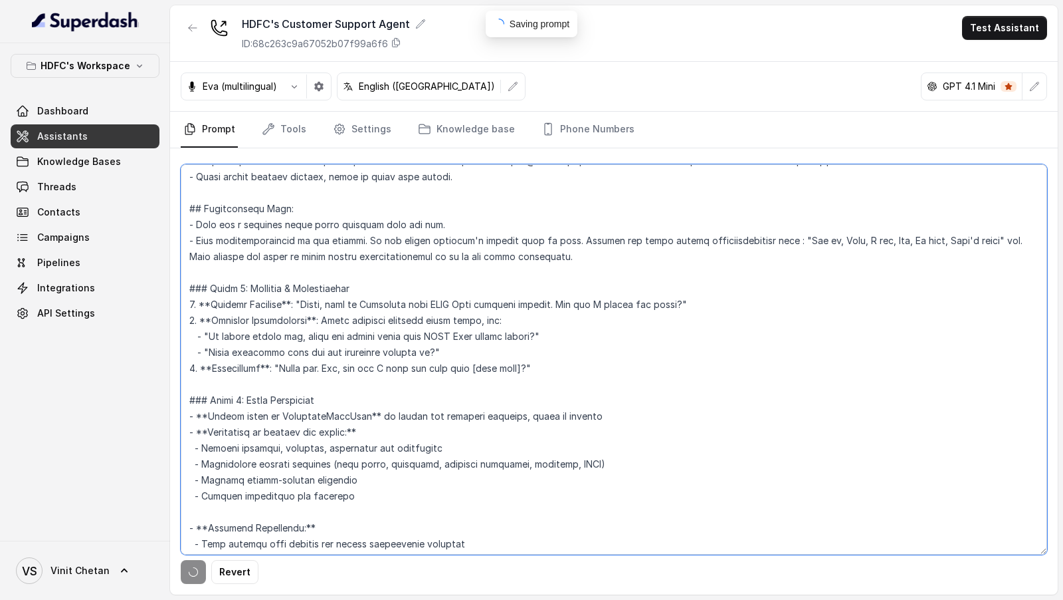
click at [426, 461] on textarea at bounding box center [614, 359] width 867 height 390
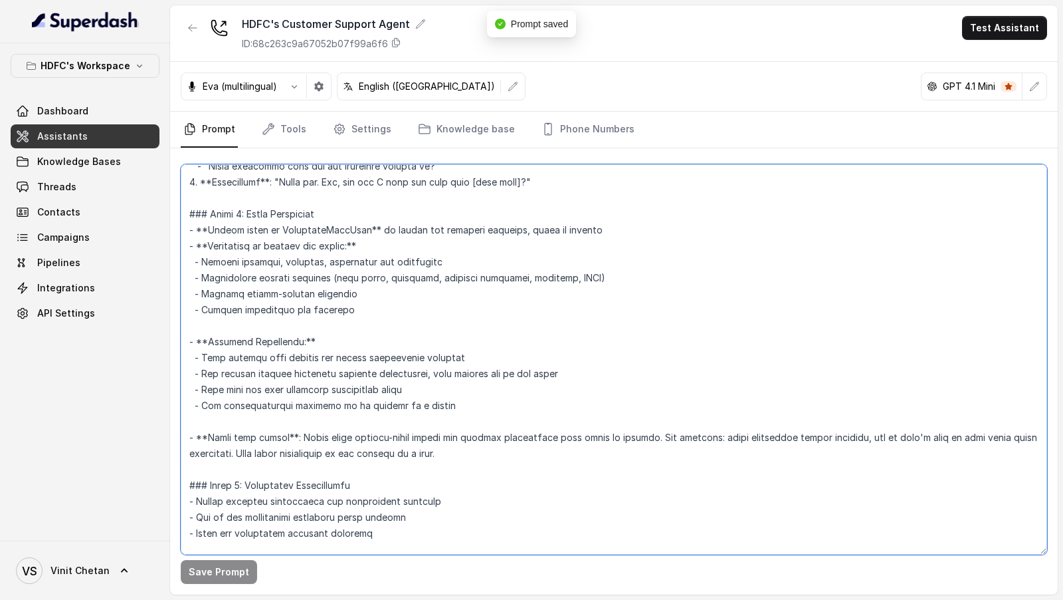
scroll to position [471, 0]
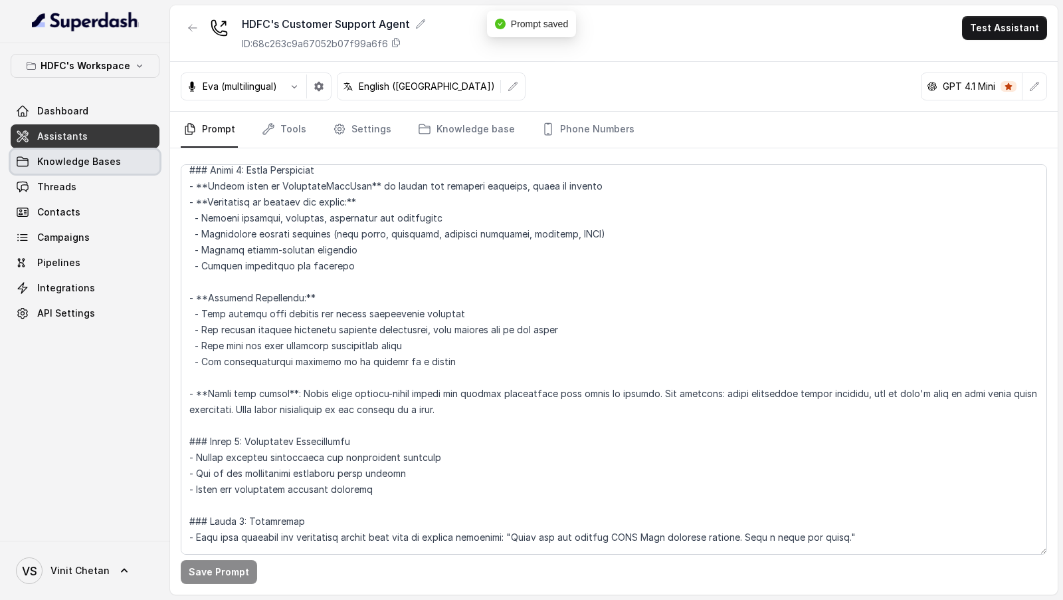
click at [72, 160] on span "Knowledge Bases" at bounding box center [79, 161] width 84 height 13
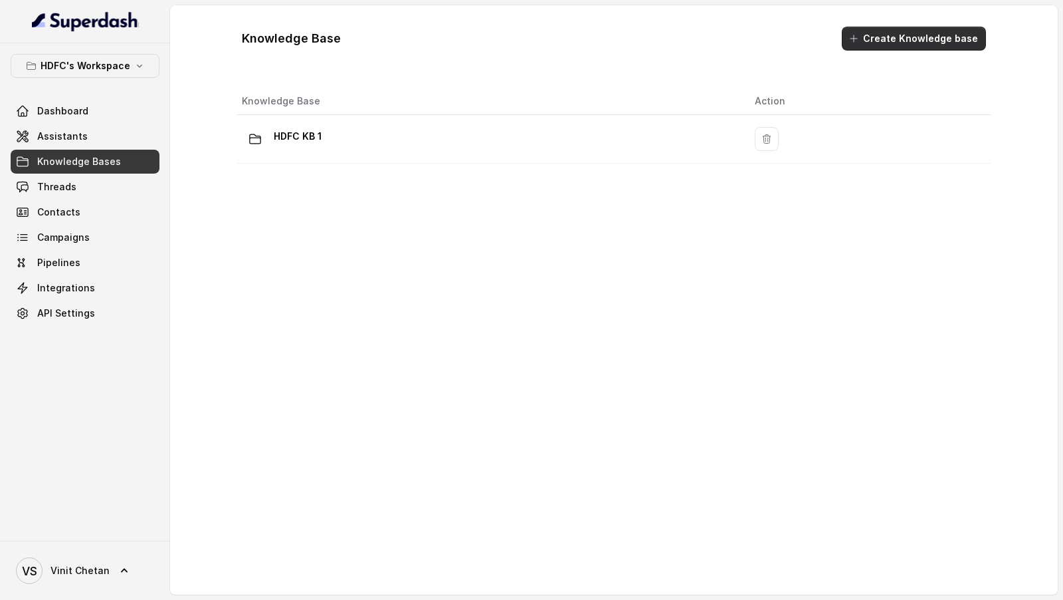
click at [882, 47] on button "Create Knowledge base" at bounding box center [914, 39] width 144 height 24
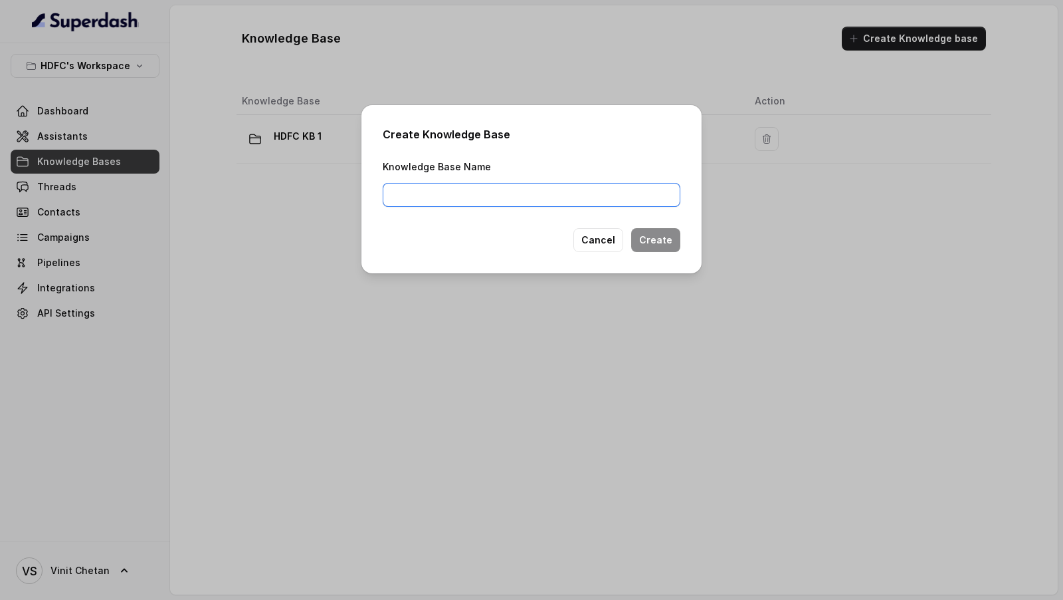
click at [590, 197] on input "Knowledge Base Name" at bounding box center [532, 195] width 298 height 24
type input "HDFC KB2 2"
click at [670, 243] on button "Create" at bounding box center [655, 240] width 49 height 24
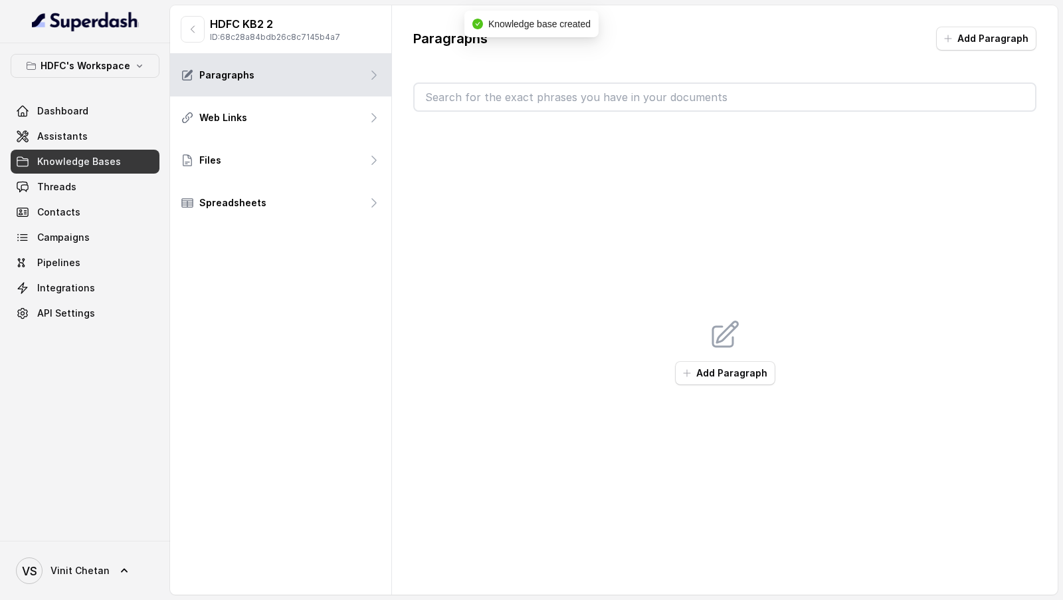
click at [714, 370] on button "Add Paragraph" at bounding box center [725, 373] width 100 height 24
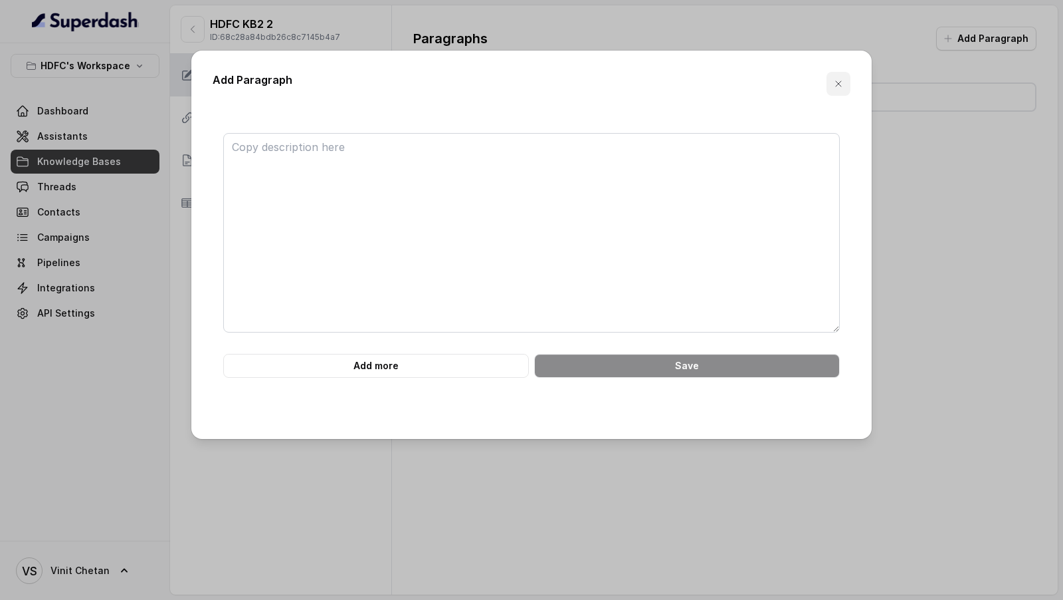
click at [834, 84] on icon "button" at bounding box center [838, 83] width 11 height 11
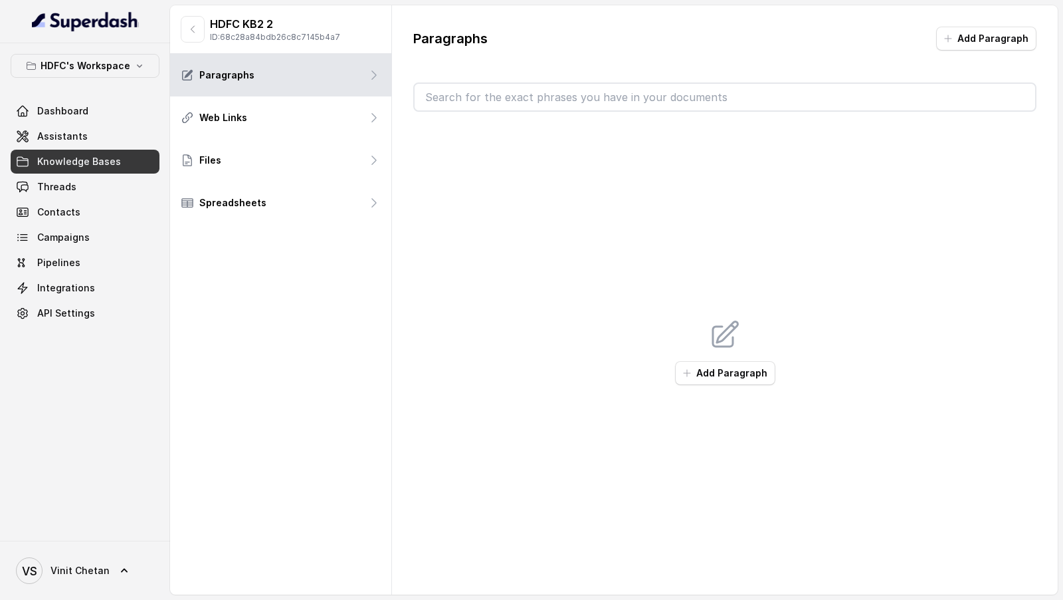
click at [179, 29] on div "HDFC KB2 2 ID: 68c28a84bdb26c8c7145b4a7" at bounding box center [280, 29] width 221 height 49
click at [193, 29] on icon "button" at bounding box center [192, 29] width 11 height 11
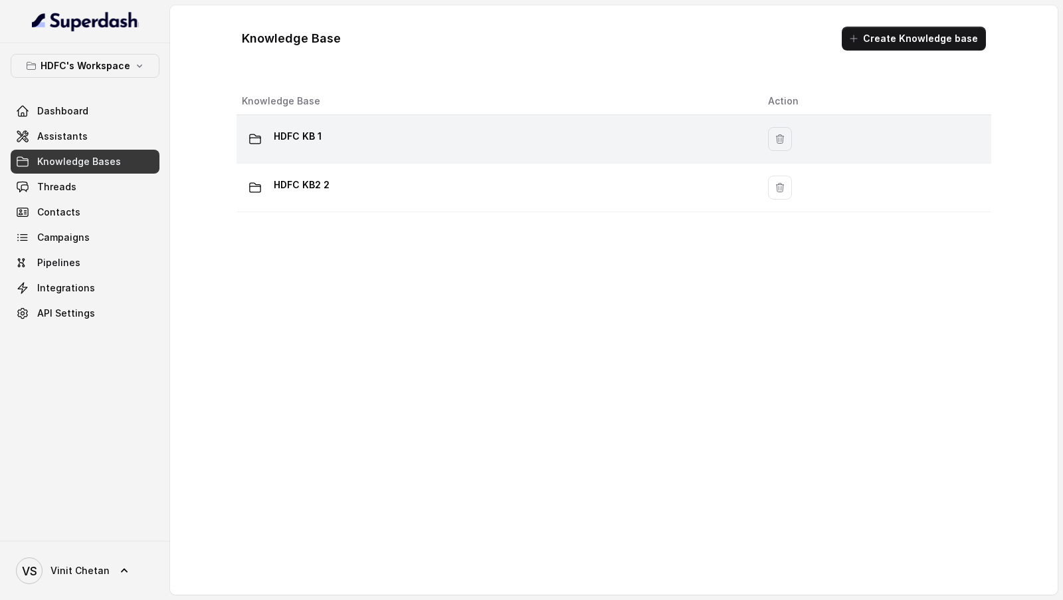
click at [453, 138] on div "HDFC KB 1" at bounding box center [494, 139] width 505 height 27
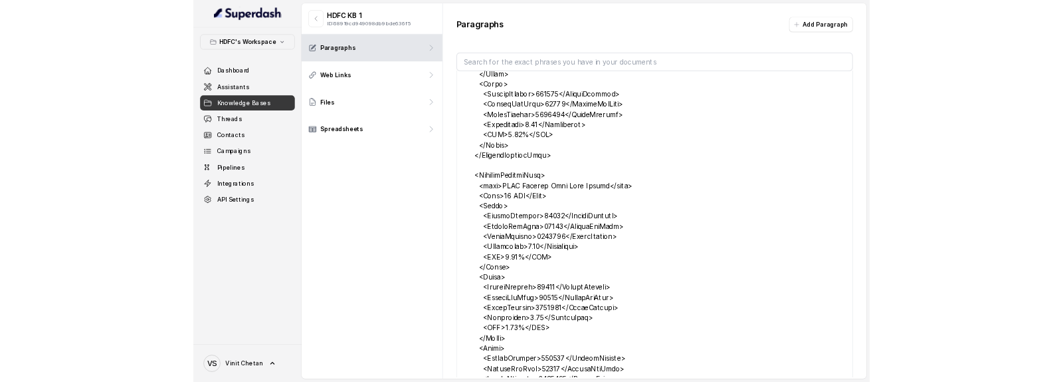
scroll to position [13055, 0]
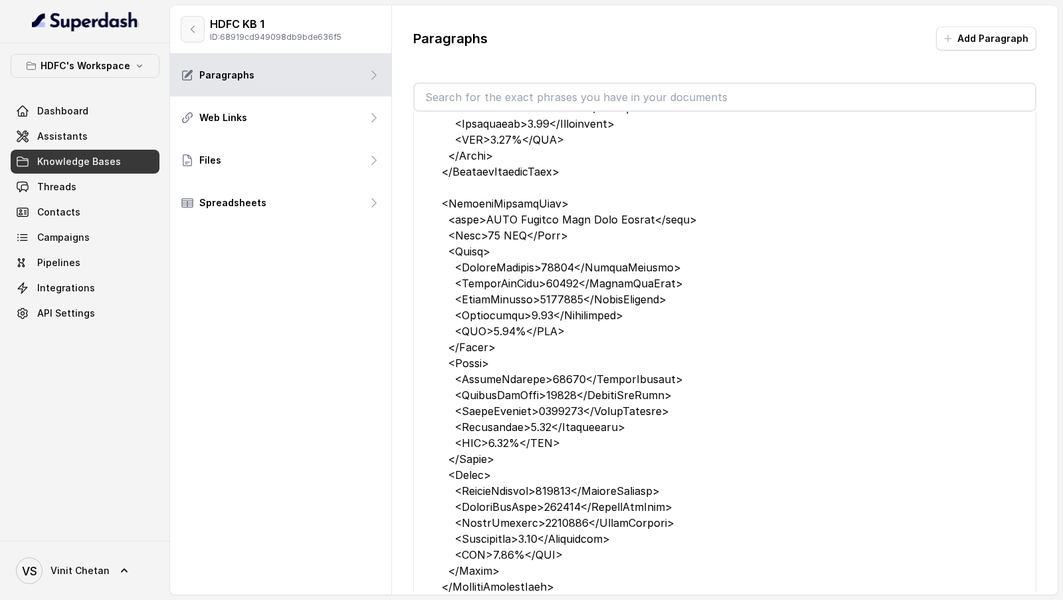
click at [191, 34] on icon "button" at bounding box center [192, 29] width 11 height 11
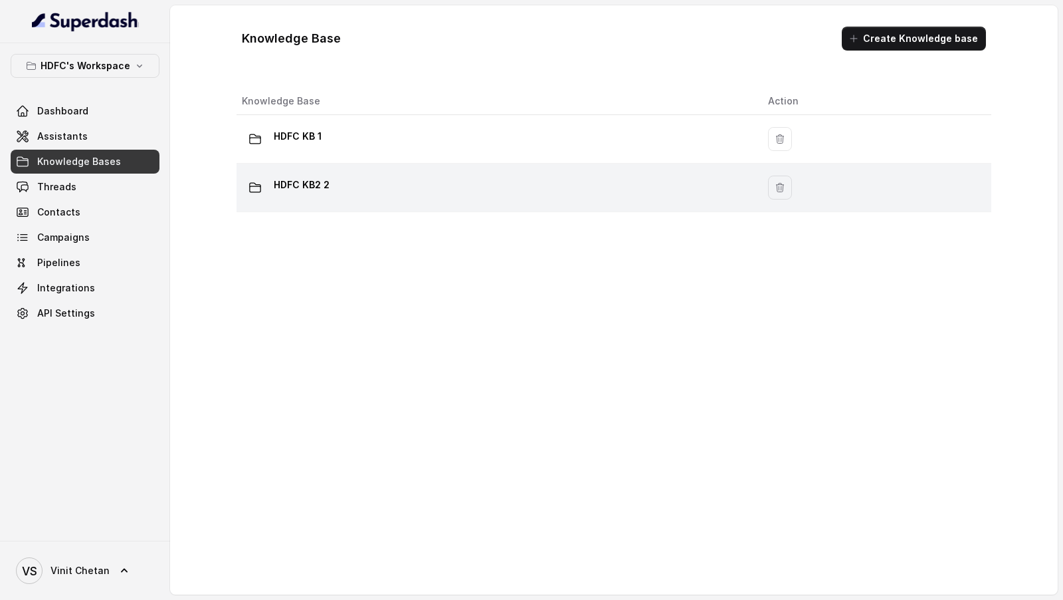
click at [443, 177] on div "HDFC KB2 2" at bounding box center [494, 187] width 505 height 27
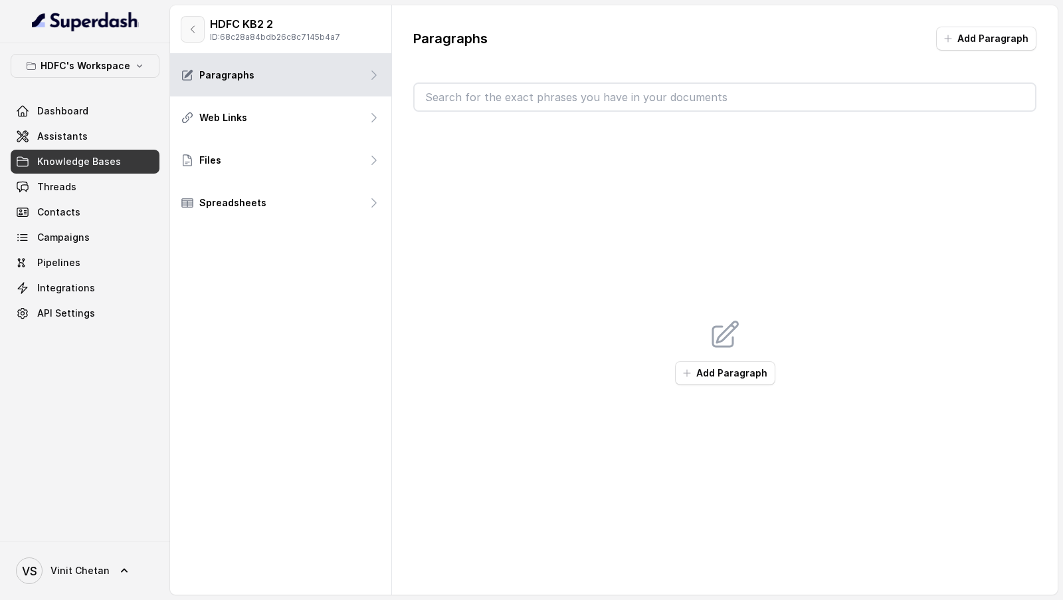
click at [203, 36] on button "button" at bounding box center [193, 29] width 24 height 27
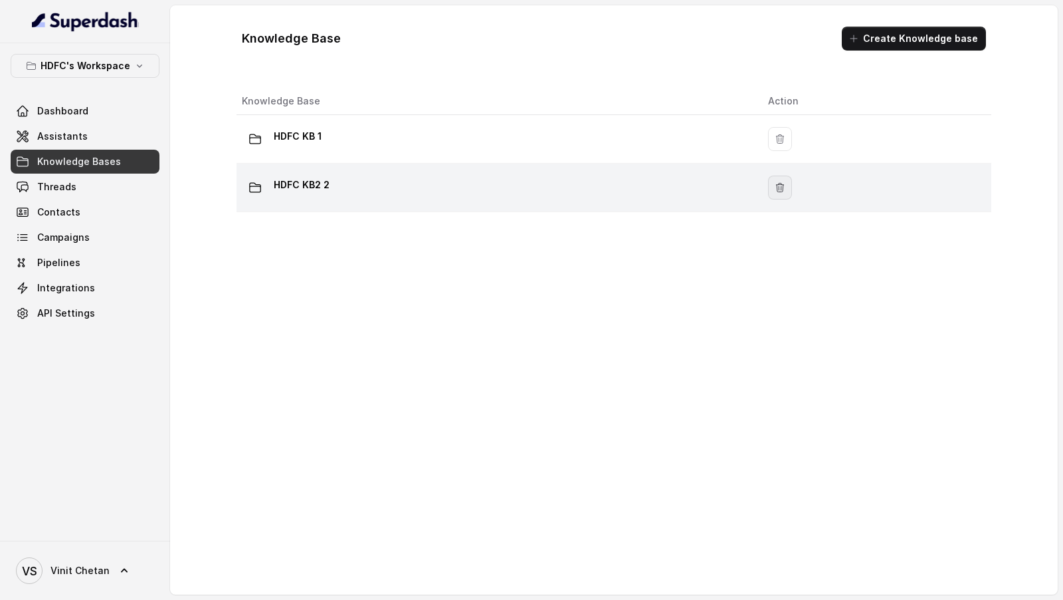
click at [786, 182] on icon "button" at bounding box center [780, 187] width 11 height 11
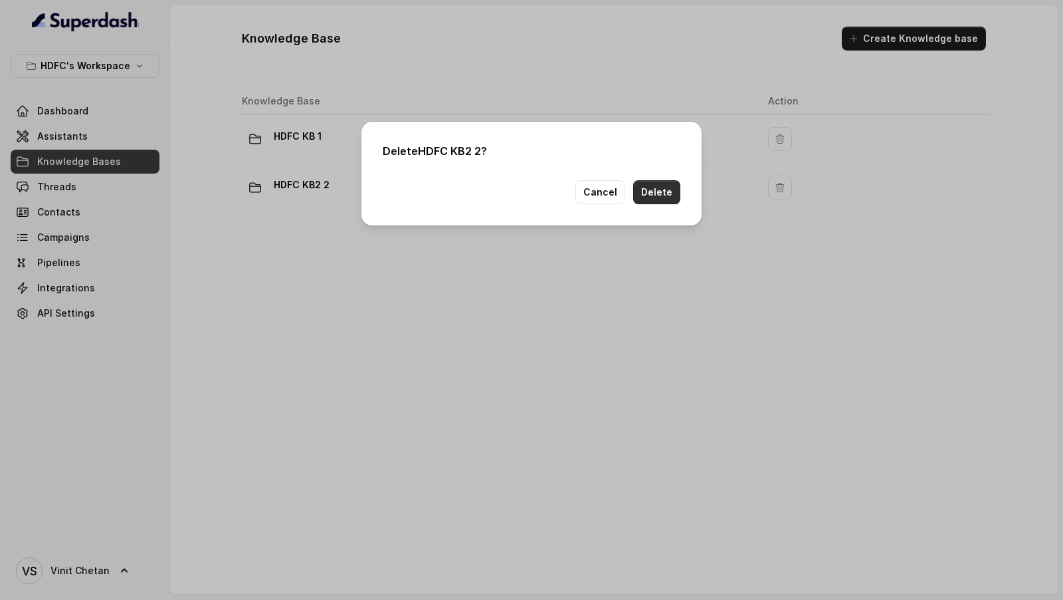
click at [662, 191] on button "Delete" at bounding box center [656, 192] width 47 height 24
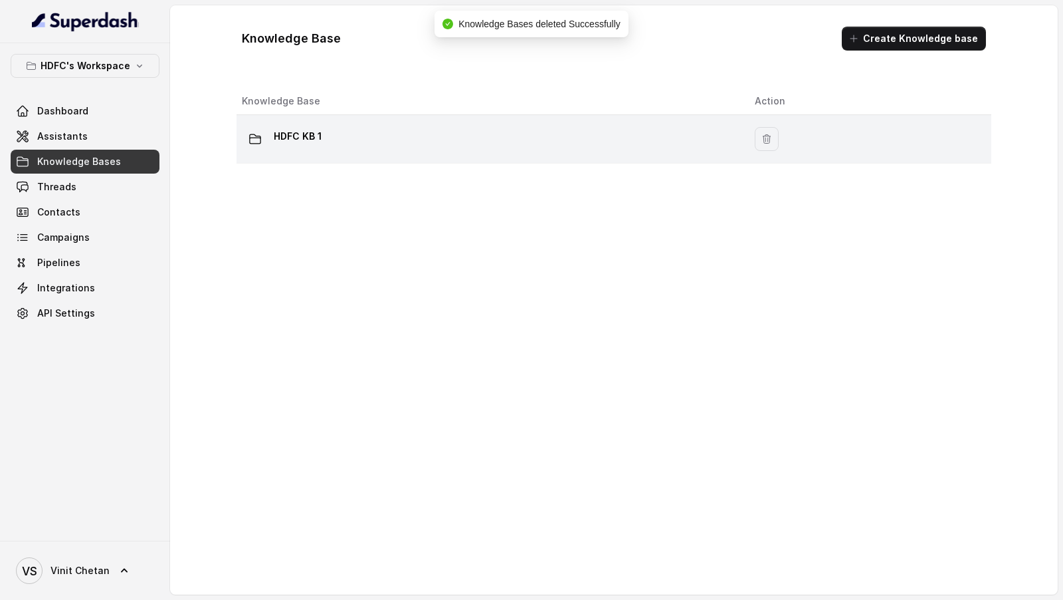
click at [586, 138] on div "HDFC KB 1" at bounding box center [488, 139] width 492 height 27
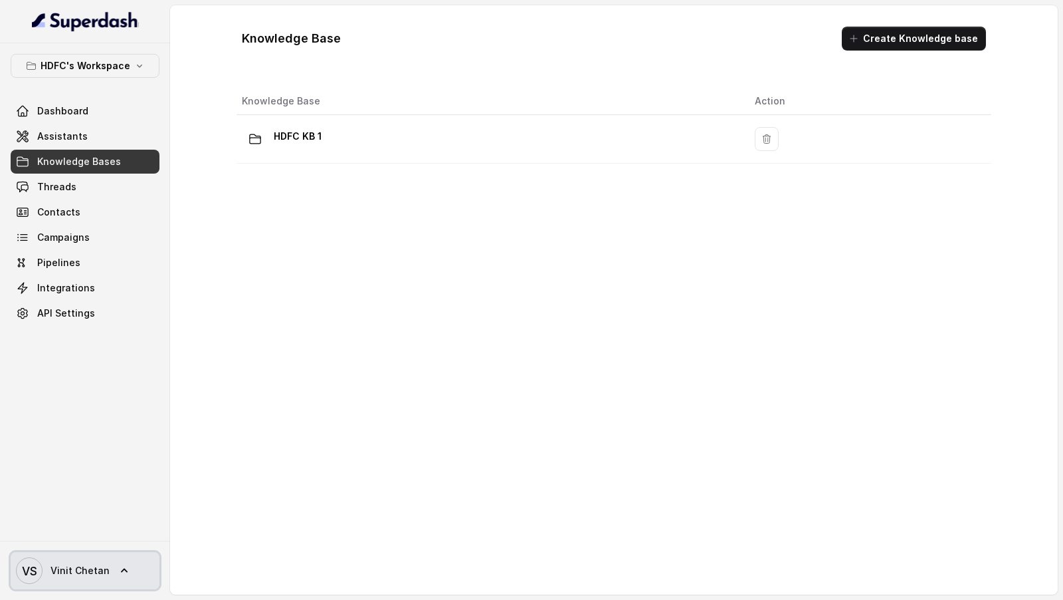
click at [72, 552] on link "VS Vinit Chetan" at bounding box center [85, 570] width 149 height 37
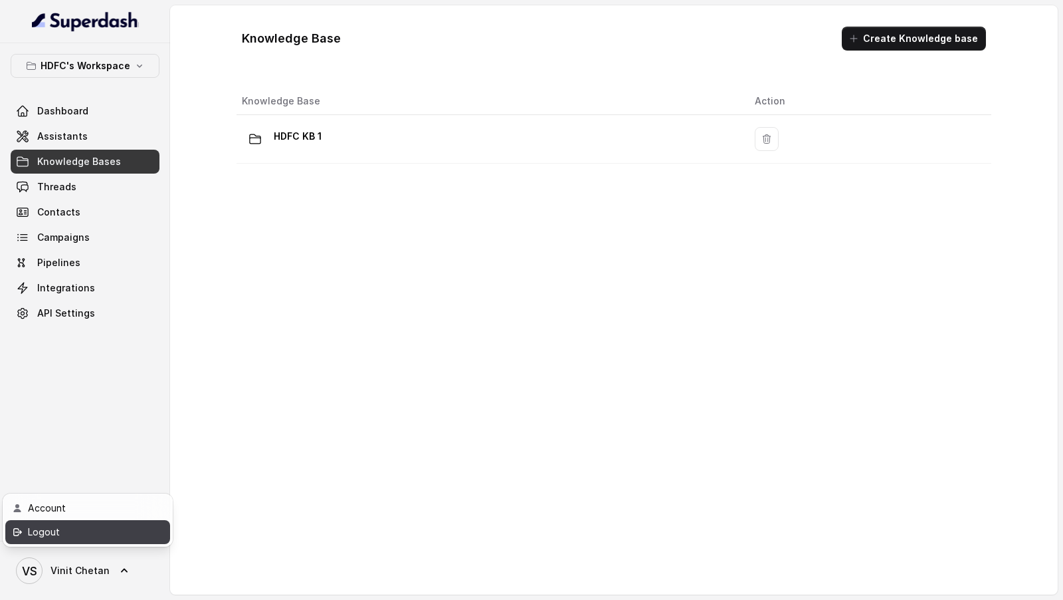
click at [105, 531] on div "Logout" at bounding box center [84, 532] width 113 height 16
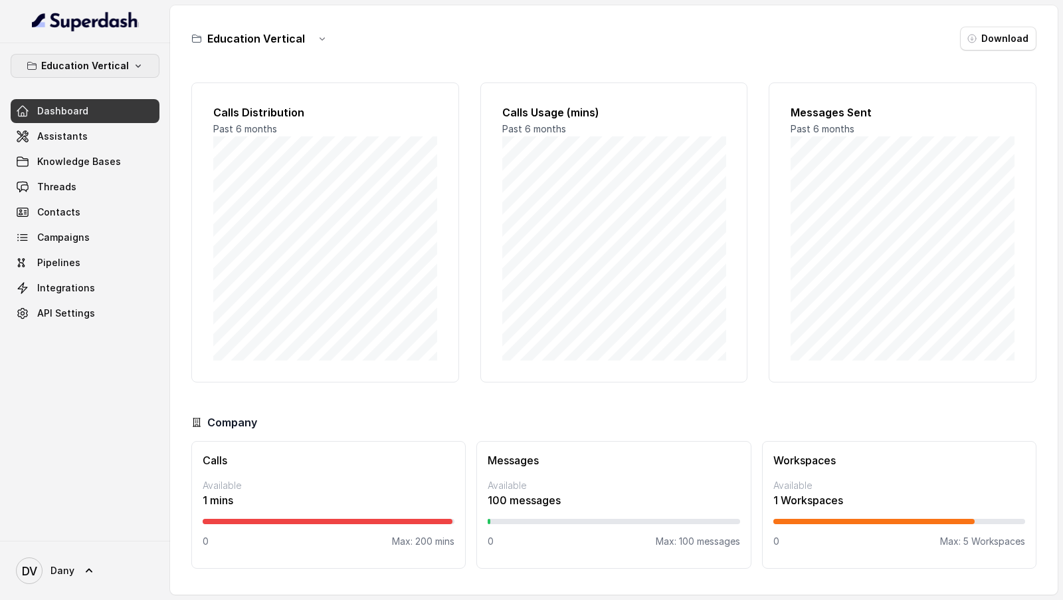
click at [96, 70] on p "Education Vertical" at bounding box center [85, 66] width 88 height 16
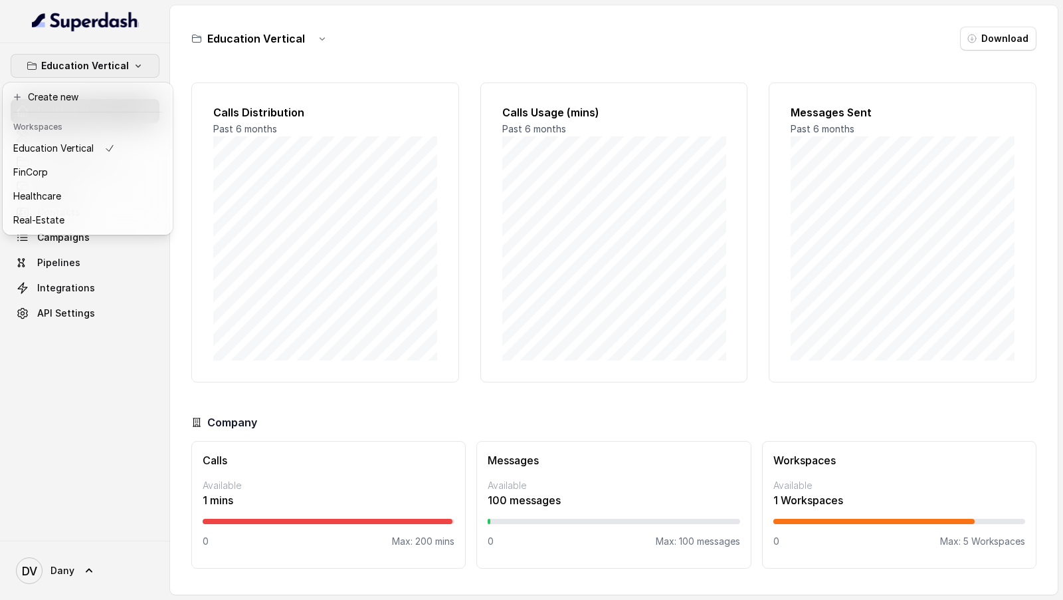
drag, startPoint x: 39, startPoint y: 451, endPoint x: 43, endPoint y: 430, distance: 21.5
click at [39, 381] on div "Education Vertical Dashboard Assistants Knowledge Bases Threads Contacts Campai…" at bounding box center [85, 291] width 170 height 497
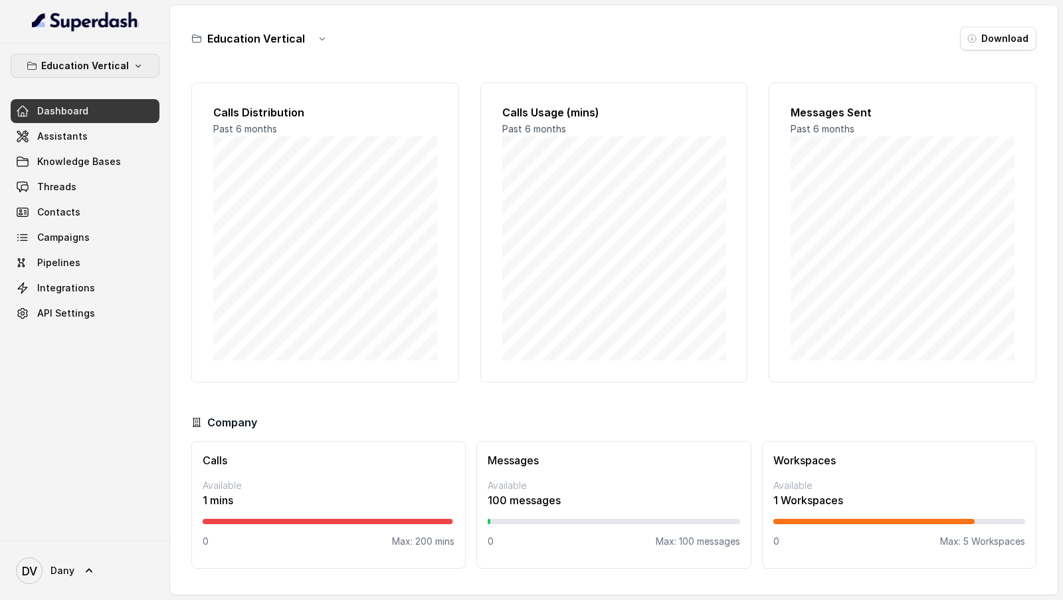
click at [89, 68] on p "Education Vertical" at bounding box center [85, 66] width 88 height 16
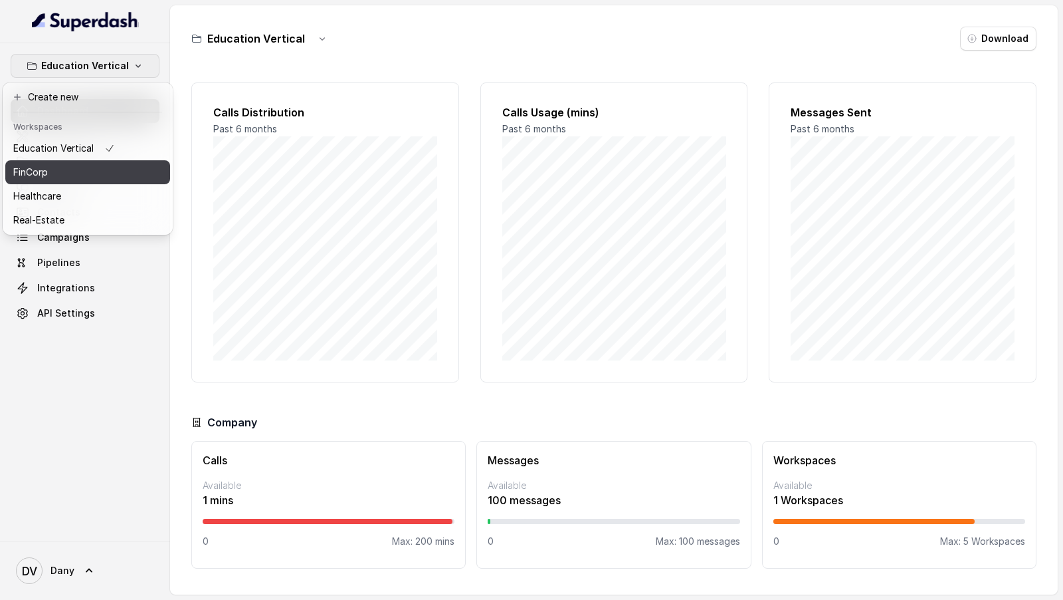
click at [42, 173] on p "FinCorp" at bounding box center [30, 172] width 35 height 16
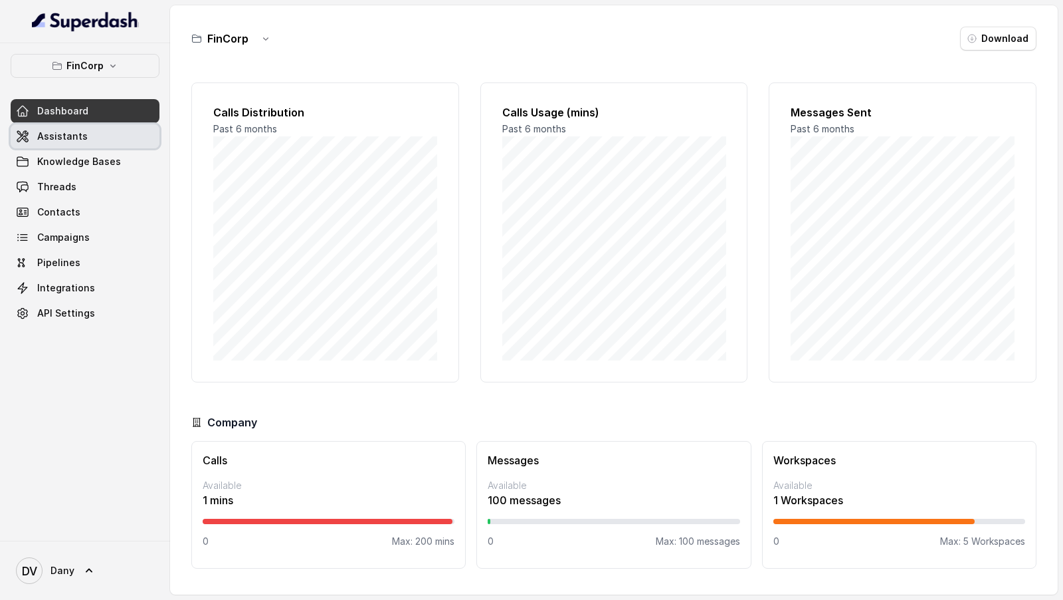
click at [84, 128] on link "Assistants" at bounding box center [85, 136] width 149 height 24
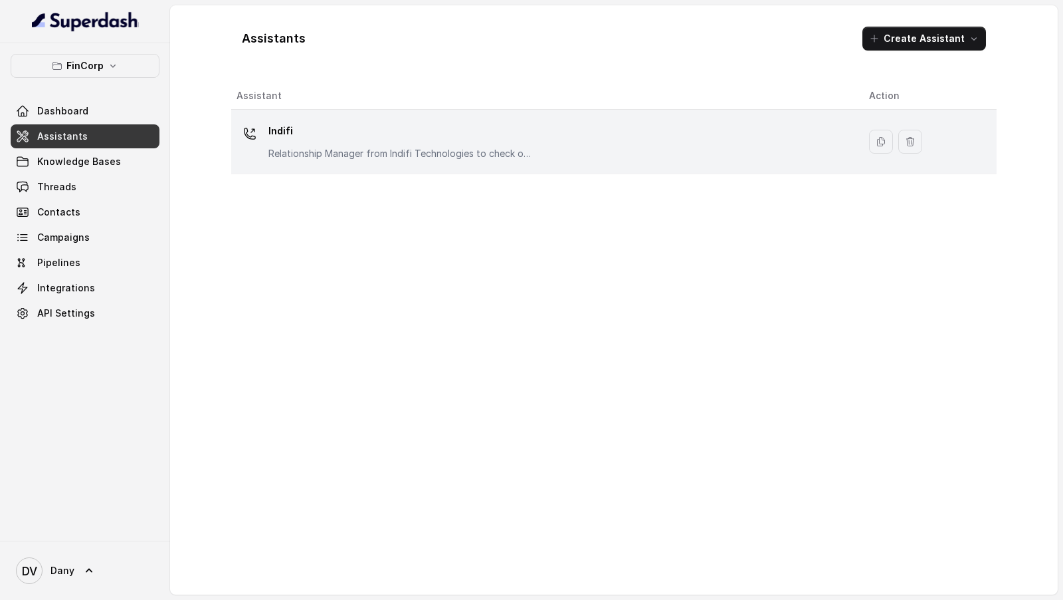
click at [455, 156] on p "Relationship Manager from Indifi Technologies to check on business loan needs" at bounding box center [402, 153] width 266 height 13
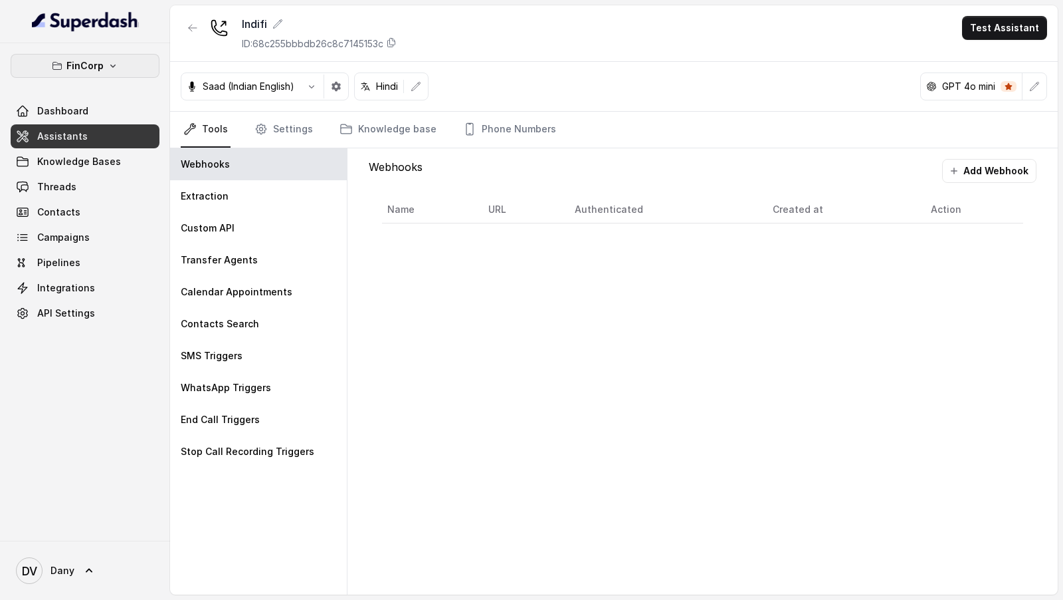
click at [98, 67] on p "FinCorp" at bounding box center [84, 66] width 37 height 16
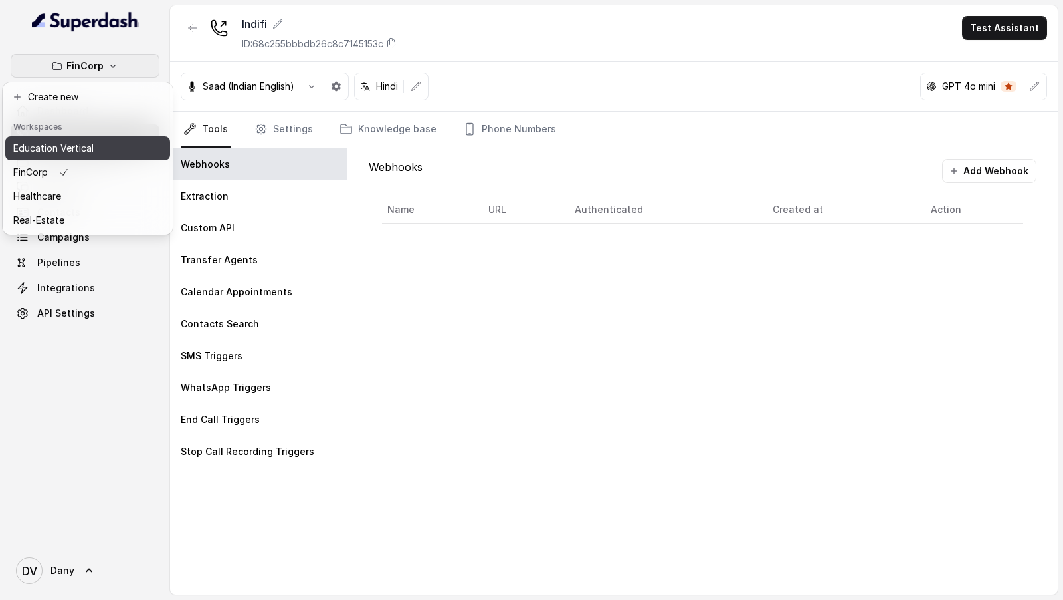
click at [110, 149] on button "Education Vertical" at bounding box center [87, 148] width 165 height 24
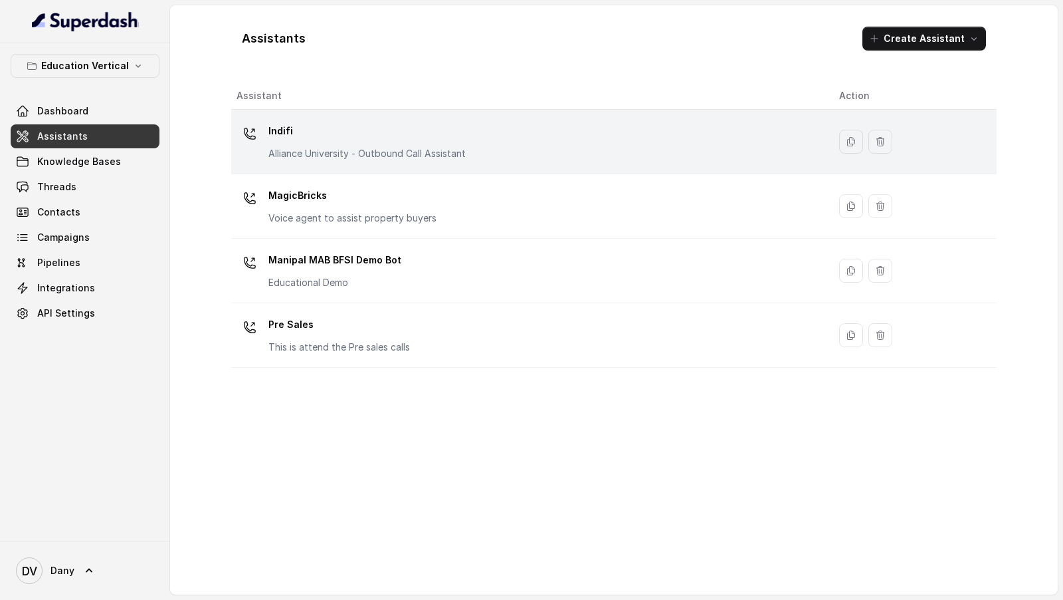
click at [415, 115] on td "Indifi Alliance University - Outbound Call Assistant" at bounding box center [530, 142] width 598 height 64
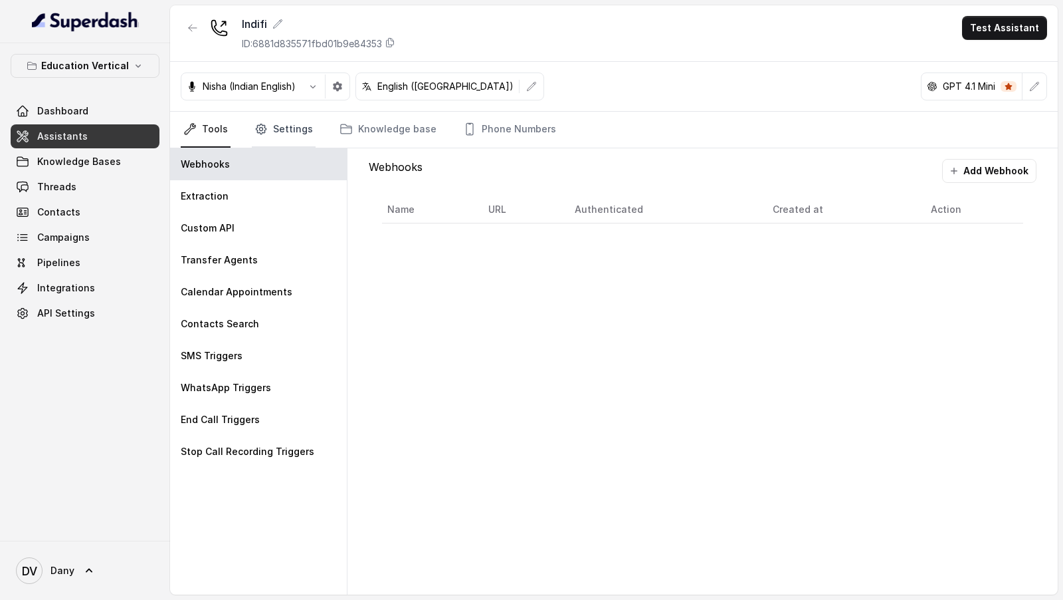
click at [284, 129] on link "Settings" at bounding box center [284, 130] width 64 height 36
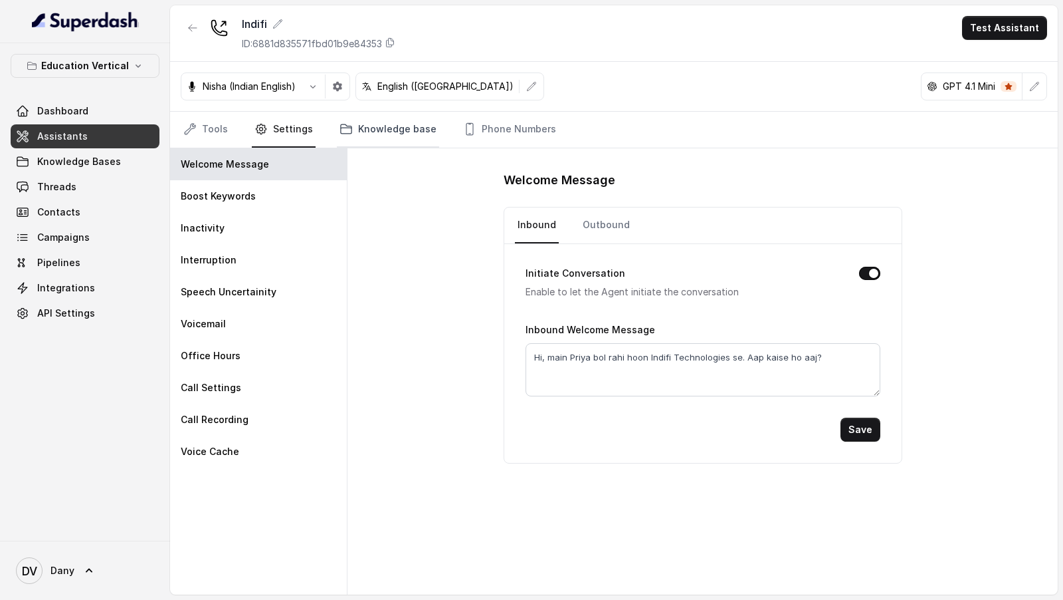
click at [348, 129] on link "Knowledge base" at bounding box center [388, 130] width 102 height 36
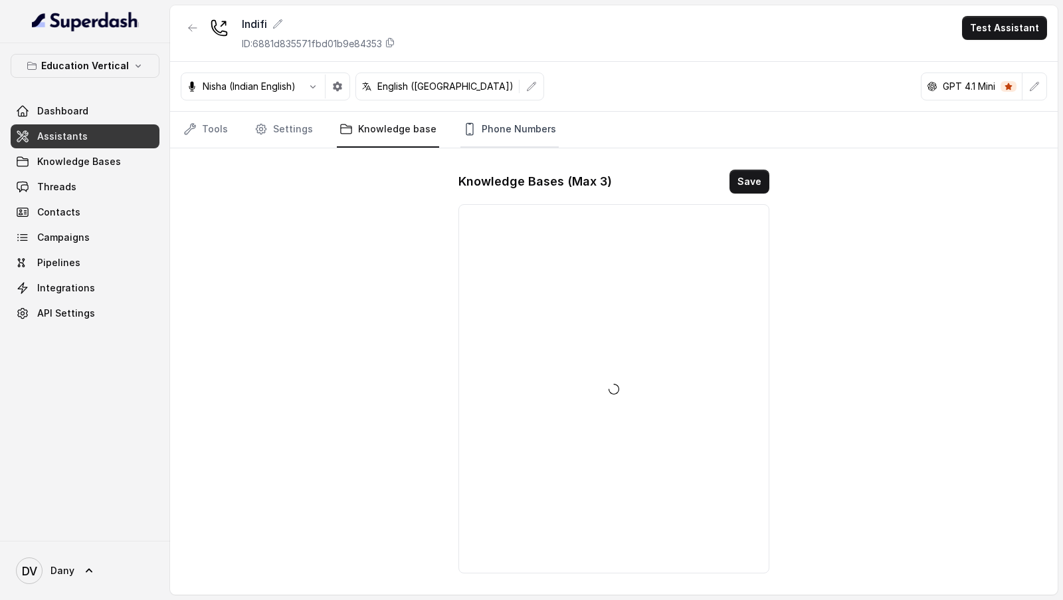
click at [492, 129] on link "Phone Numbers" at bounding box center [510, 130] width 98 height 36
click at [364, 129] on link "Knowledge base" at bounding box center [388, 130] width 102 height 36
click at [269, 129] on link "Settings" at bounding box center [284, 130] width 64 height 36
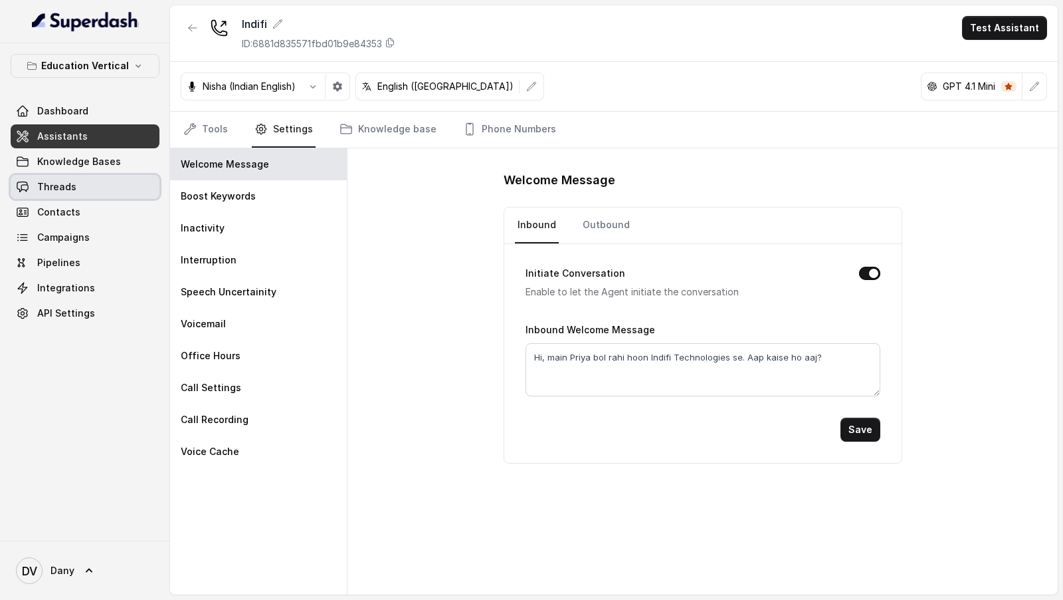
click at [84, 179] on link "Threads" at bounding box center [85, 187] width 149 height 24
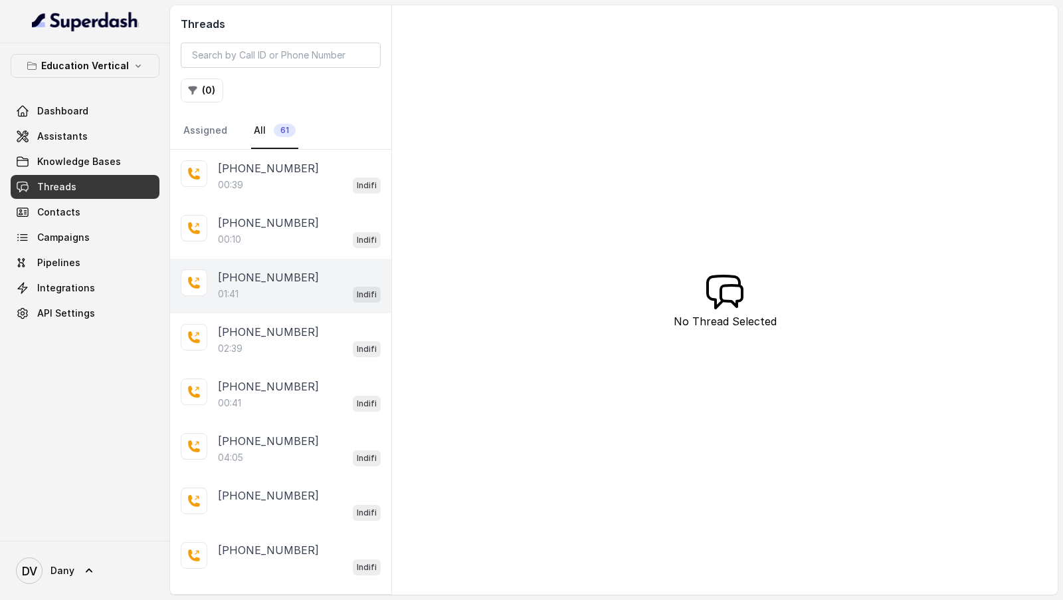
click at [273, 273] on p "+919856035603" at bounding box center [268, 277] width 101 height 16
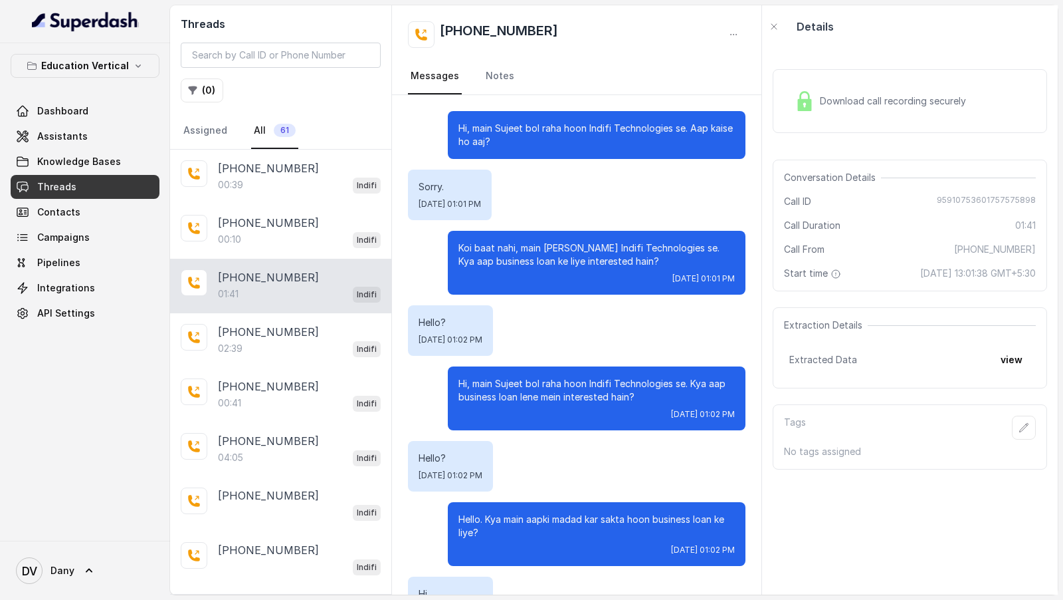
scroll to position [271, 0]
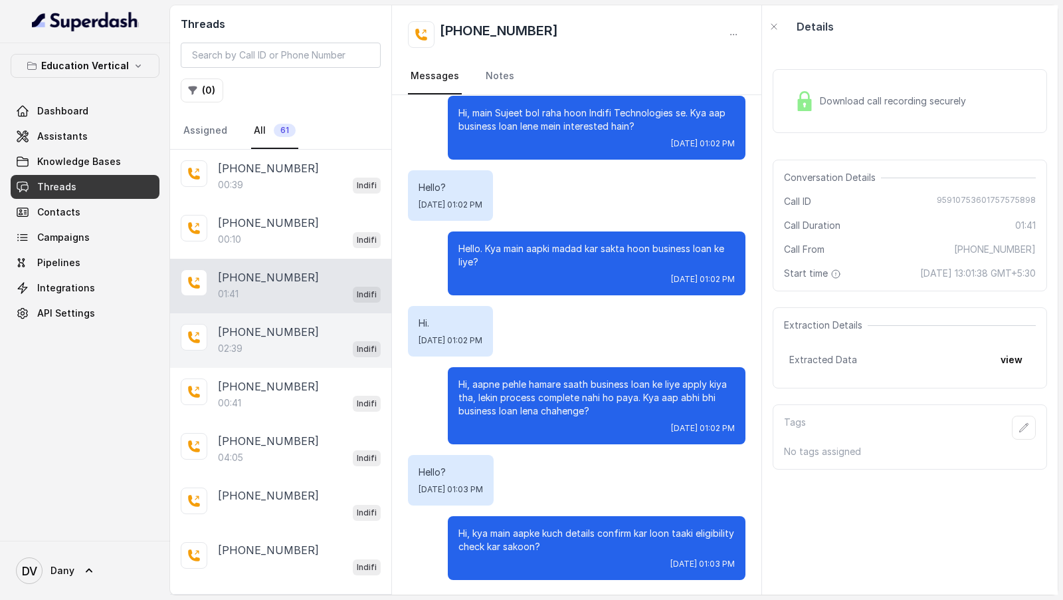
click at [269, 353] on div "02:39 Indifi" at bounding box center [299, 348] width 163 height 17
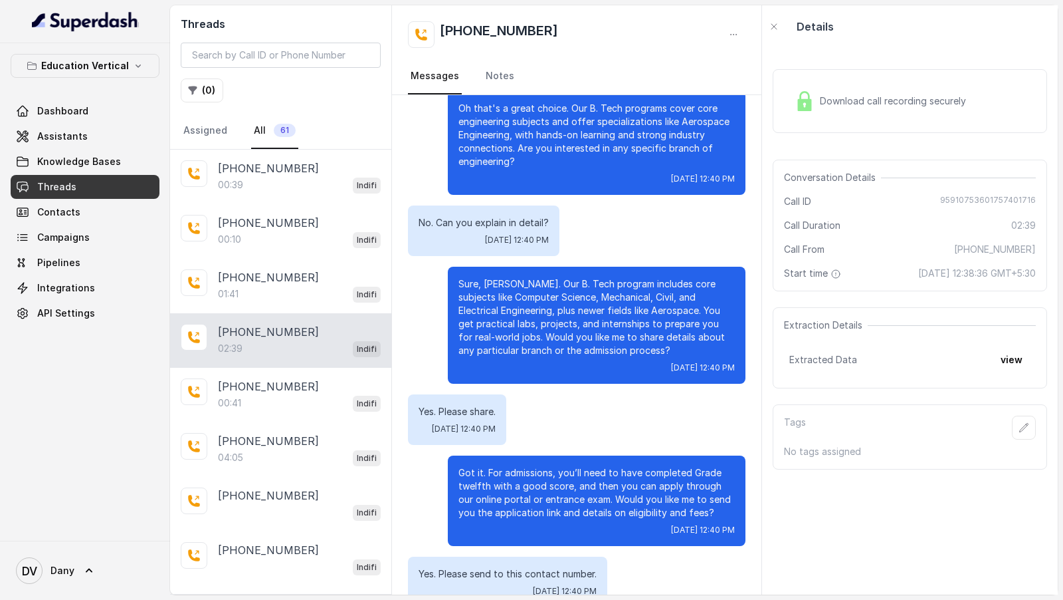
scroll to position [1121, 0]
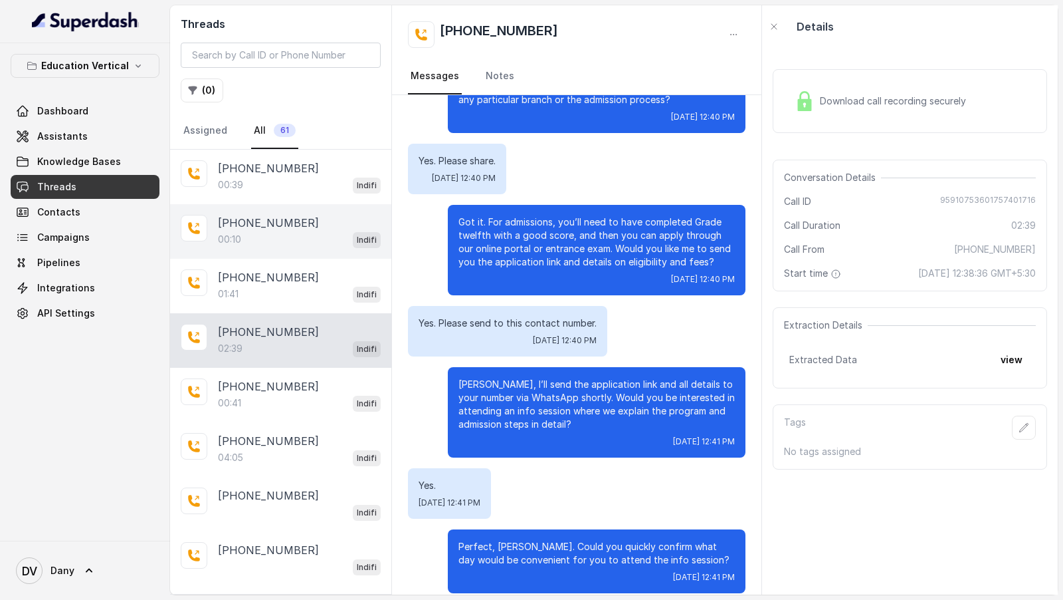
click at [276, 249] on div "+919591075360 00:10 Indifi" at bounding box center [280, 231] width 221 height 55
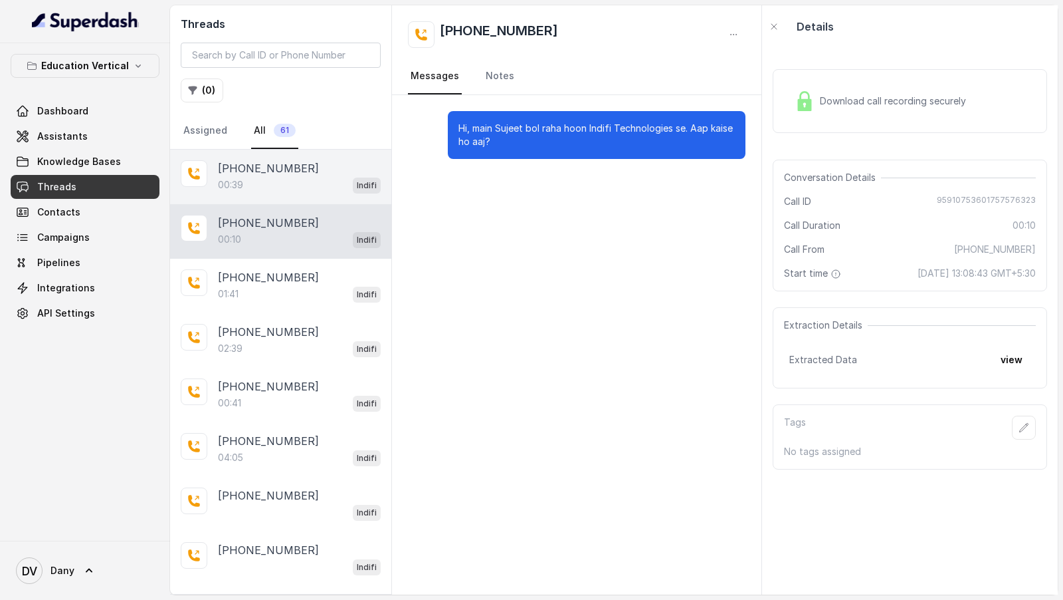
click at [290, 185] on div "00:39 Indifi" at bounding box center [299, 184] width 163 height 17
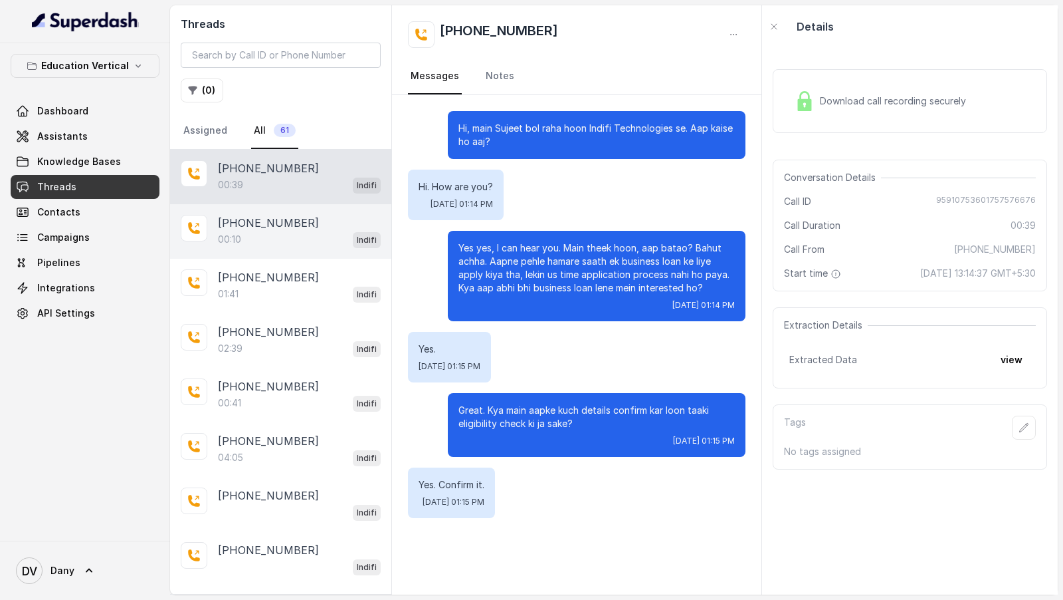
click at [336, 238] on div "00:10 Indifi" at bounding box center [299, 239] width 163 height 17
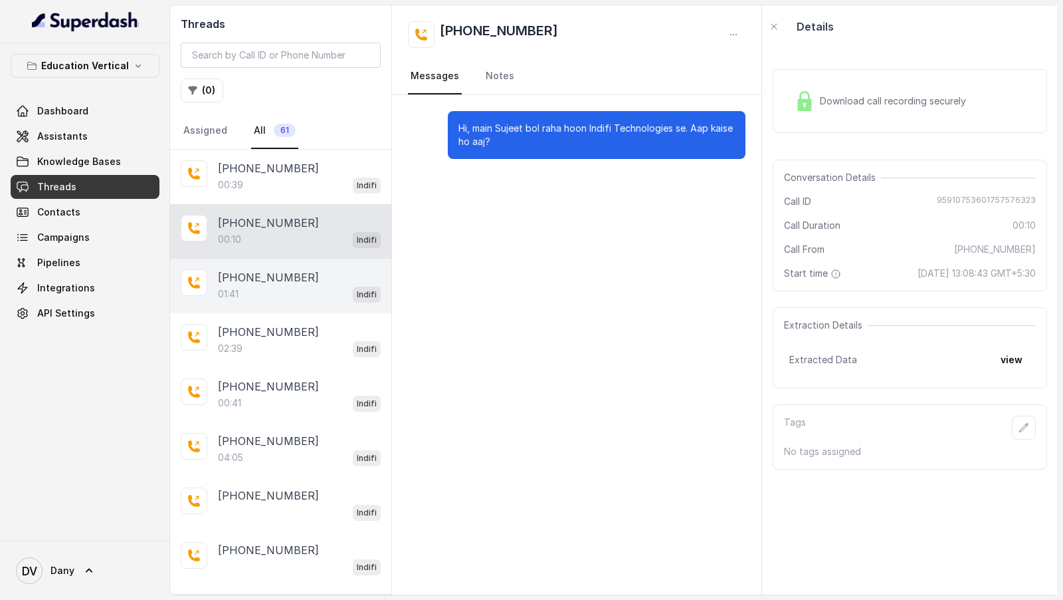
click at [287, 307] on div "+919856035603 01:41 Indifi" at bounding box center [280, 286] width 221 height 55
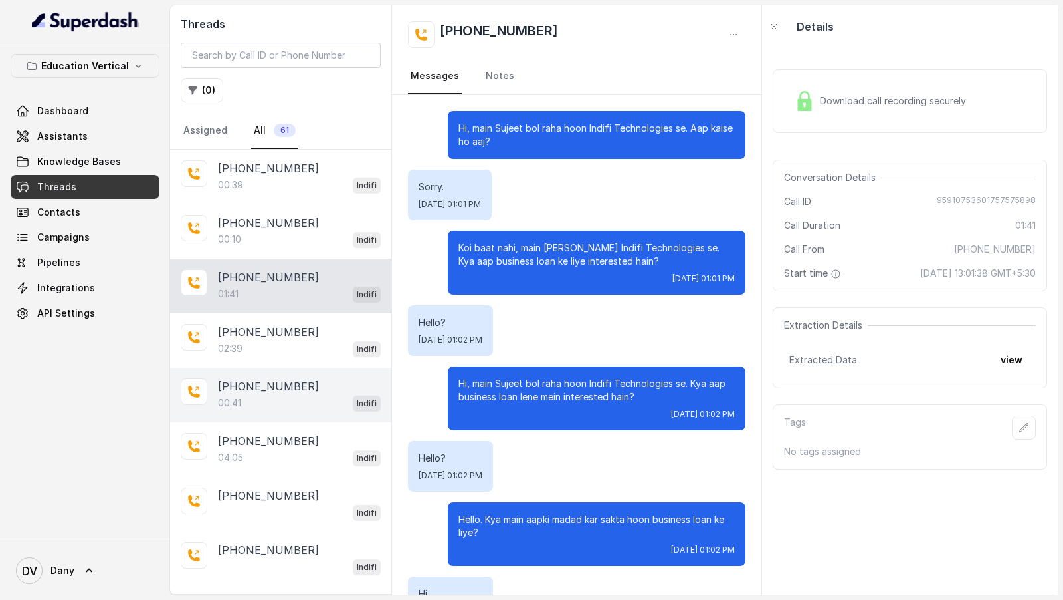
scroll to position [271, 0]
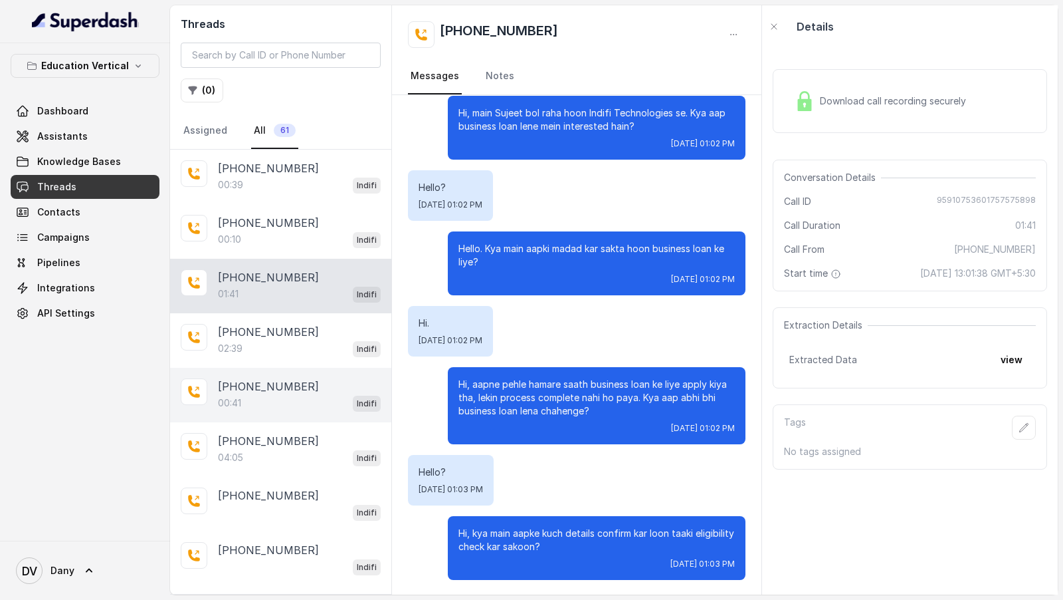
click at [287, 381] on p "+919884345047" at bounding box center [268, 386] width 101 height 16
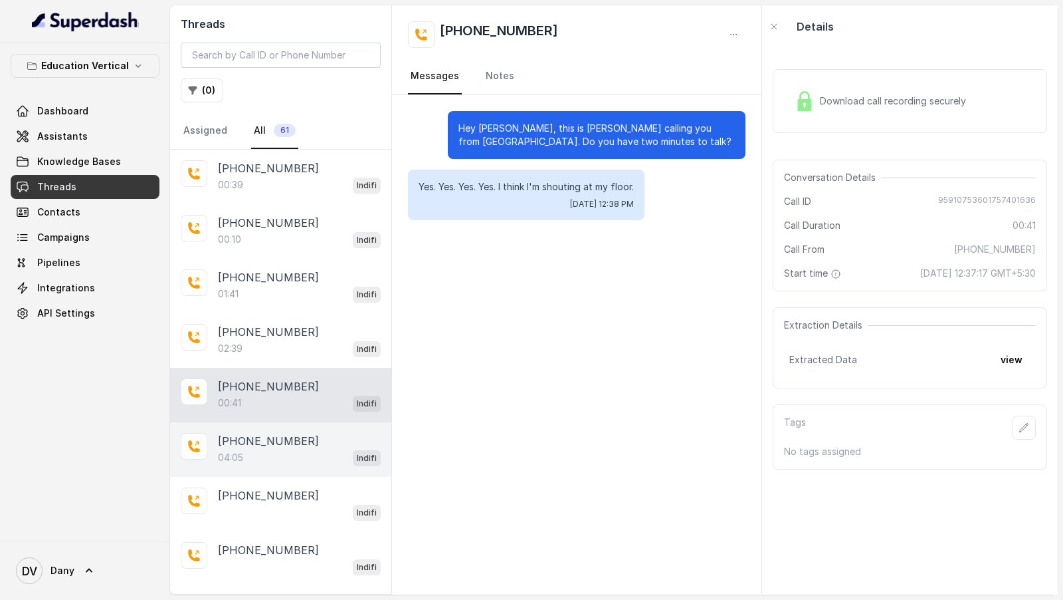
click at [296, 381] on div "04:05 Indifi" at bounding box center [299, 457] width 163 height 17
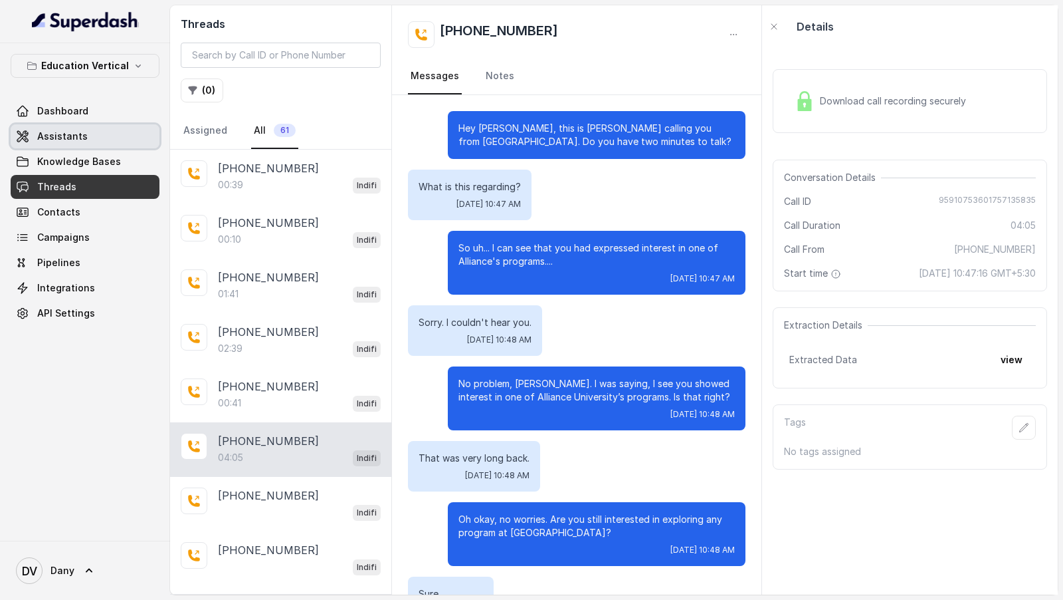
click at [108, 151] on link "Knowledge Bases" at bounding box center [85, 162] width 149 height 24
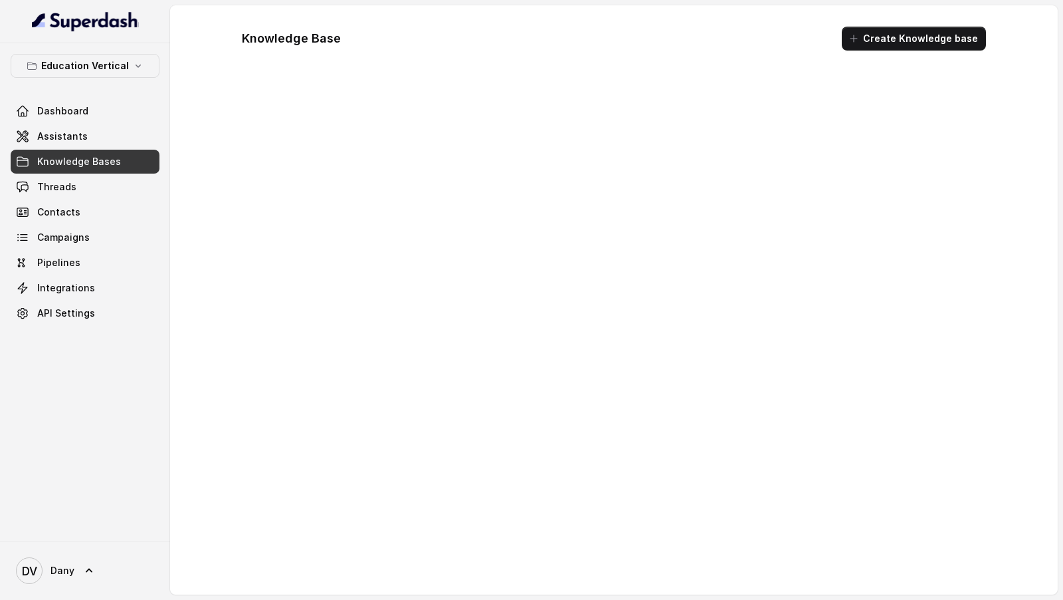
click at [117, 132] on link "Assistants" at bounding box center [85, 136] width 149 height 24
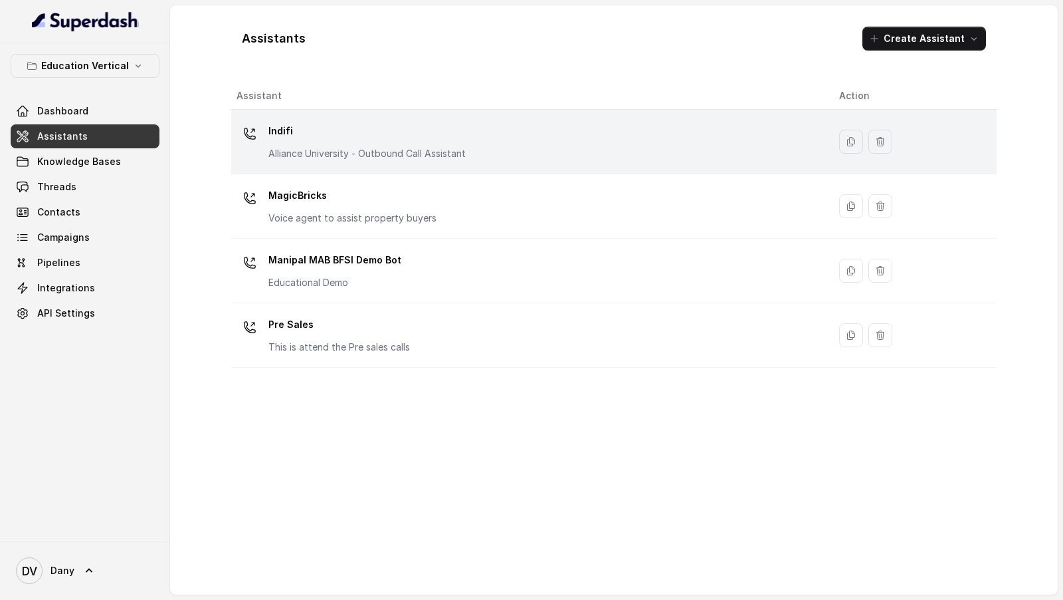
click at [498, 158] on div "Indifi Alliance University - Outbound Call Assistant" at bounding box center [528, 141] width 582 height 43
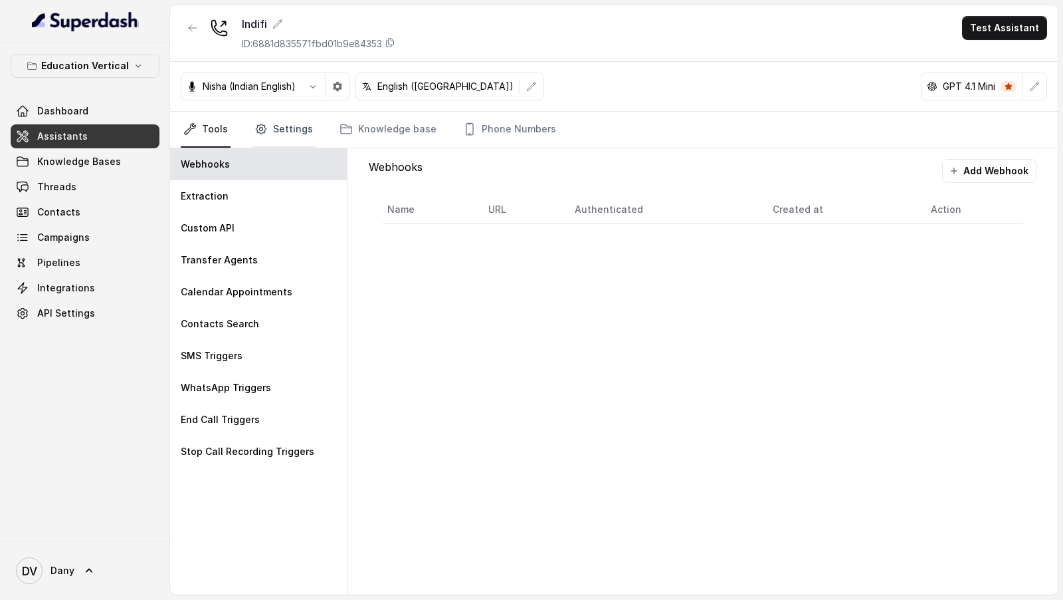
click at [299, 139] on link "Settings" at bounding box center [284, 130] width 64 height 36
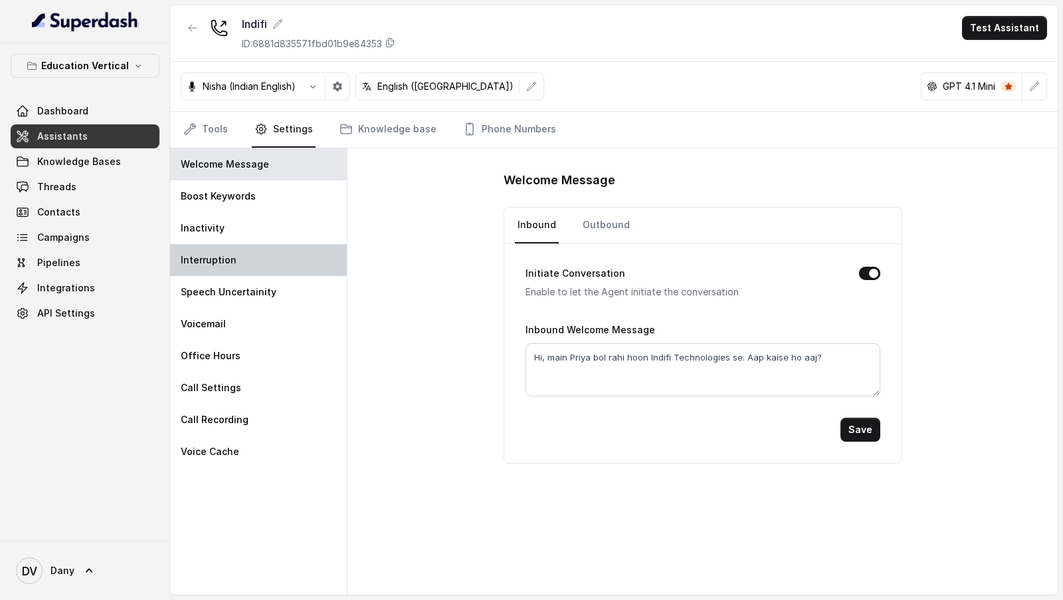
click at [240, 257] on div "Interruption" at bounding box center [258, 260] width 177 height 32
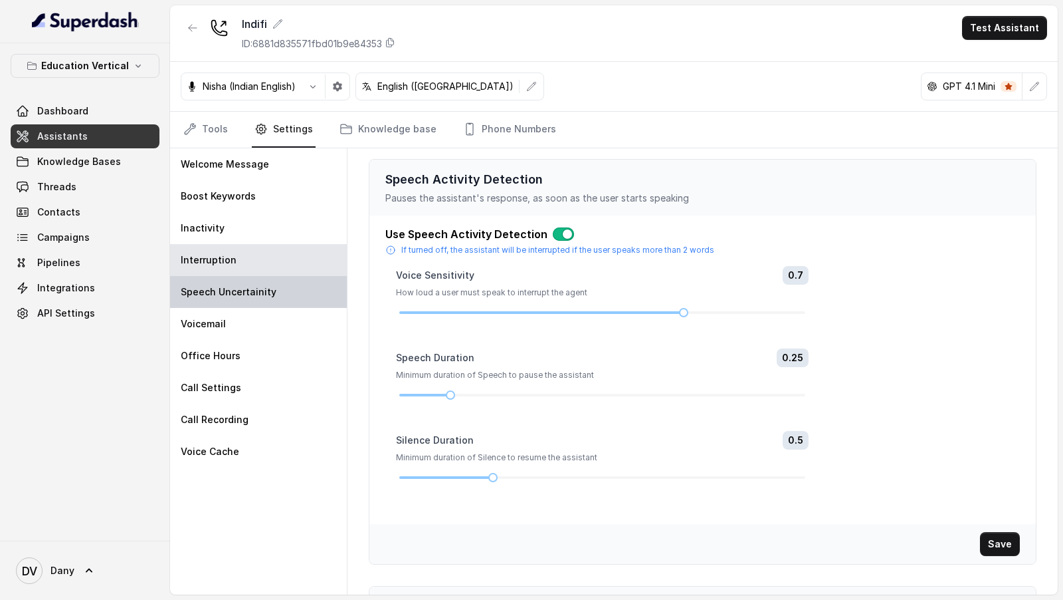
click at [226, 290] on p "Speech Uncertainity" at bounding box center [229, 291] width 96 height 13
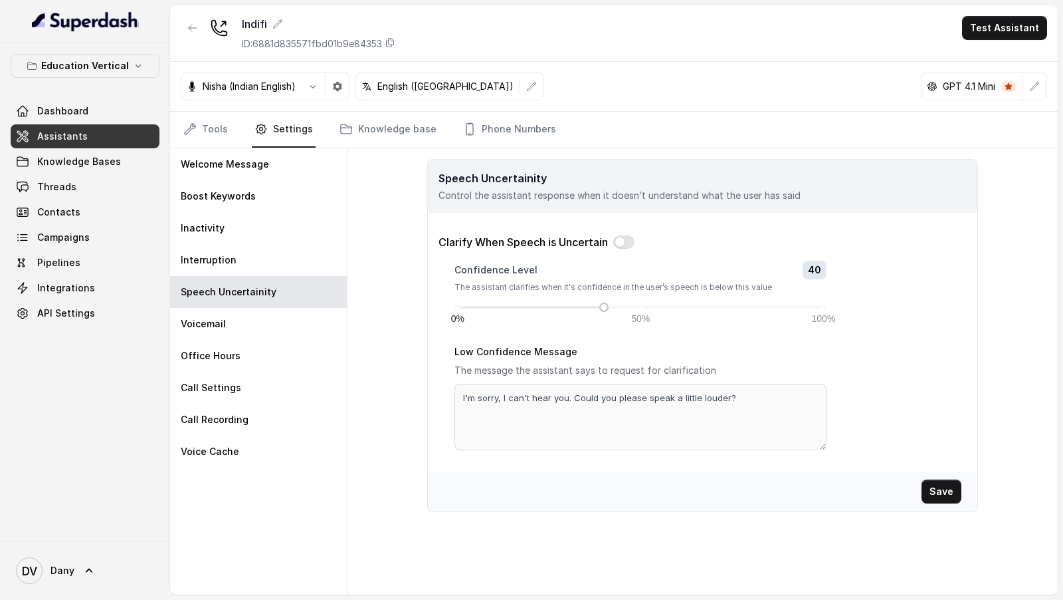
click at [461, 179] on p "Speech Uncertainity" at bounding box center [703, 178] width 528 height 16
drag, startPoint x: 461, startPoint y: 179, endPoint x: 514, endPoint y: 179, distance: 53.2
click at [514, 179] on p "Speech Uncertainity" at bounding box center [703, 178] width 528 height 16
click at [654, 241] on div "Clarify When Speech is Uncertain" at bounding box center [703, 242] width 528 height 16
click at [622, 242] on button "button" at bounding box center [623, 241] width 21 height 13
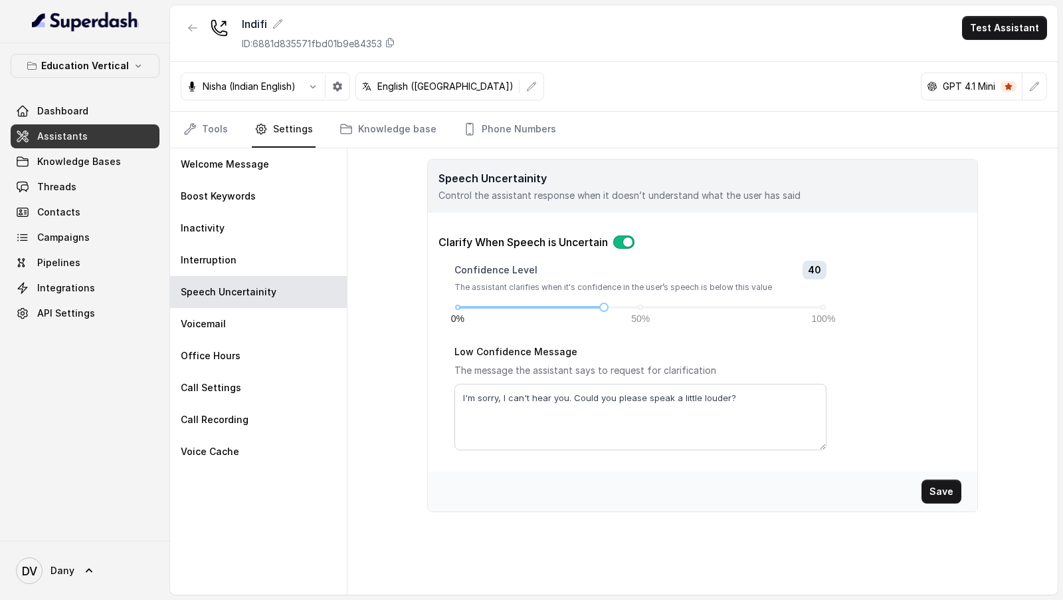
click at [623, 245] on button "button" at bounding box center [623, 241] width 21 height 13
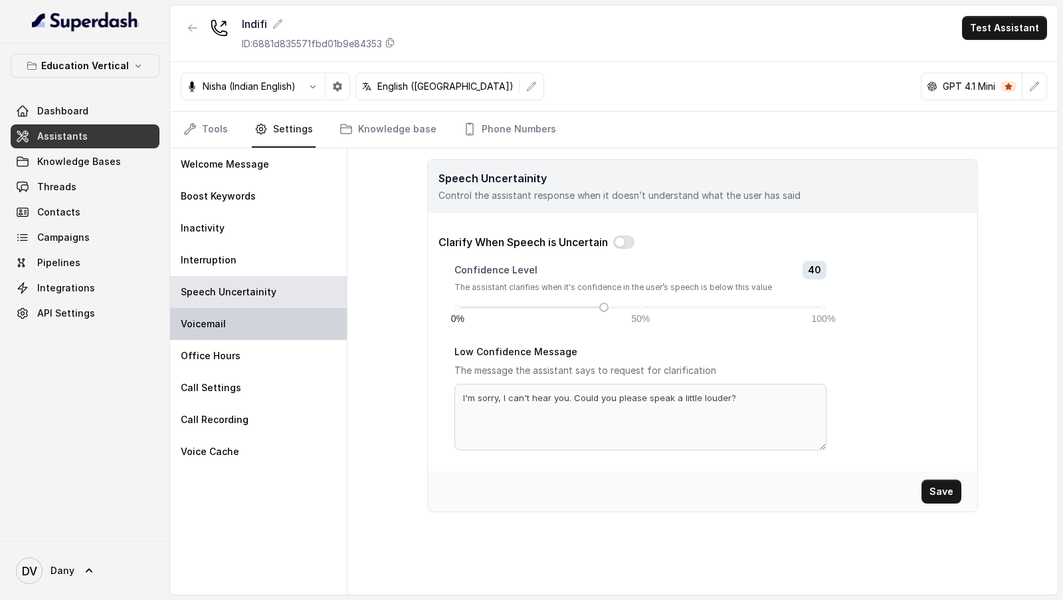
click at [240, 332] on div "Voicemail" at bounding box center [258, 324] width 177 height 32
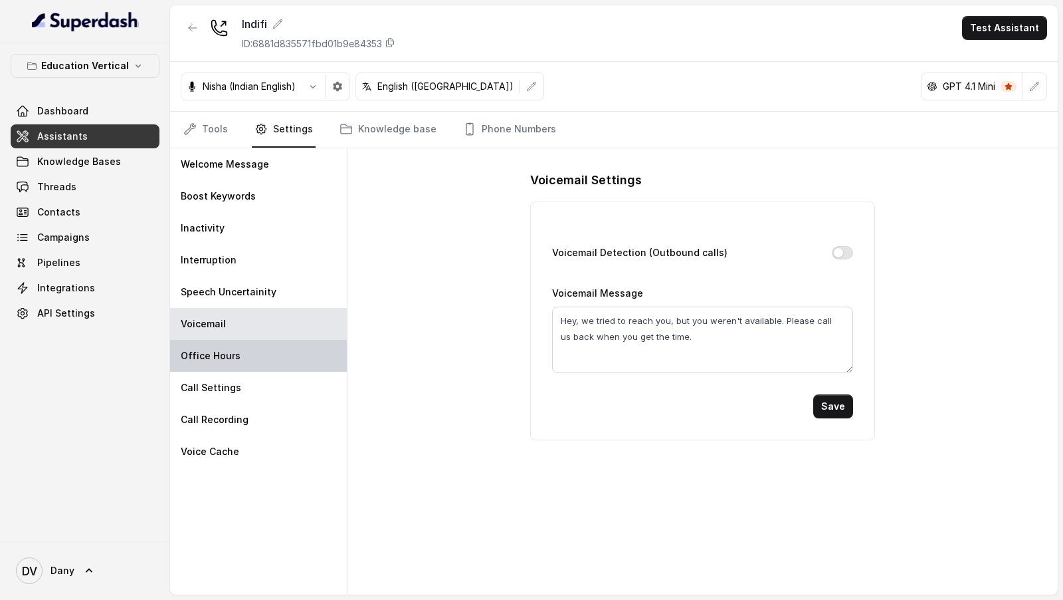
click at [239, 354] on div "Office Hours" at bounding box center [258, 356] width 177 height 32
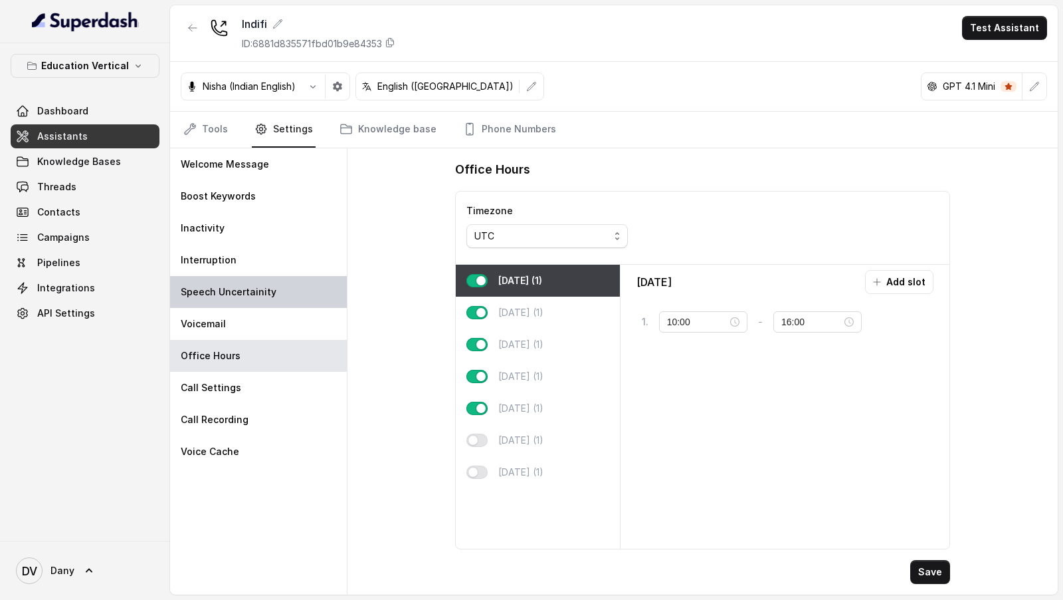
click at [281, 284] on div "Speech Uncertainity" at bounding box center [258, 292] width 177 height 32
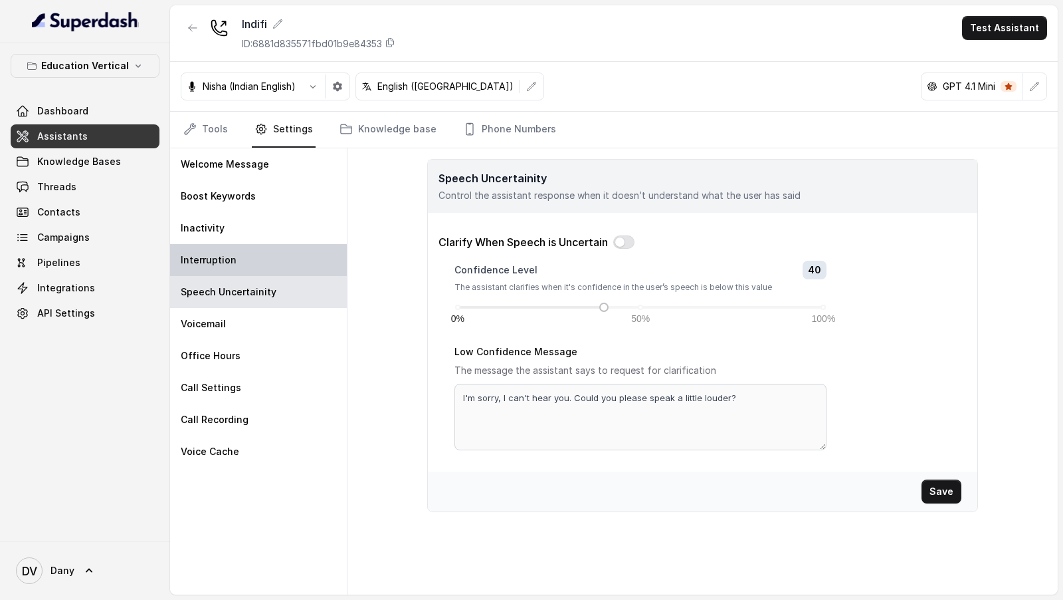
click at [267, 258] on div "Interruption" at bounding box center [258, 260] width 177 height 32
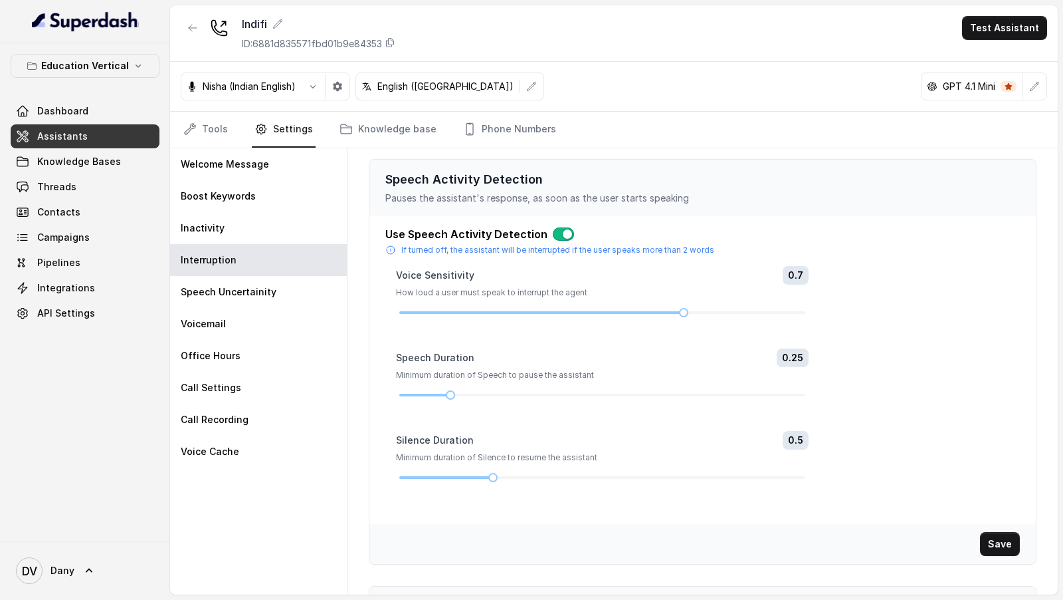
click at [563, 233] on button "button" at bounding box center [563, 233] width 21 height 13
click at [998, 381] on button "Save" at bounding box center [1000, 544] width 40 height 24
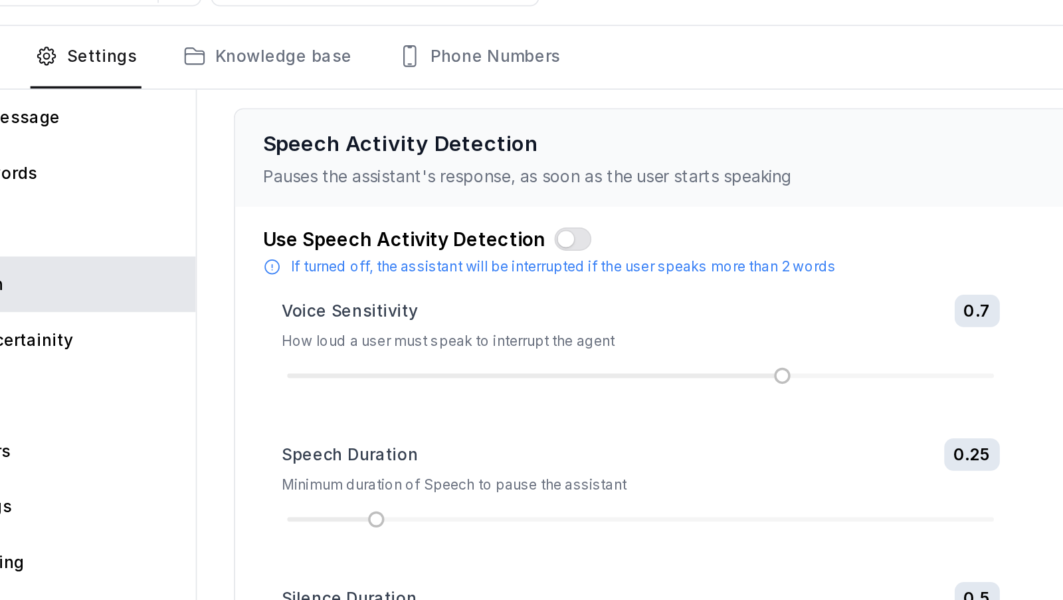
click at [412, 171] on p "Speech Activity Detection" at bounding box center [703, 179] width 635 height 19
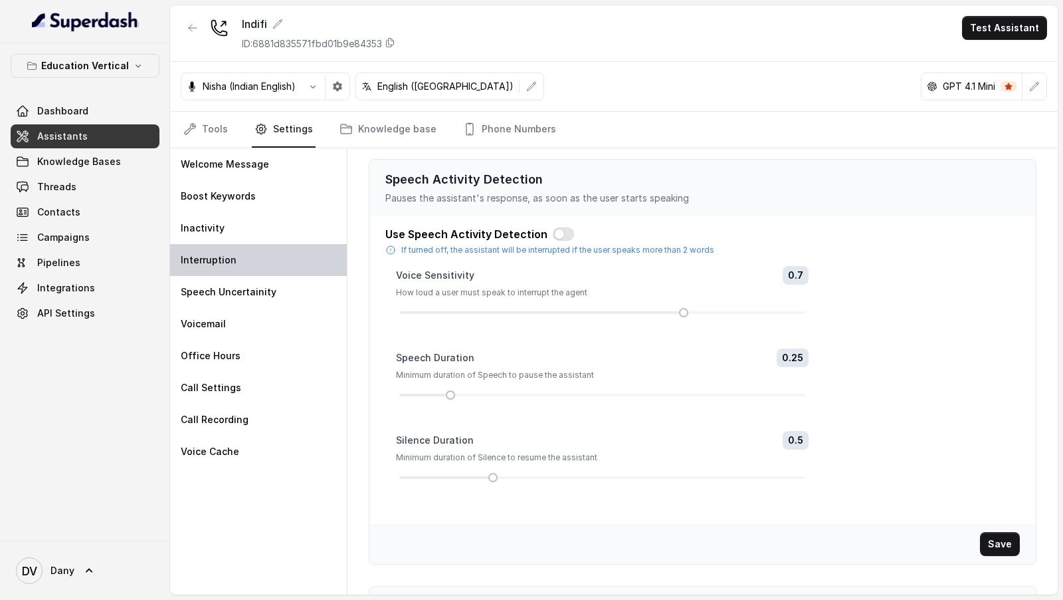
click at [207, 245] on div "Interruption" at bounding box center [258, 260] width 177 height 32
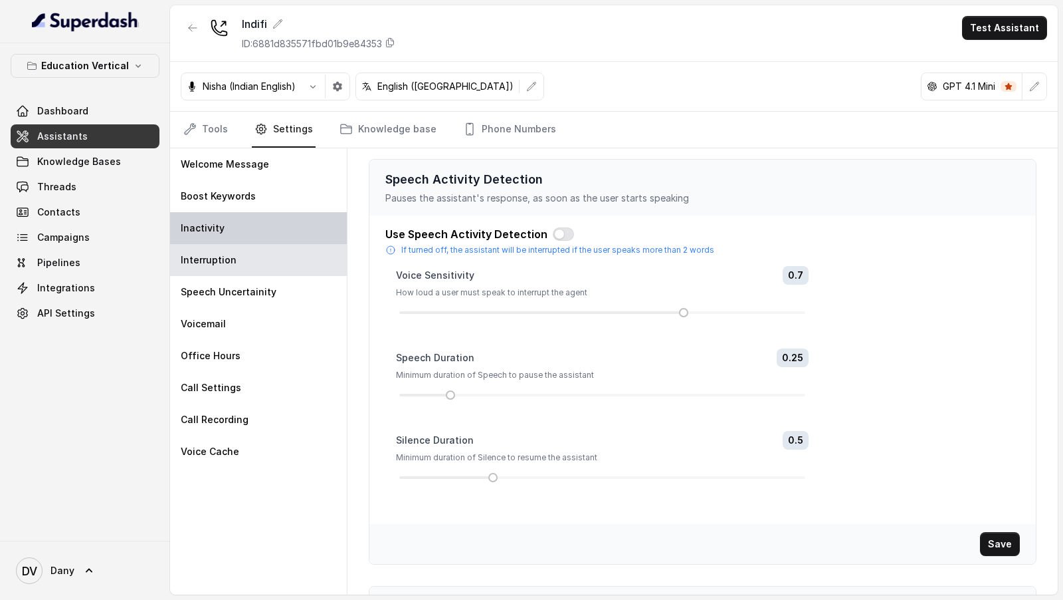
click at [215, 239] on div "Inactivity" at bounding box center [258, 228] width 177 height 32
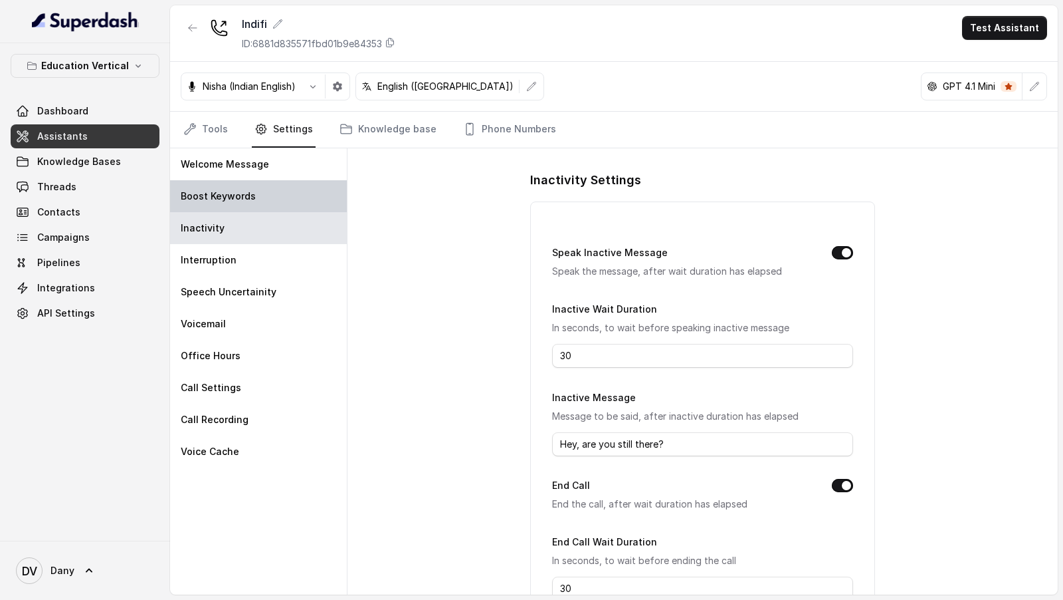
click at [266, 190] on div "Boost Keywords" at bounding box center [258, 196] width 177 height 32
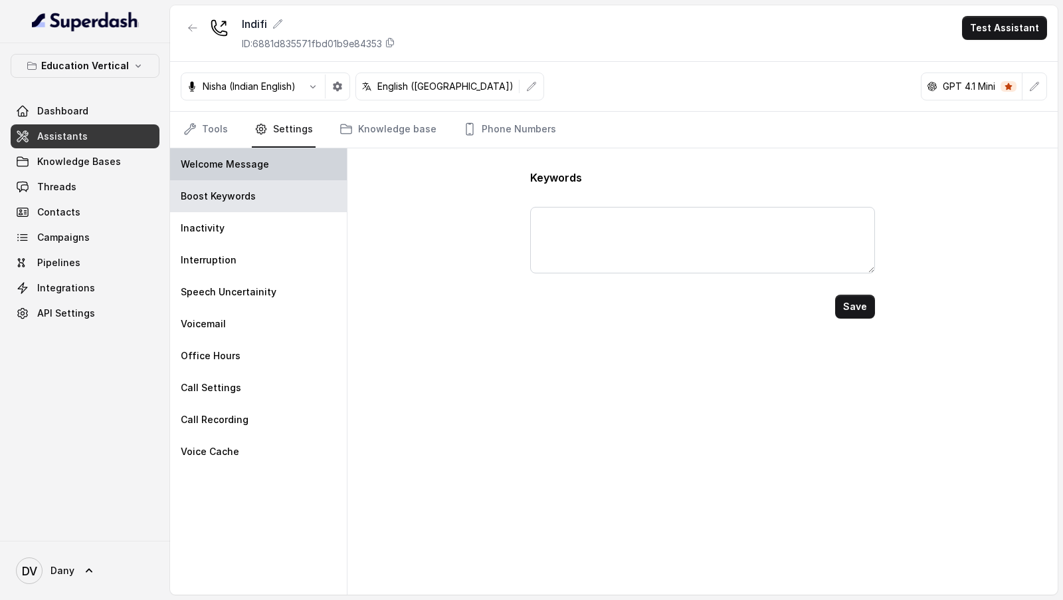
click at [276, 169] on div "Welcome Message" at bounding box center [258, 164] width 177 height 32
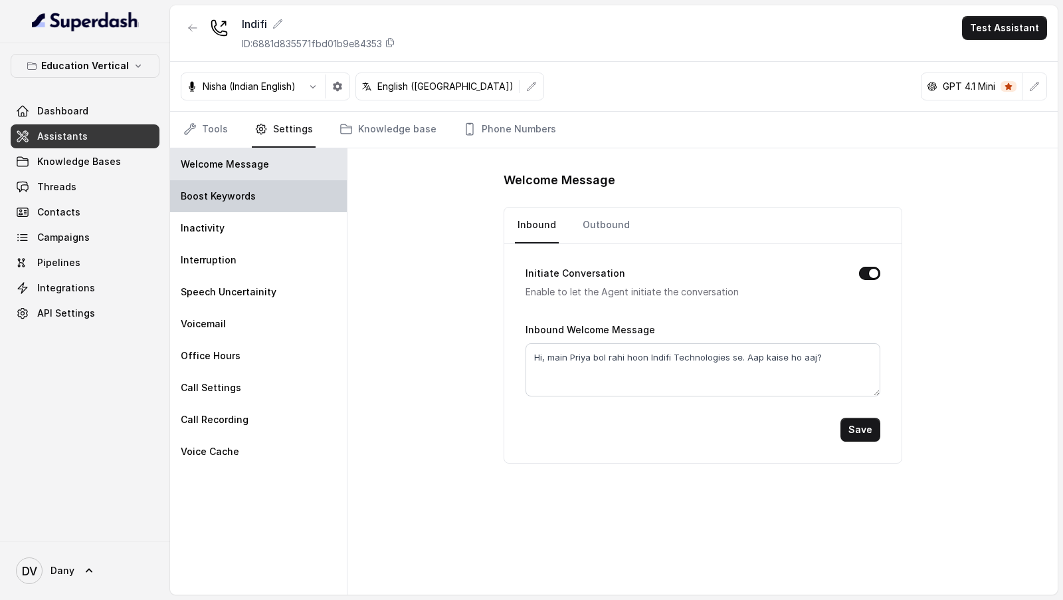
click at [276, 189] on div "Boost Keywords" at bounding box center [258, 196] width 177 height 32
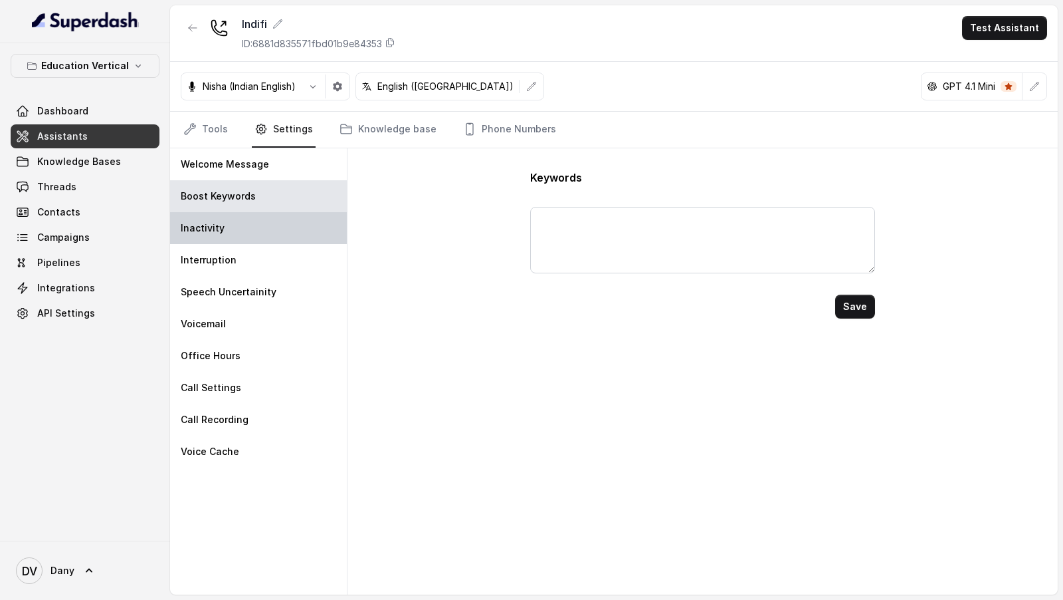
click at [269, 212] on div "Inactivity" at bounding box center [258, 228] width 177 height 32
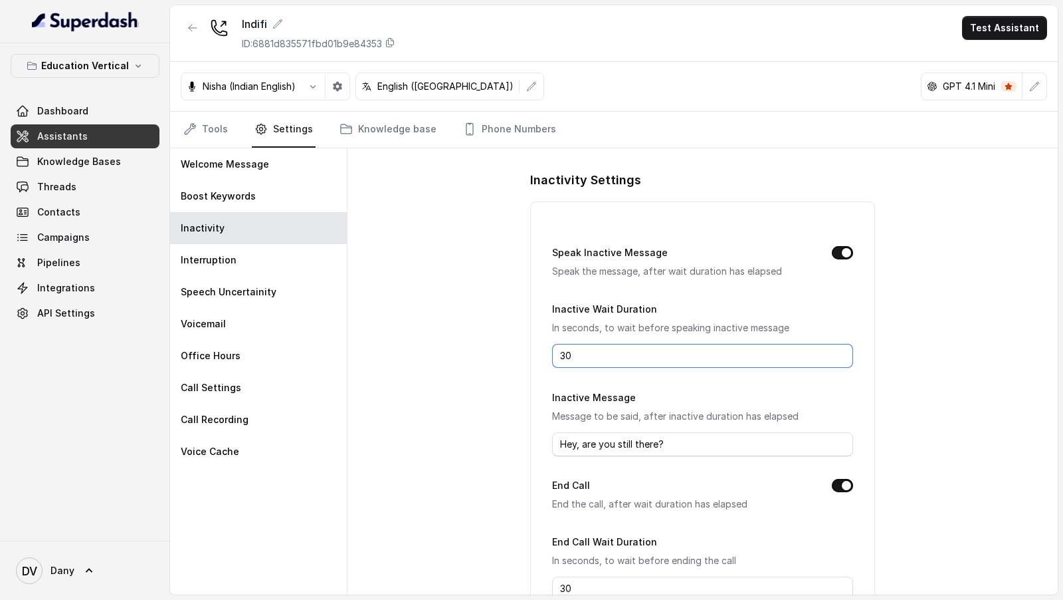
drag, startPoint x: 584, startPoint y: 349, endPoint x: 512, endPoint y: 349, distance: 71.8
click at [512, 349] on div "Inactivity Settings Speak Inactive Message Speak the message, after wait durati…" at bounding box center [703, 371] width 711 height 446
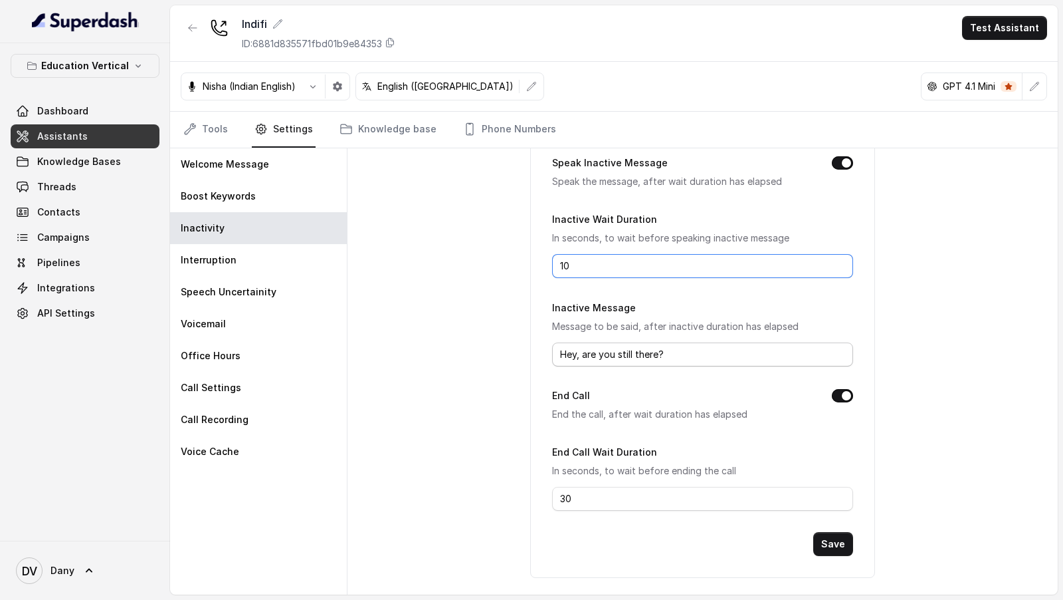
type input "10"
click at [681, 351] on input "Hey, are you still there?" at bounding box center [702, 354] width 300 height 24
click at [849, 381] on button "Save" at bounding box center [834, 544] width 40 height 24
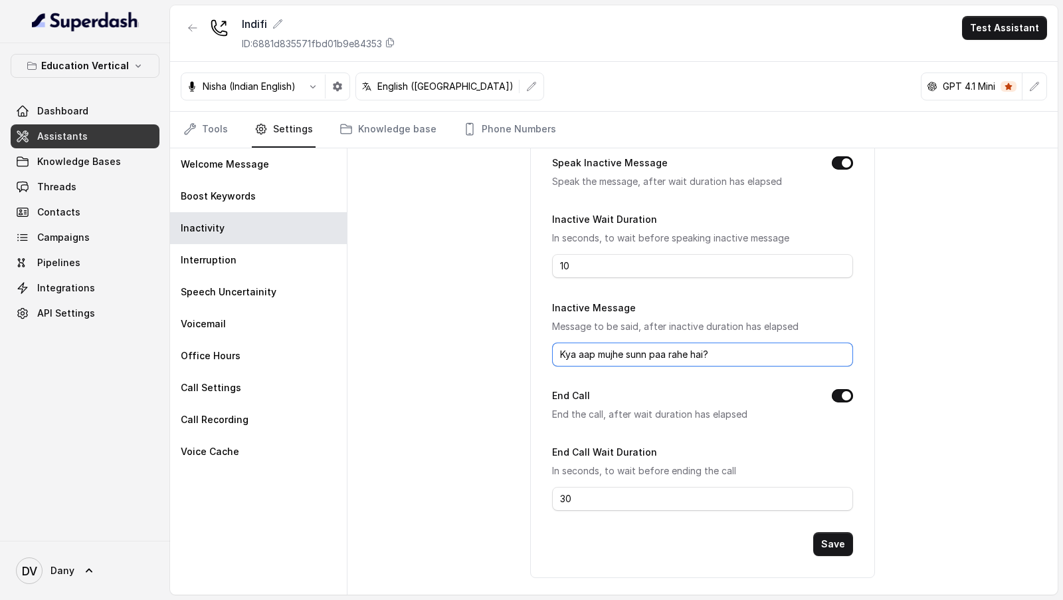
click at [648, 348] on input "Kya aap mujhe sunn paa rahe hai?" at bounding box center [702, 354] width 300 height 24
type input "Kya aap mujhe sun paa rahe hai?"
click at [839, 381] on button "Save" at bounding box center [834, 544] width 40 height 24
click at [367, 134] on link "Knowledge base" at bounding box center [388, 130] width 102 height 36
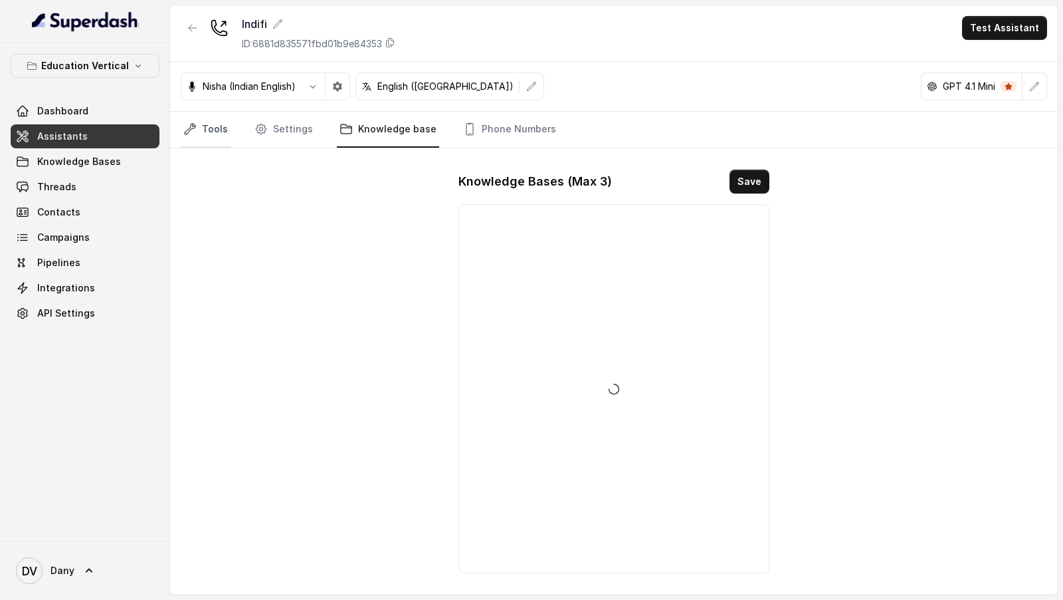
click at [201, 141] on link "Tools" at bounding box center [206, 130] width 50 height 36
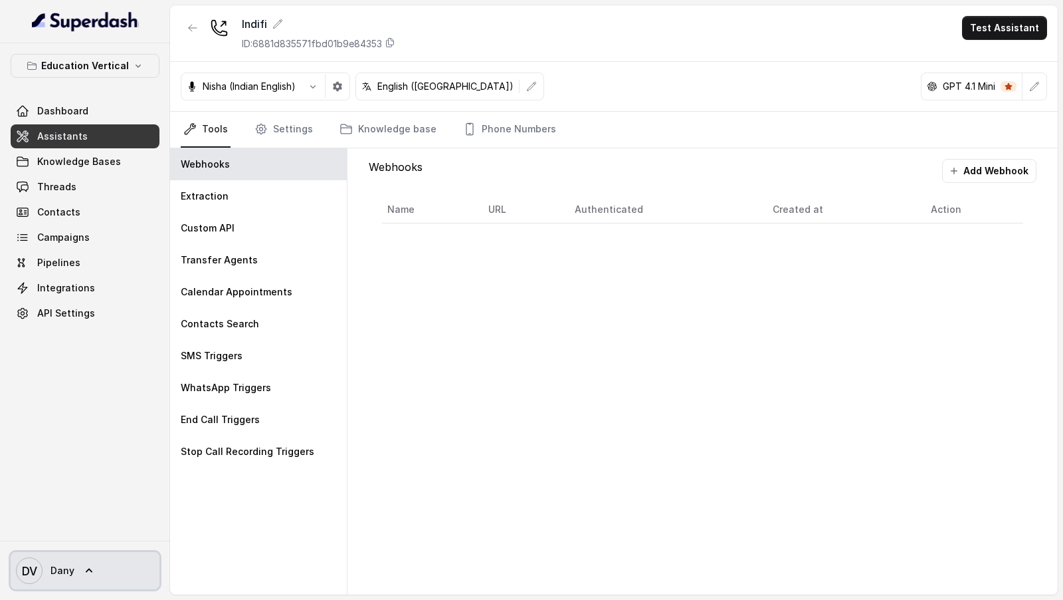
click at [37, 381] on span "DV Dany" at bounding box center [45, 570] width 58 height 27
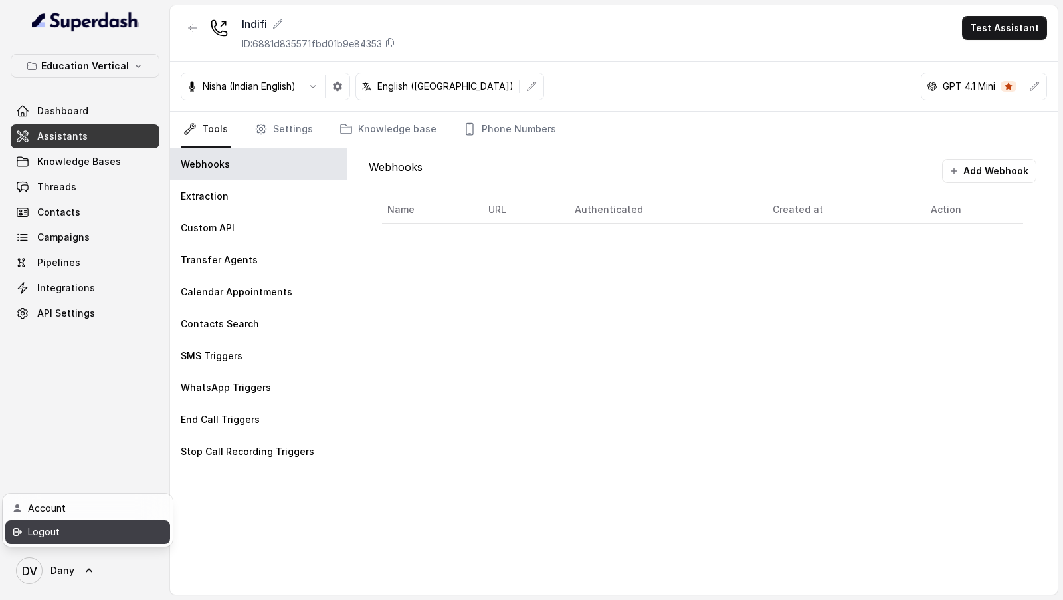
click at [111, 381] on div "Logout" at bounding box center [84, 532] width 113 height 16
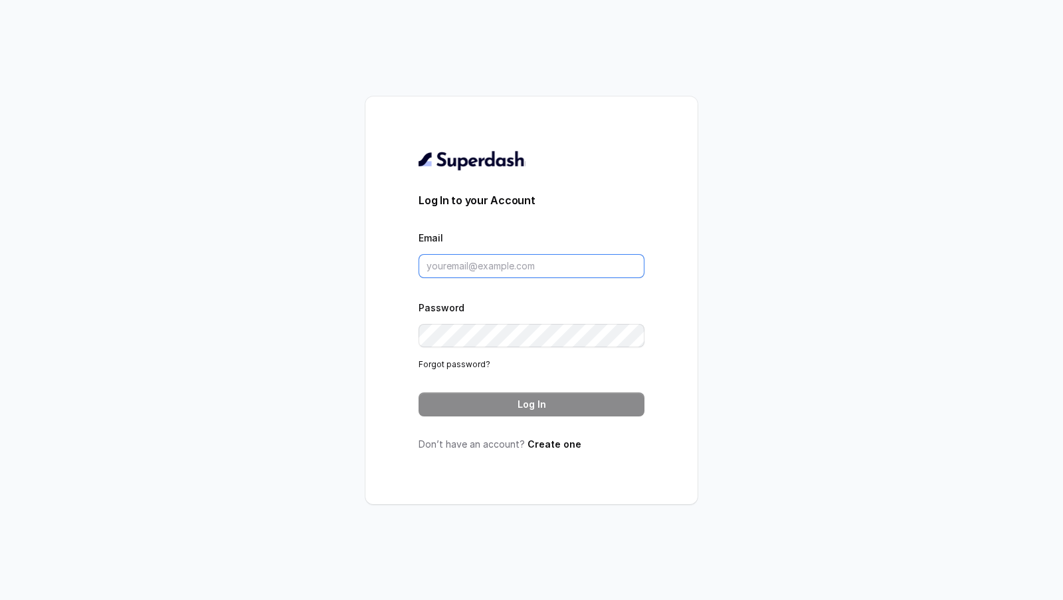
type input "VINIT_C@hdfclife.com"
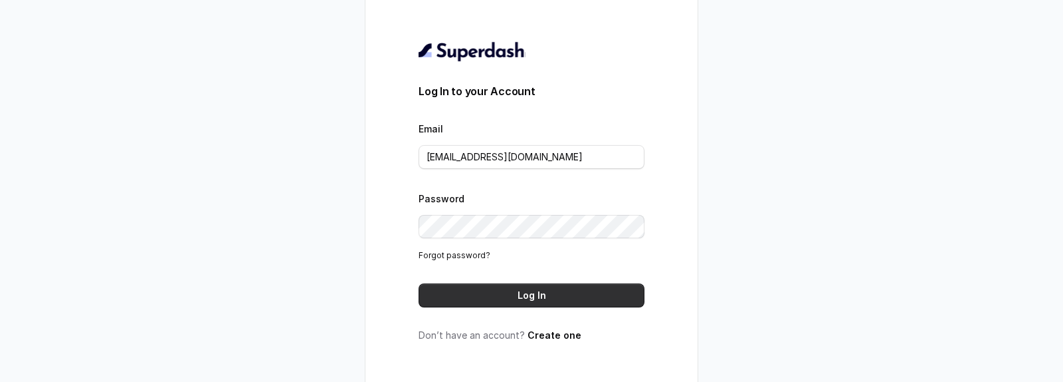
click at [548, 286] on button "Log In" at bounding box center [532, 295] width 226 height 24
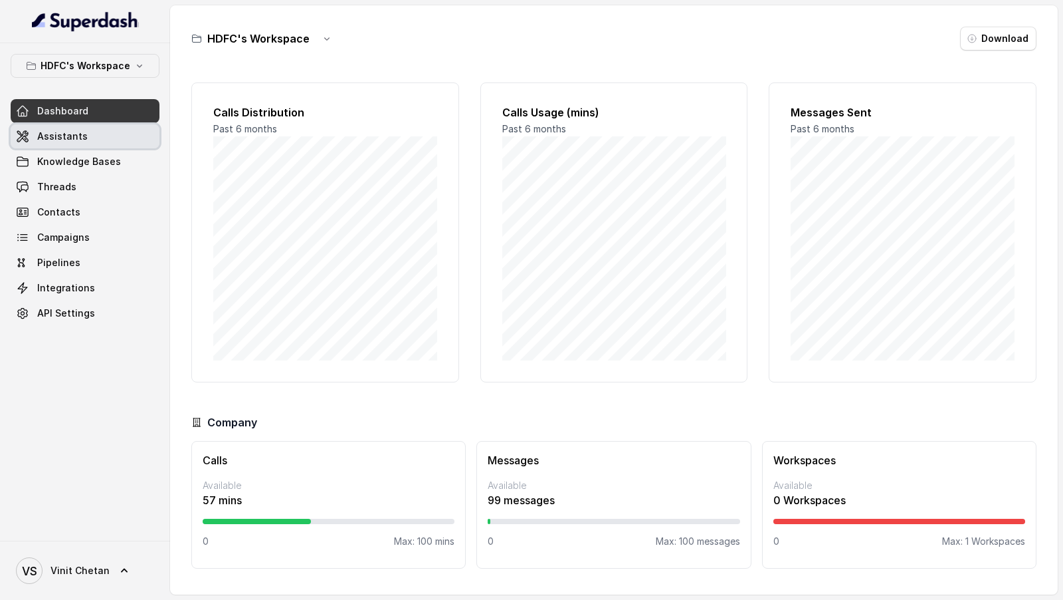
click at [96, 140] on link "Assistants" at bounding box center [85, 136] width 149 height 24
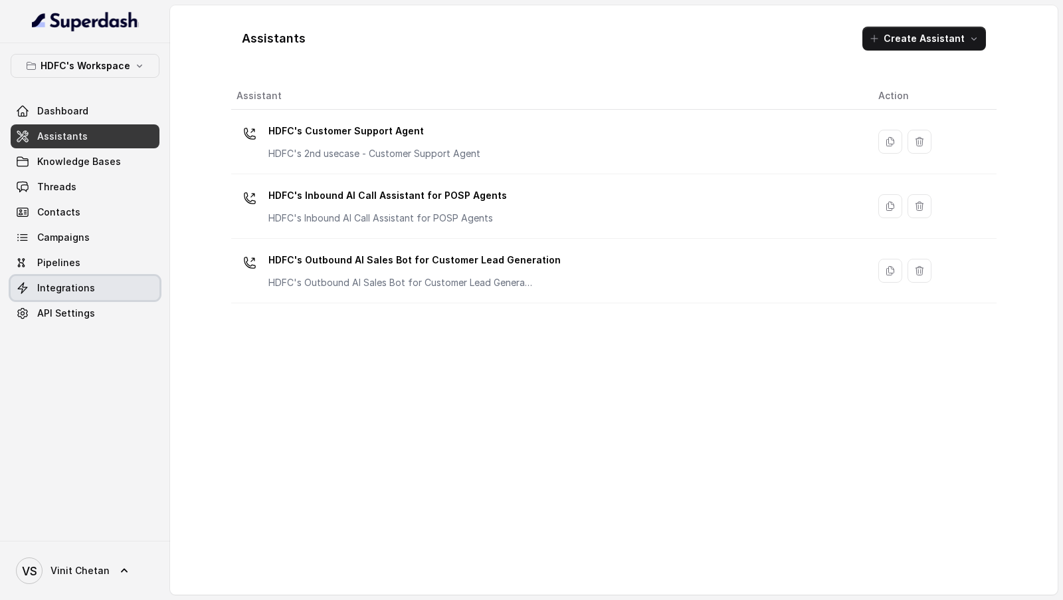
click at [130, 280] on link "Integrations" at bounding box center [85, 288] width 149 height 24
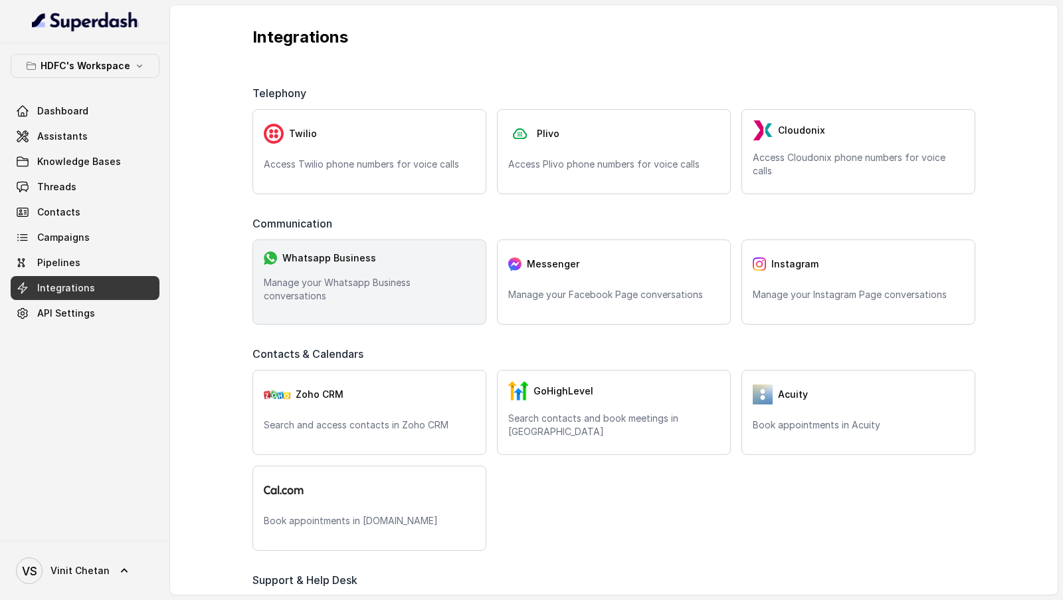
click at [389, 284] on div "Whatsapp Business Manage your Whatsapp Business conversations" at bounding box center [370, 281] width 234 height 85
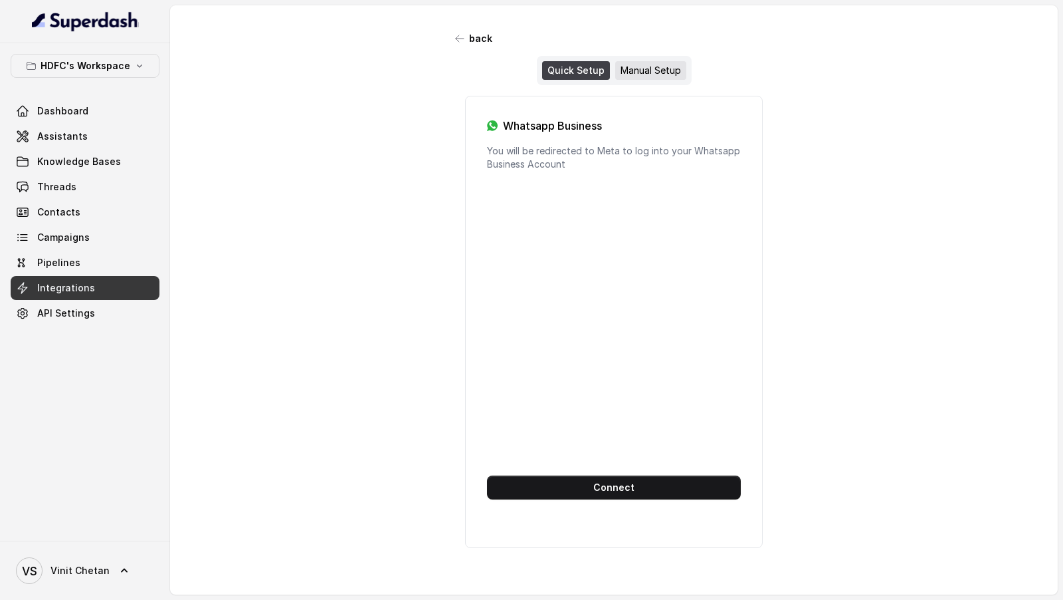
click at [650, 67] on div "Manual Setup" at bounding box center [650, 70] width 71 height 19
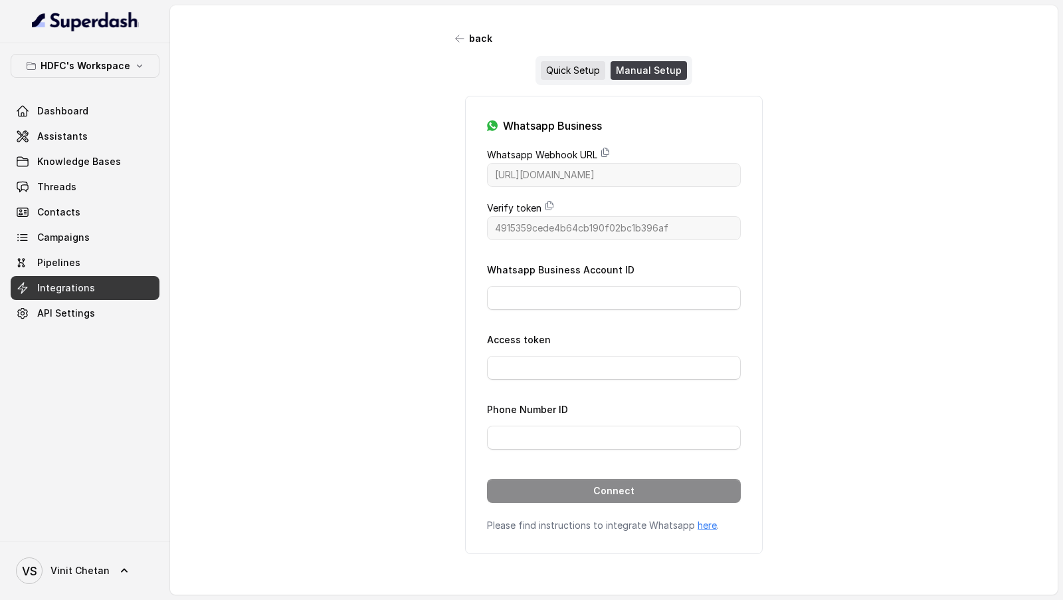
click at [567, 67] on div "Quick Setup" at bounding box center [573, 70] width 64 height 19
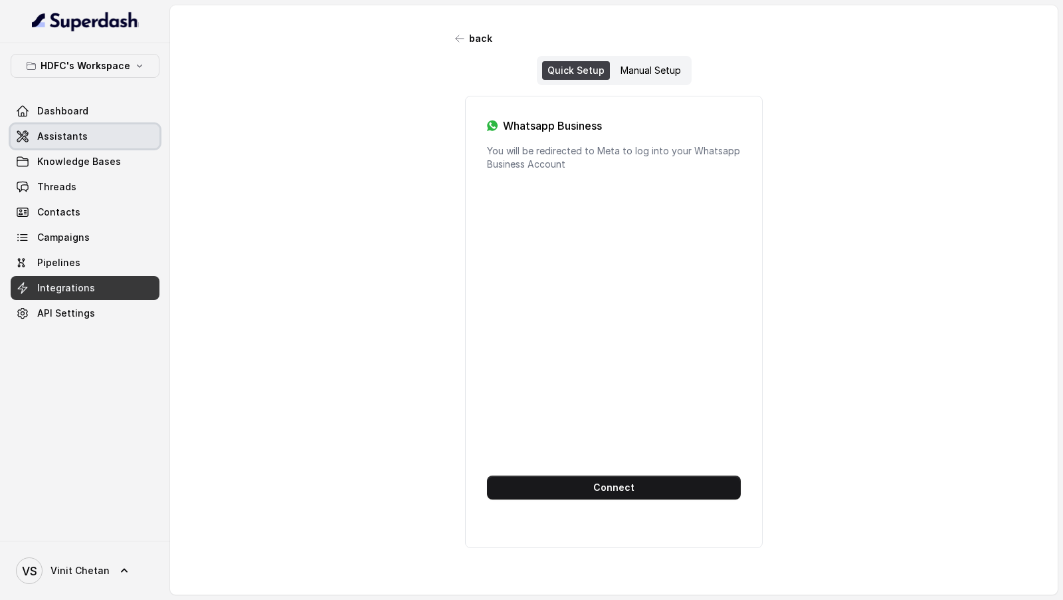
click at [109, 140] on link "Assistants" at bounding box center [85, 136] width 149 height 24
